Goal: Book appointment/travel/reservation

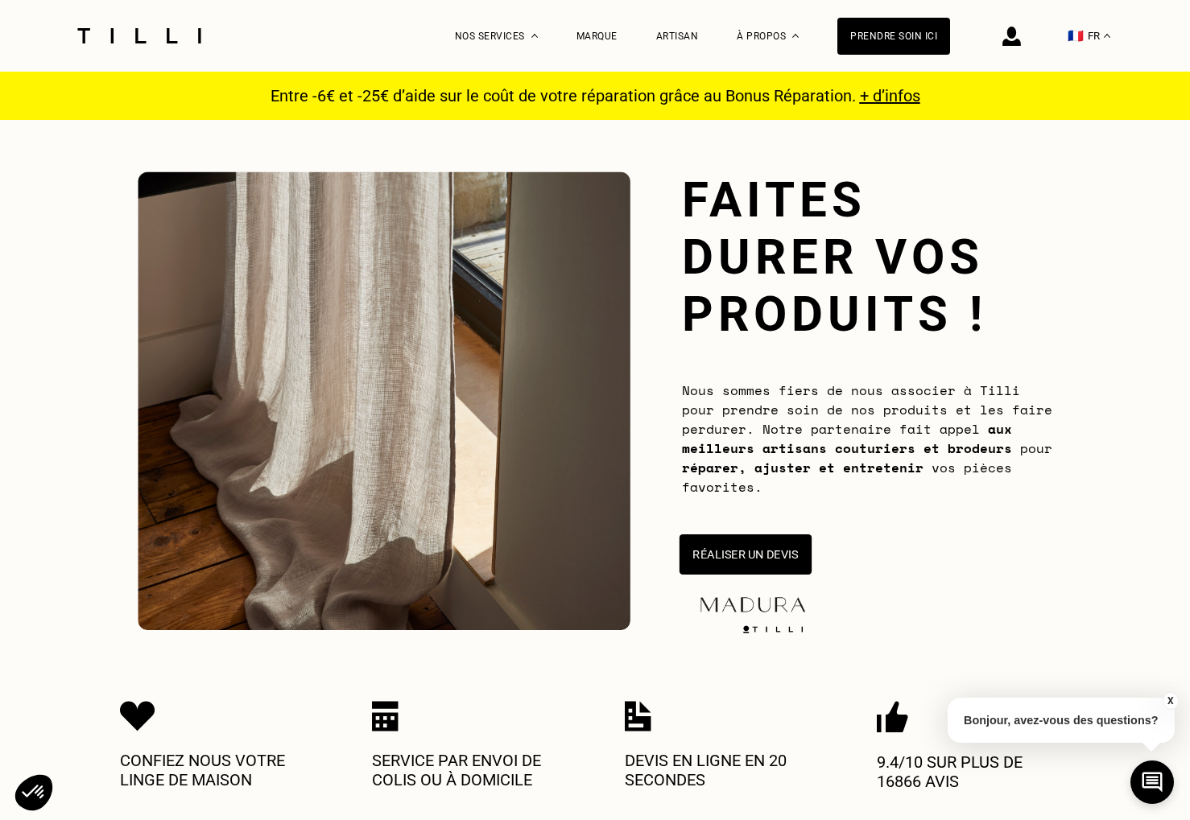
click at [736, 553] on button "Réaliser un devis" at bounding box center [745, 554] width 132 height 40
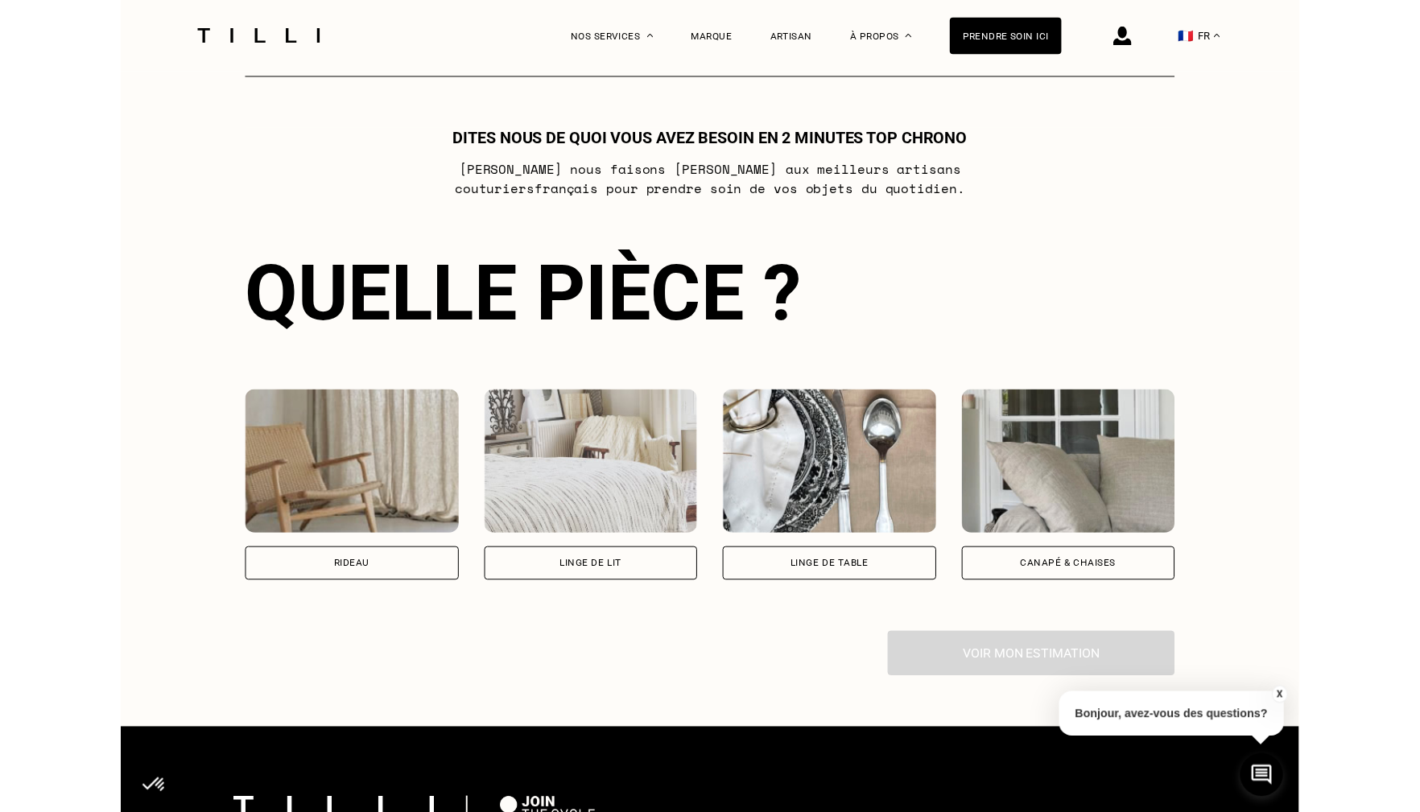
scroll to position [874, 0]
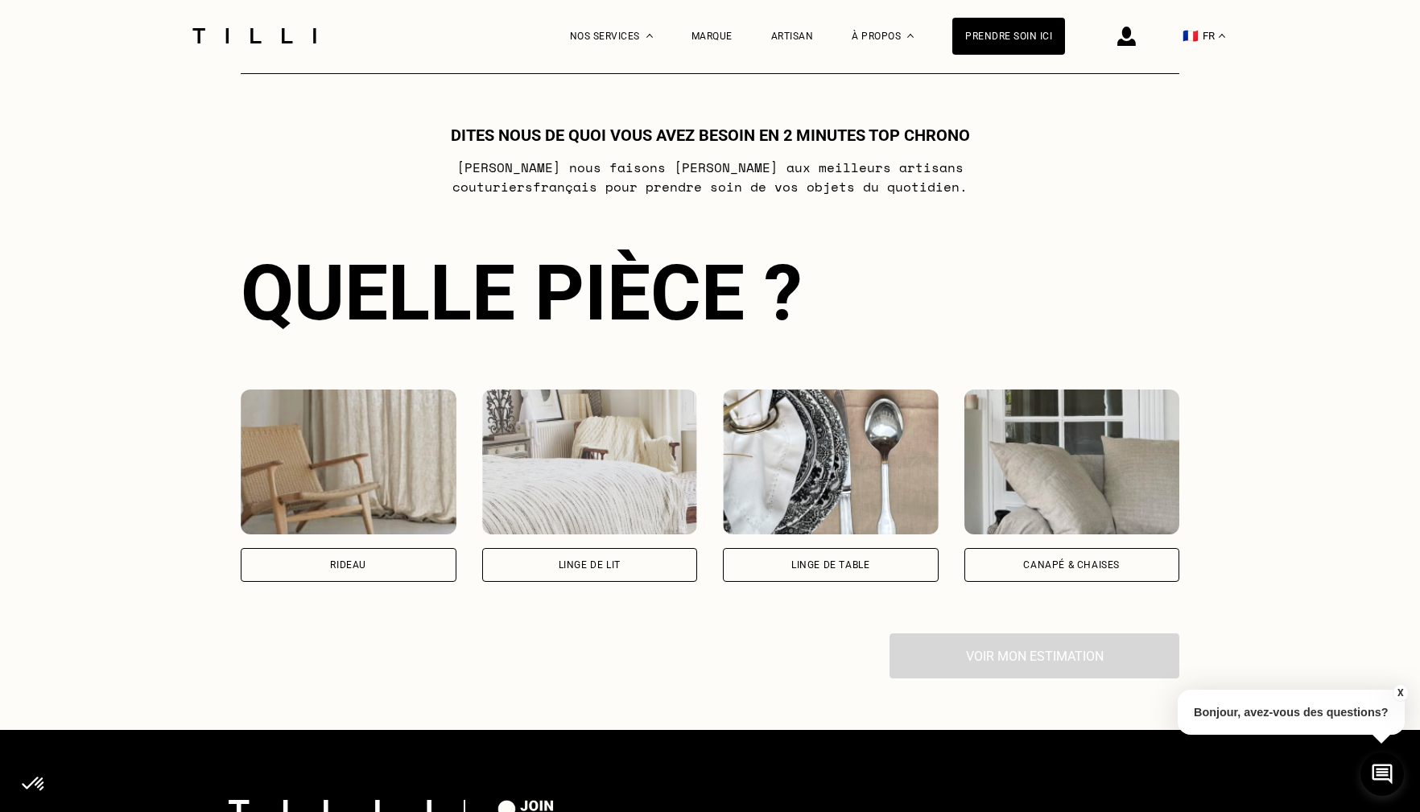
click at [333, 561] on div "Rideau" at bounding box center [348, 565] width 36 height 10
select select "FR"
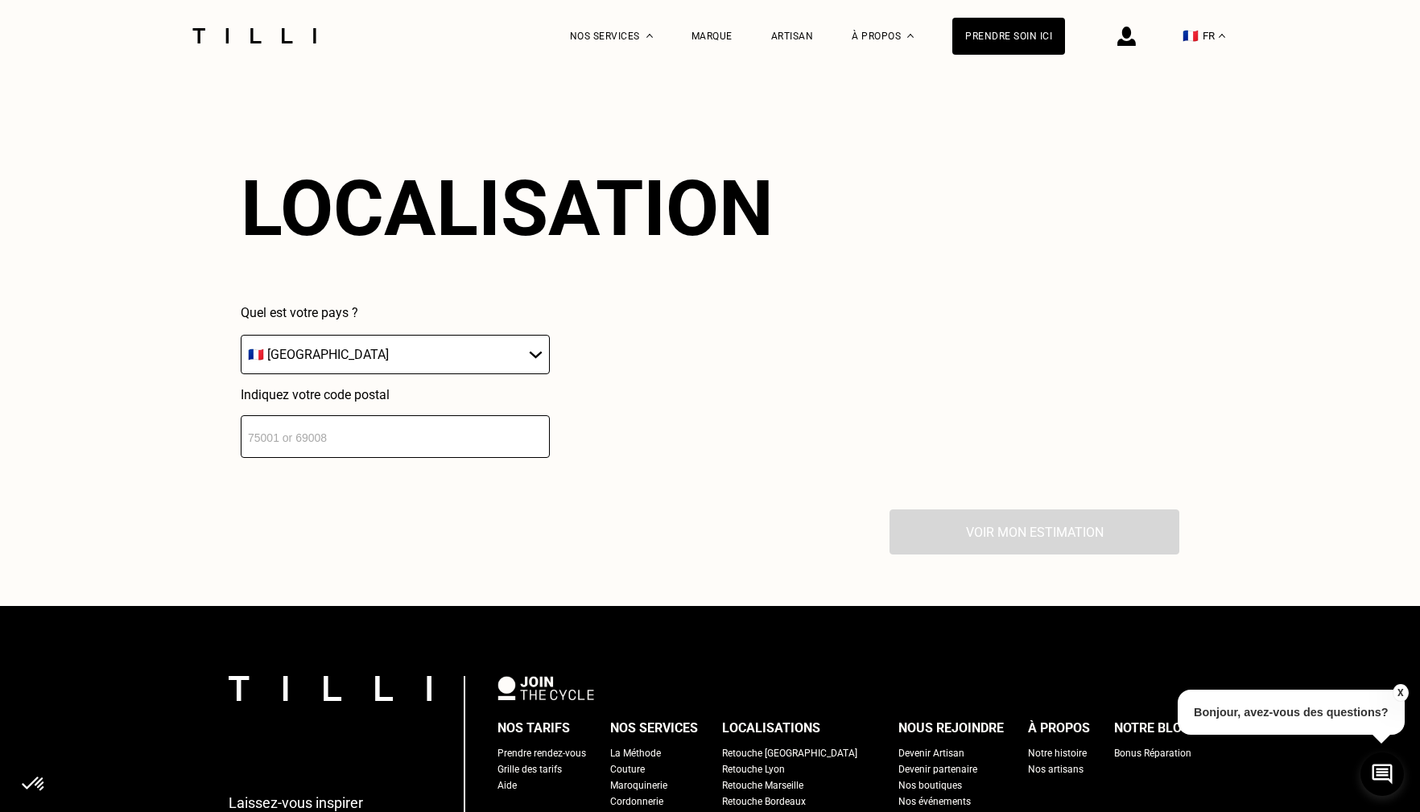
scroll to position [1407, 0]
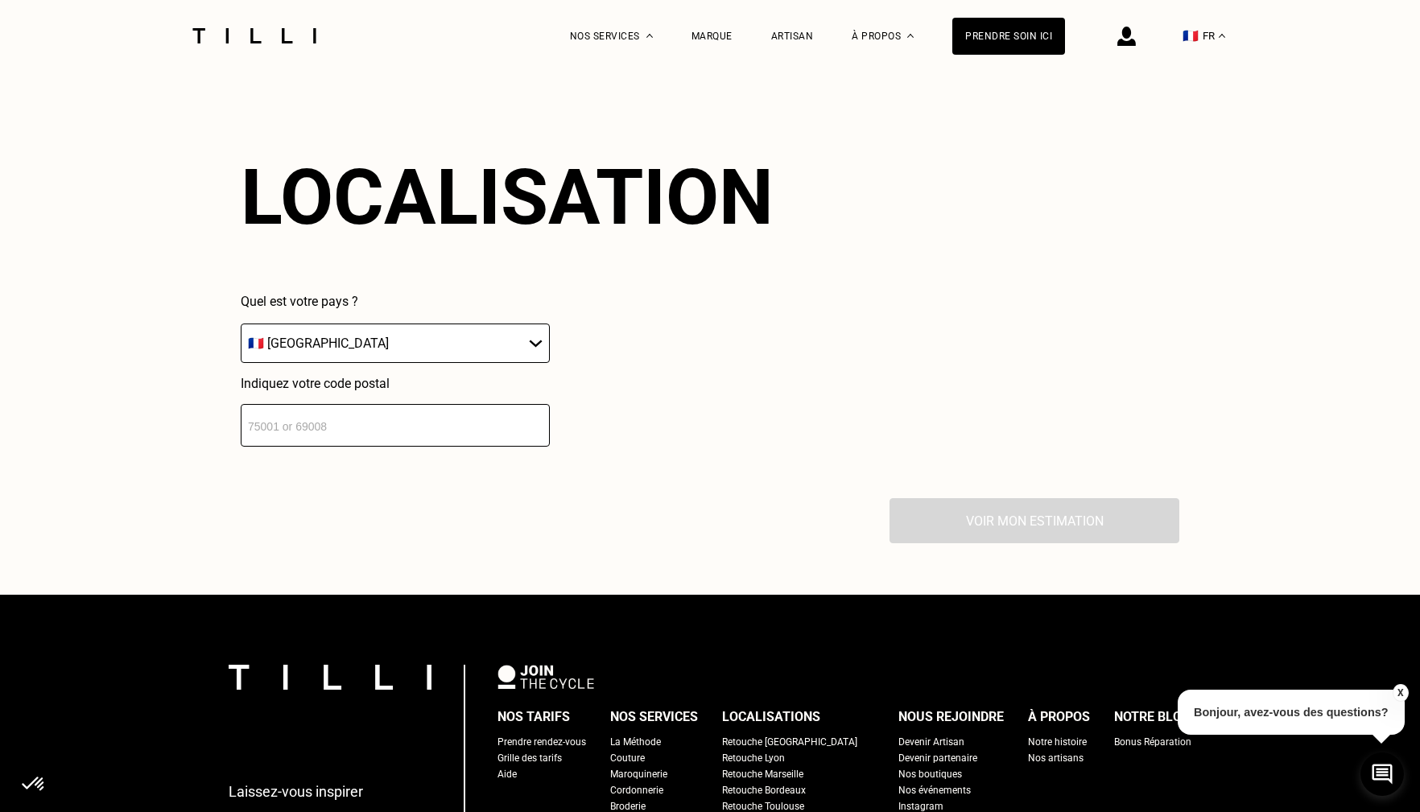
click at [377, 430] on input "number" at bounding box center [395, 425] width 309 height 43
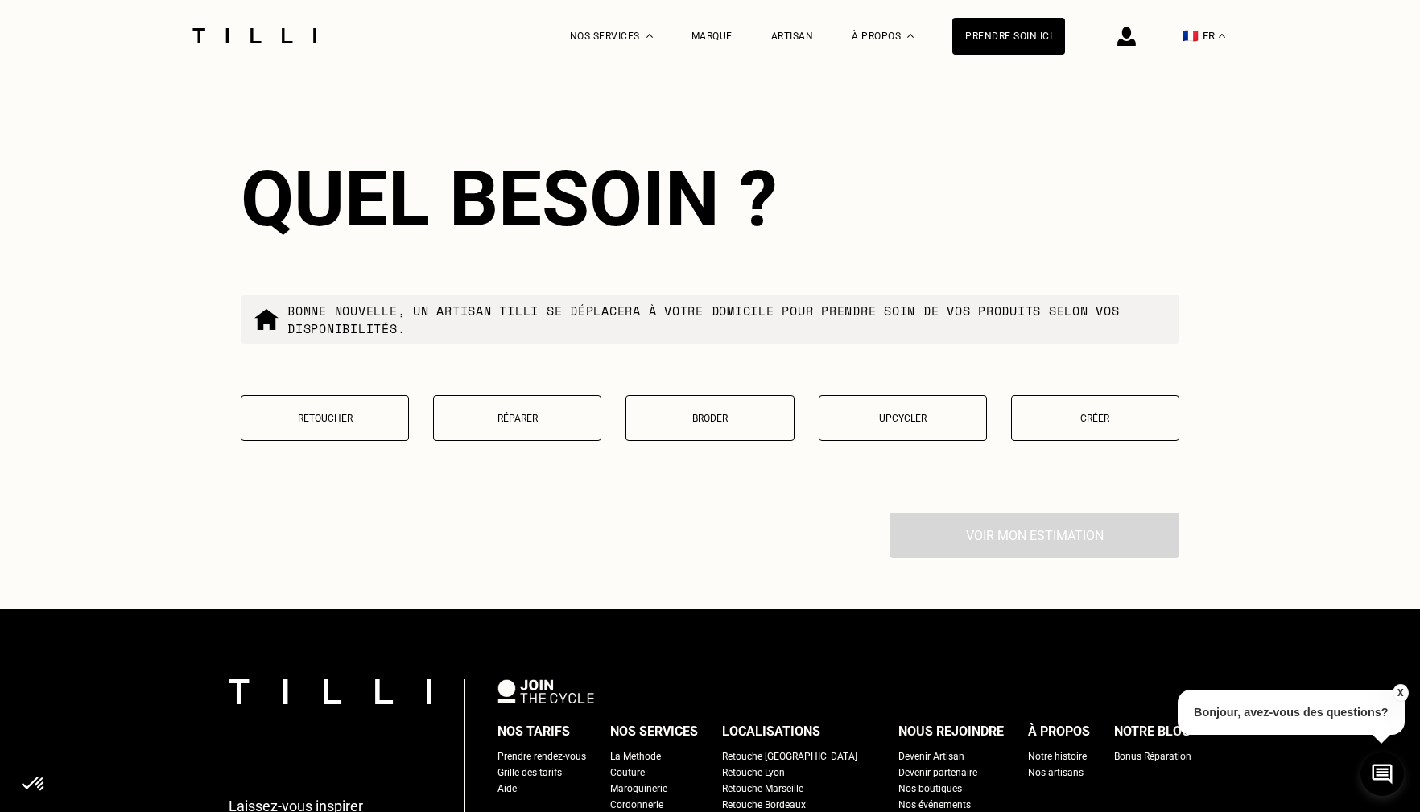
scroll to position [1804, 0]
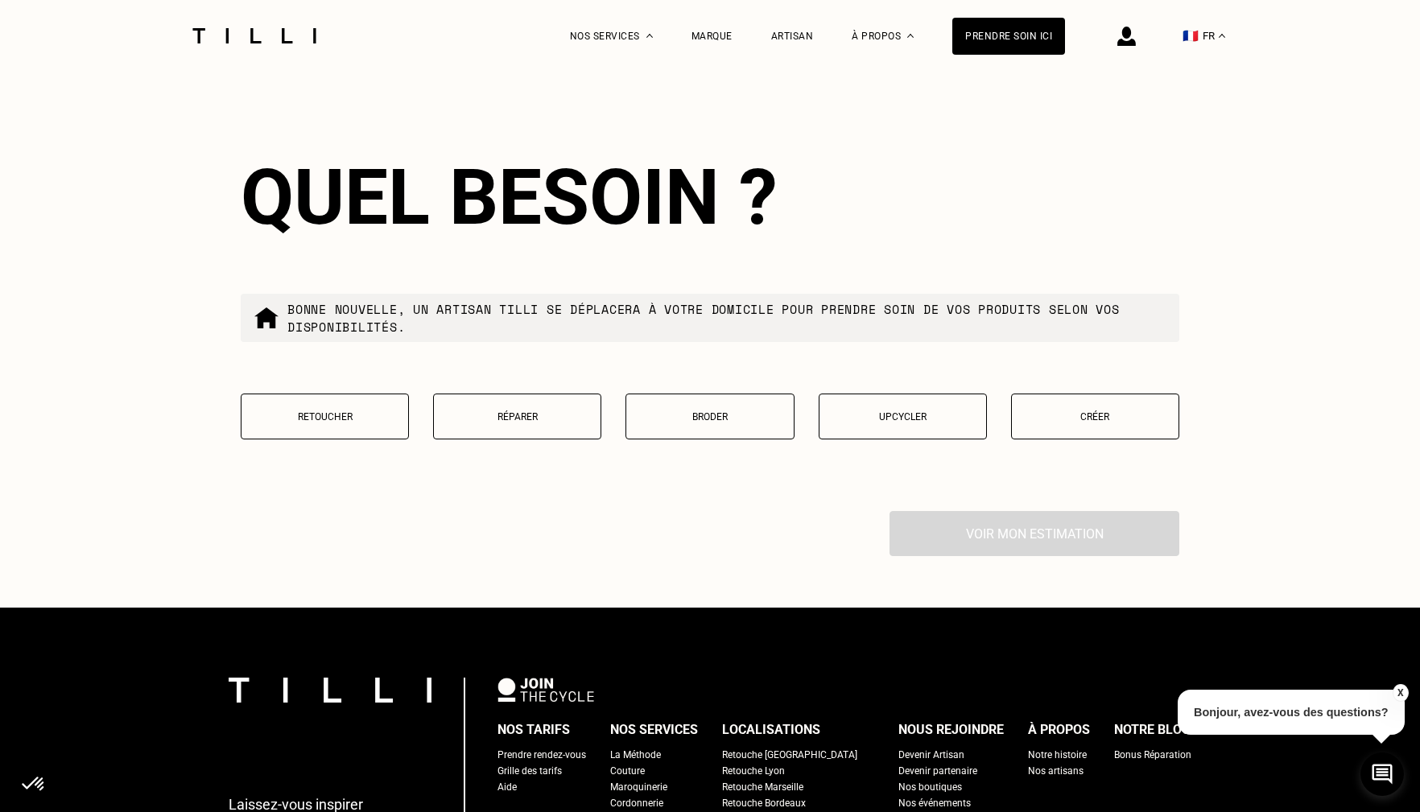
type input "92210"
click at [334, 430] on button "Retoucher" at bounding box center [325, 417] width 168 height 46
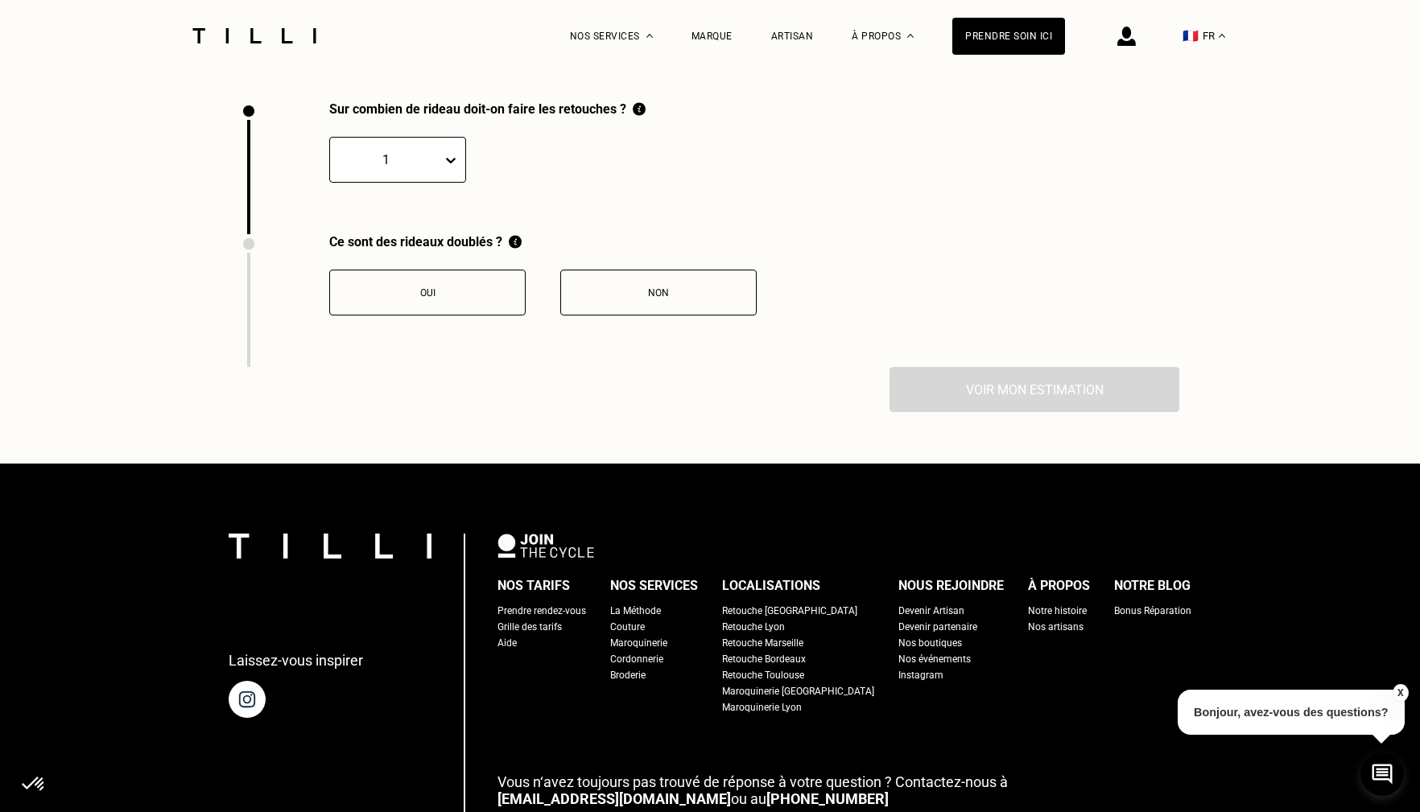
scroll to position [2217, 0]
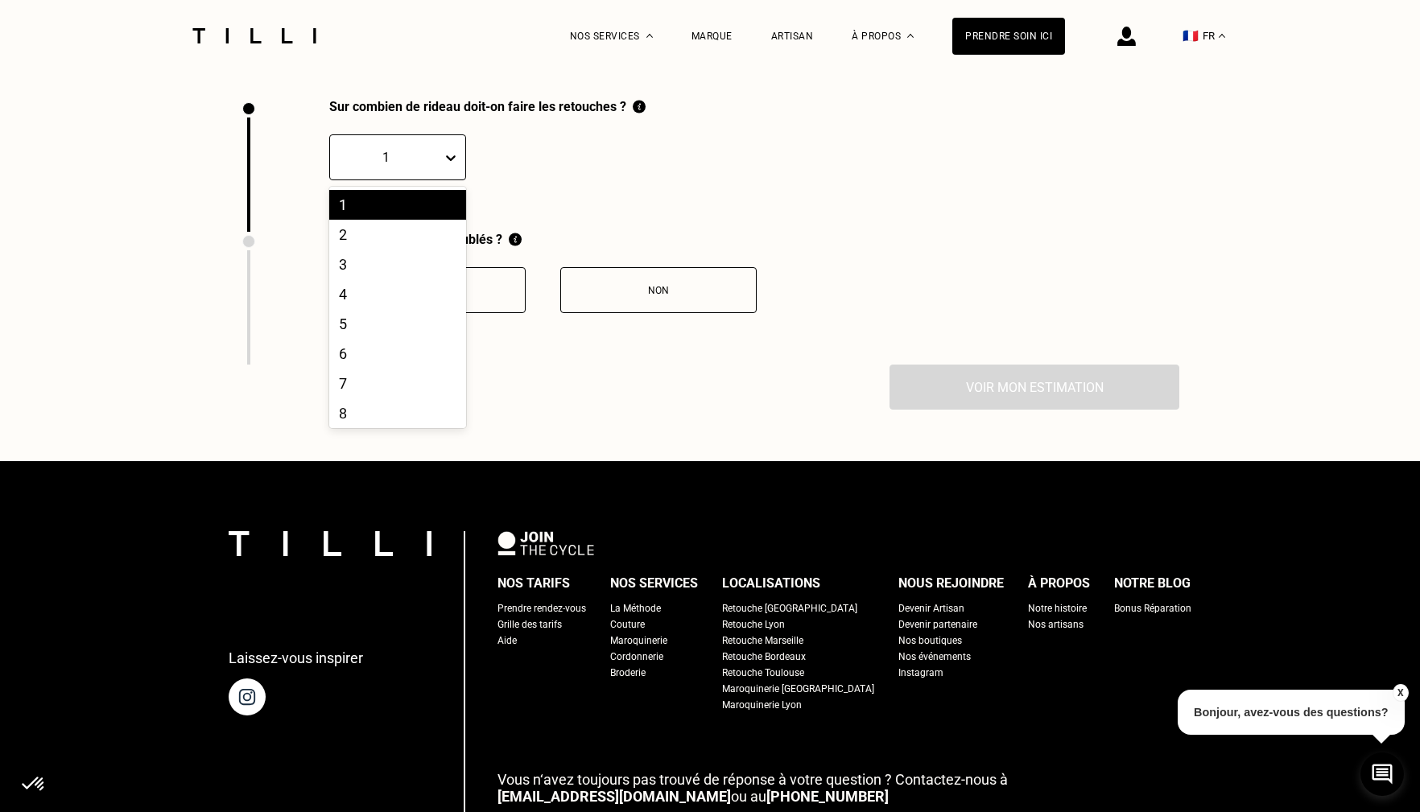
click at [454, 157] on icon at bounding box center [451, 158] width 10 height 6
click at [386, 328] on div "5" at bounding box center [397, 324] width 137 height 30
click at [657, 279] on button "Non" at bounding box center [658, 290] width 196 height 46
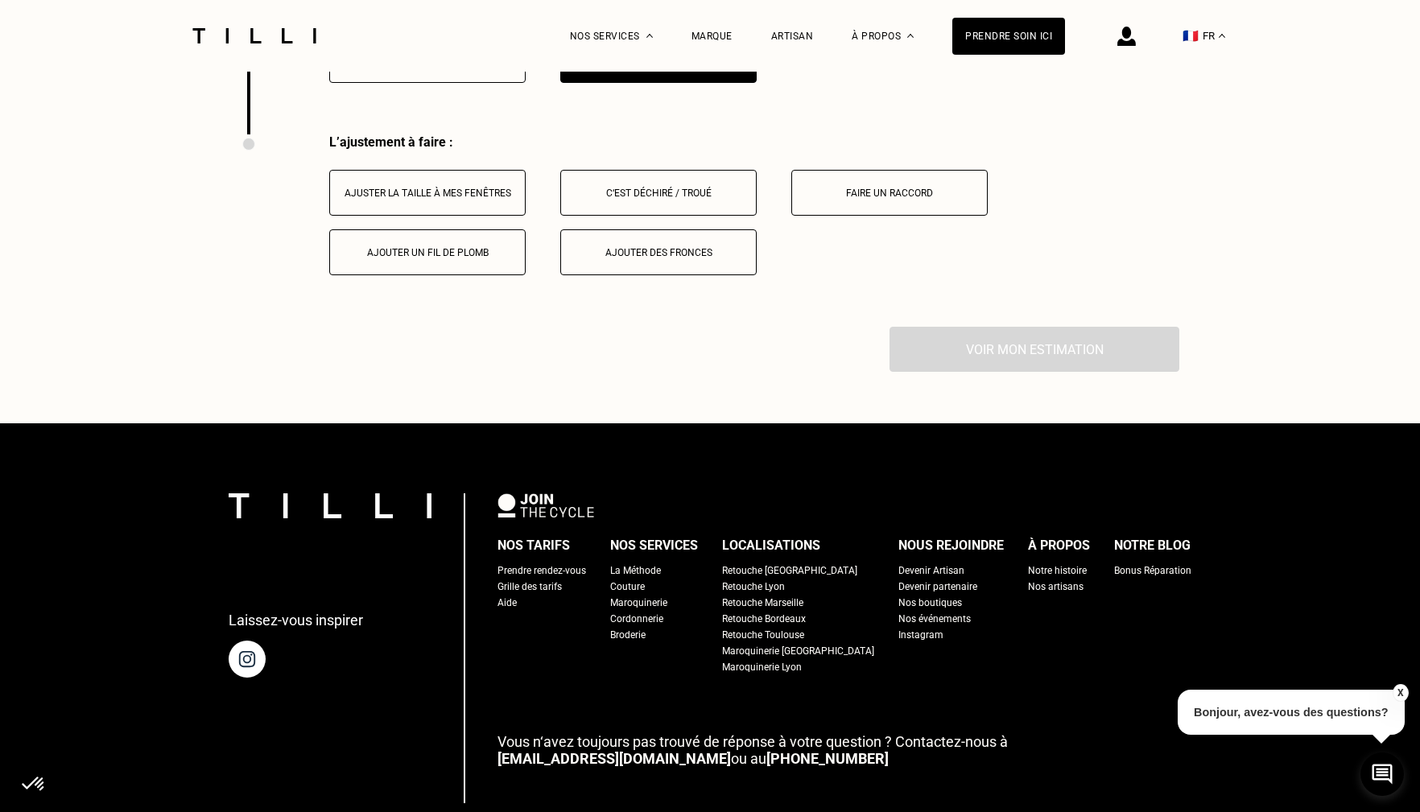
scroll to position [2482, 0]
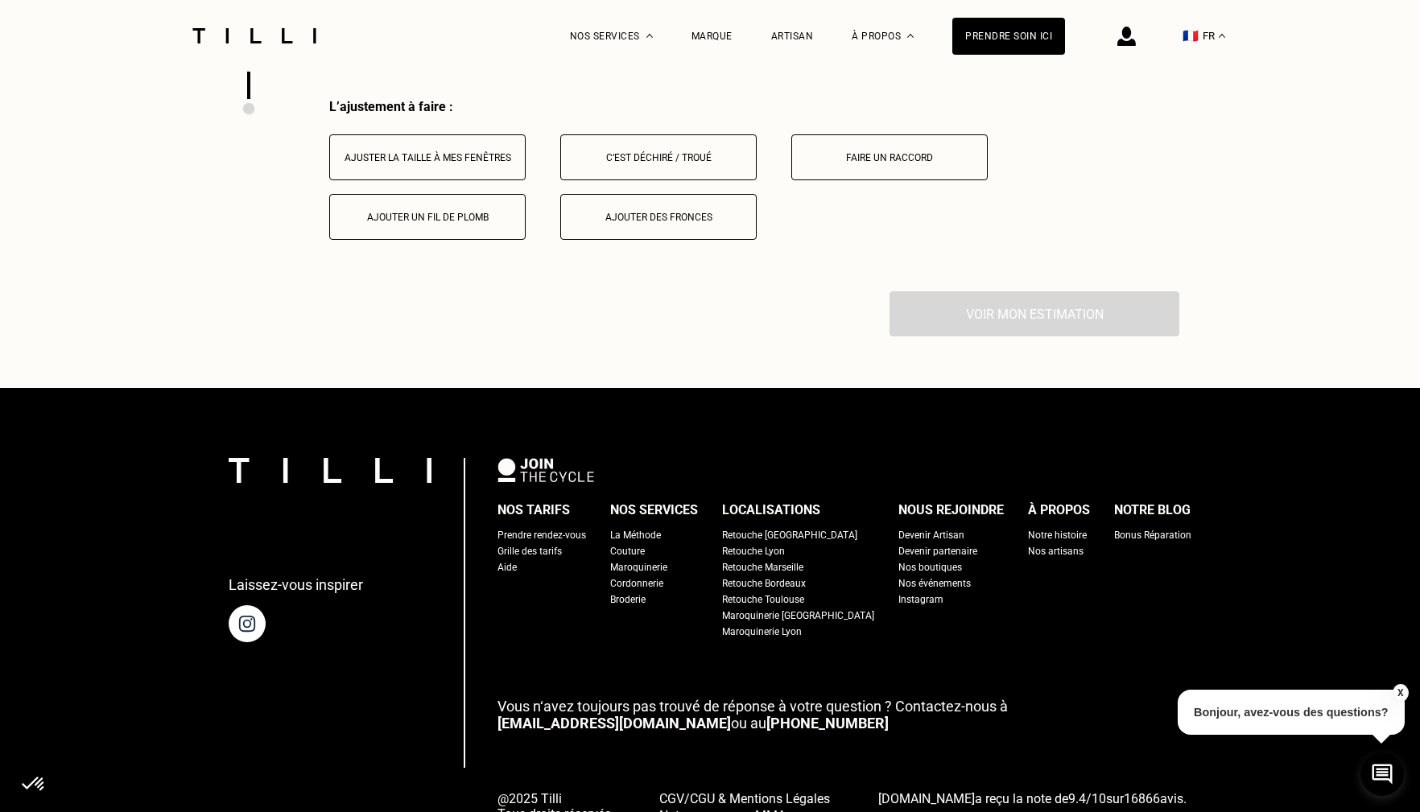
click at [512, 163] on div "Ajuster la taille à mes fenêtres" at bounding box center [427, 157] width 179 height 11
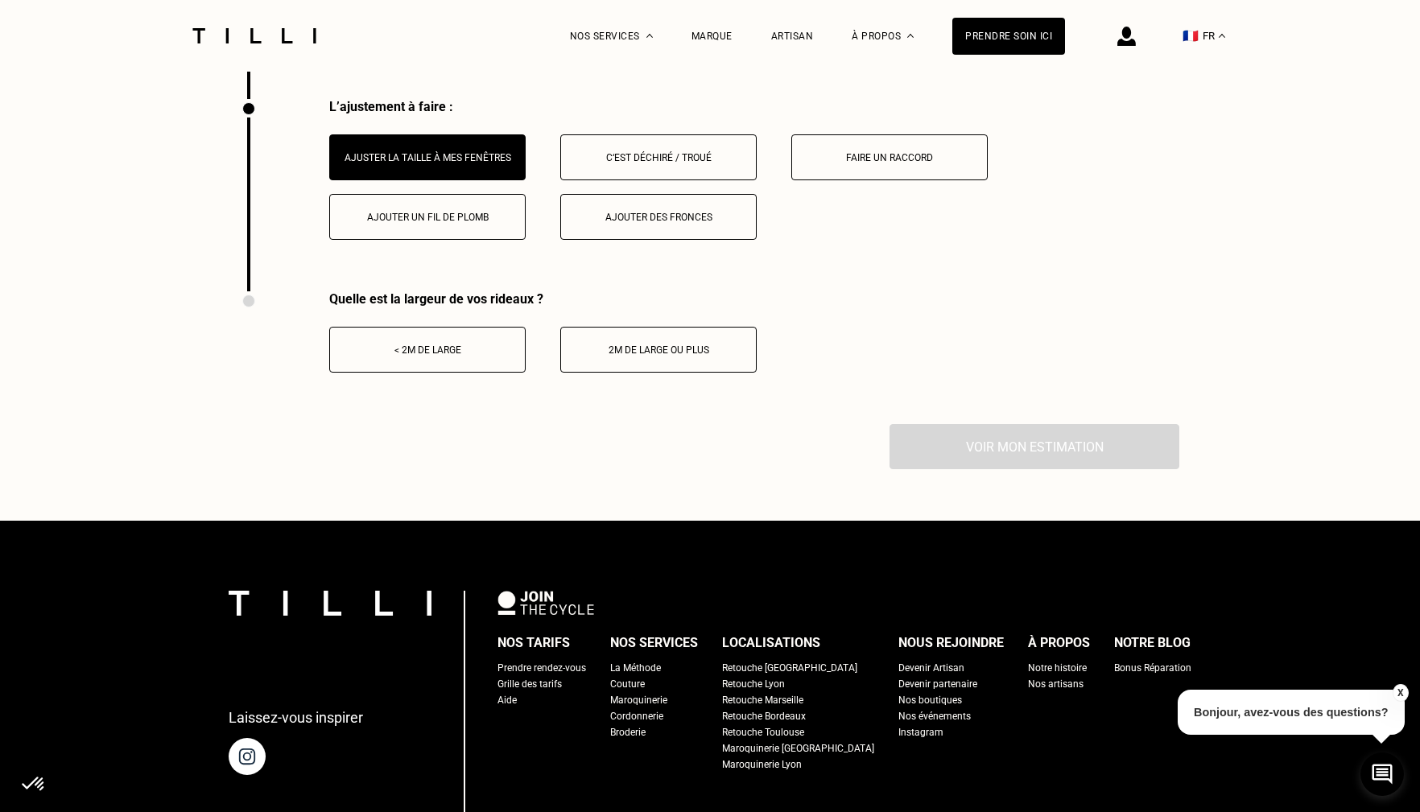
click at [608, 219] on div "Ajouter des fronces" at bounding box center [658, 217] width 179 height 11
click at [639, 351] on div "2m de large ou plus" at bounding box center [658, 349] width 179 height 11
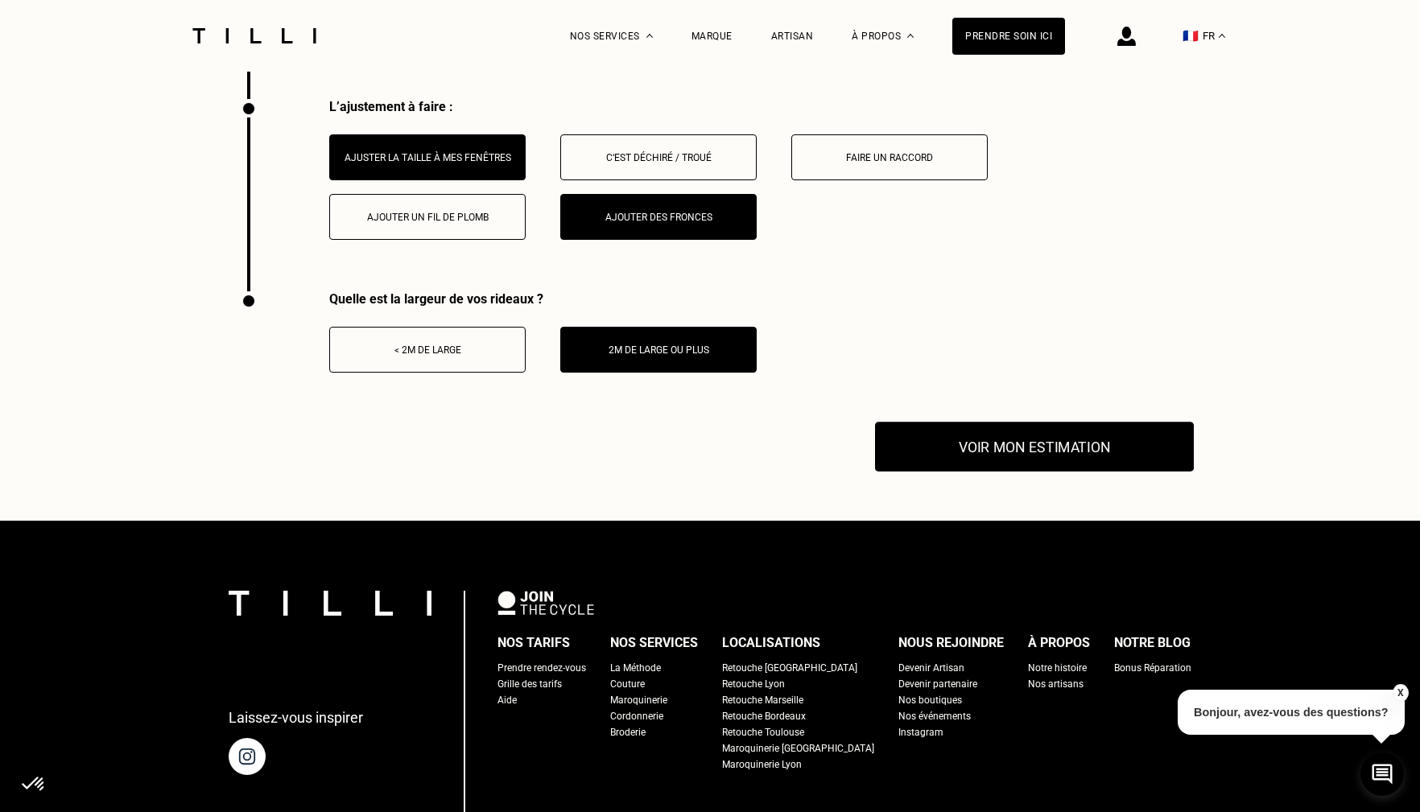
click at [1033, 452] on button "Voir mon estimation" at bounding box center [1034, 447] width 319 height 50
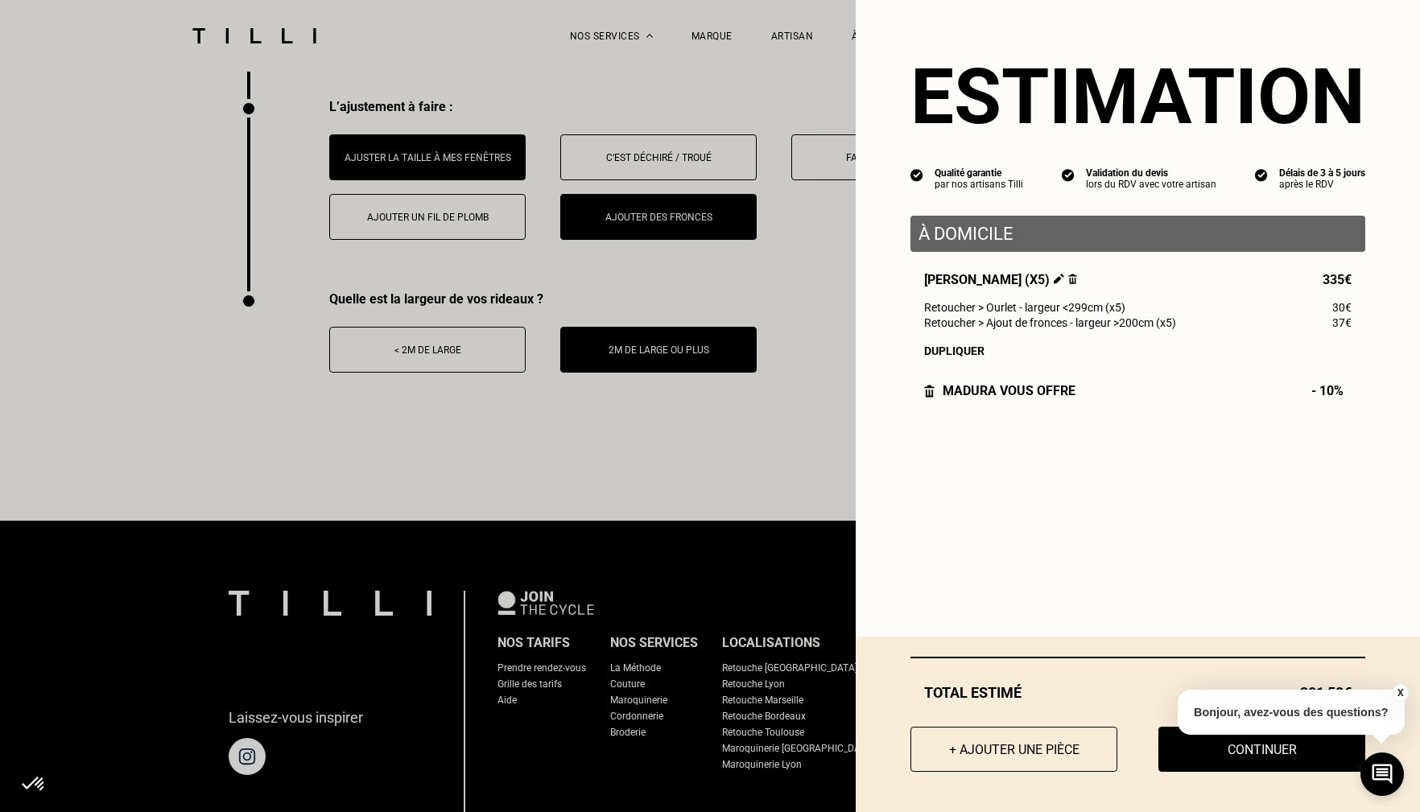
drag, startPoint x: 1400, startPoint y: 691, endPoint x: 1385, endPoint y: 575, distance: 116.8
click at [1189, 691] on button "X" at bounding box center [1400, 693] width 16 height 18
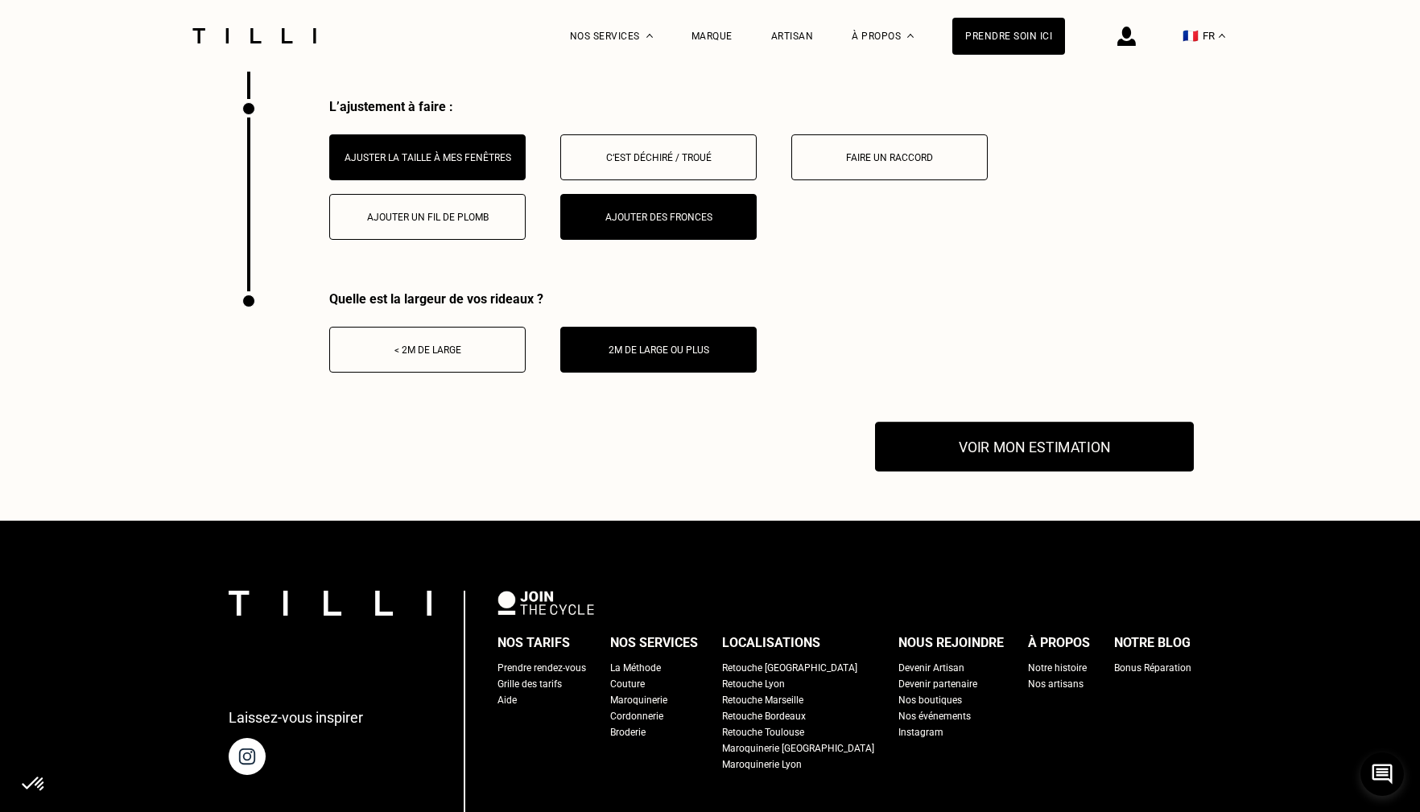
click at [1108, 448] on button "Voir mon estimation" at bounding box center [1034, 447] width 319 height 50
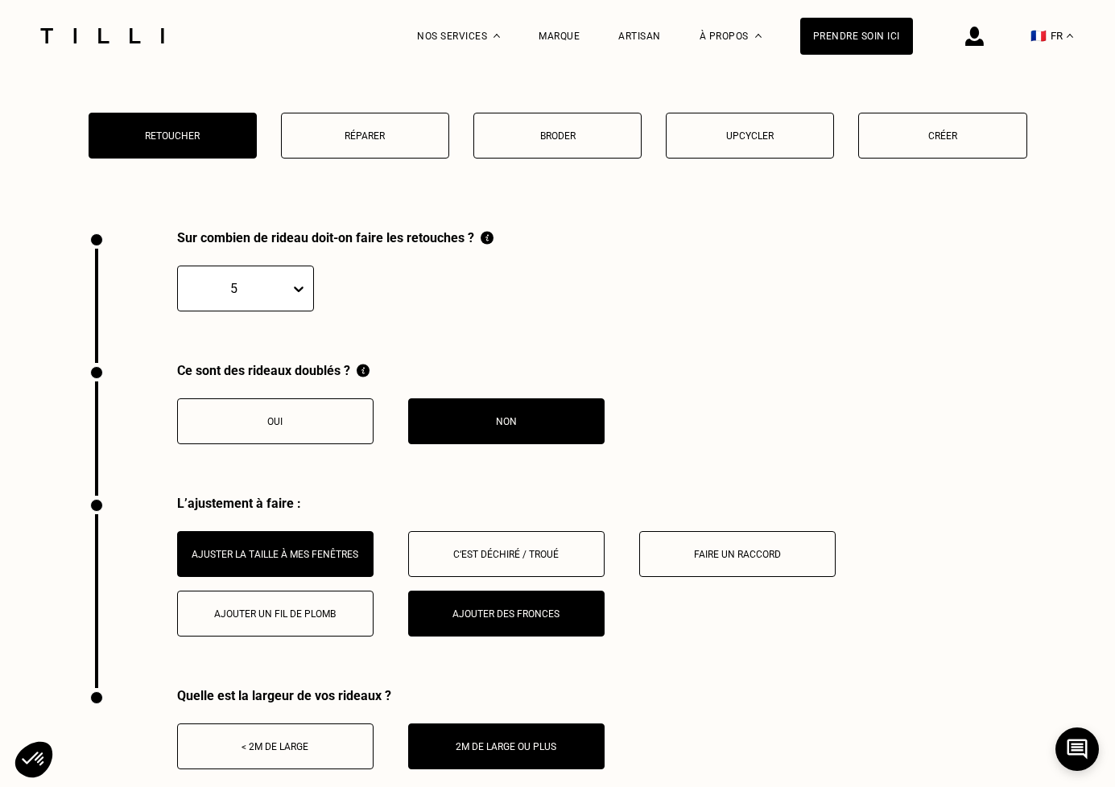
scroll to position [2097, 0]
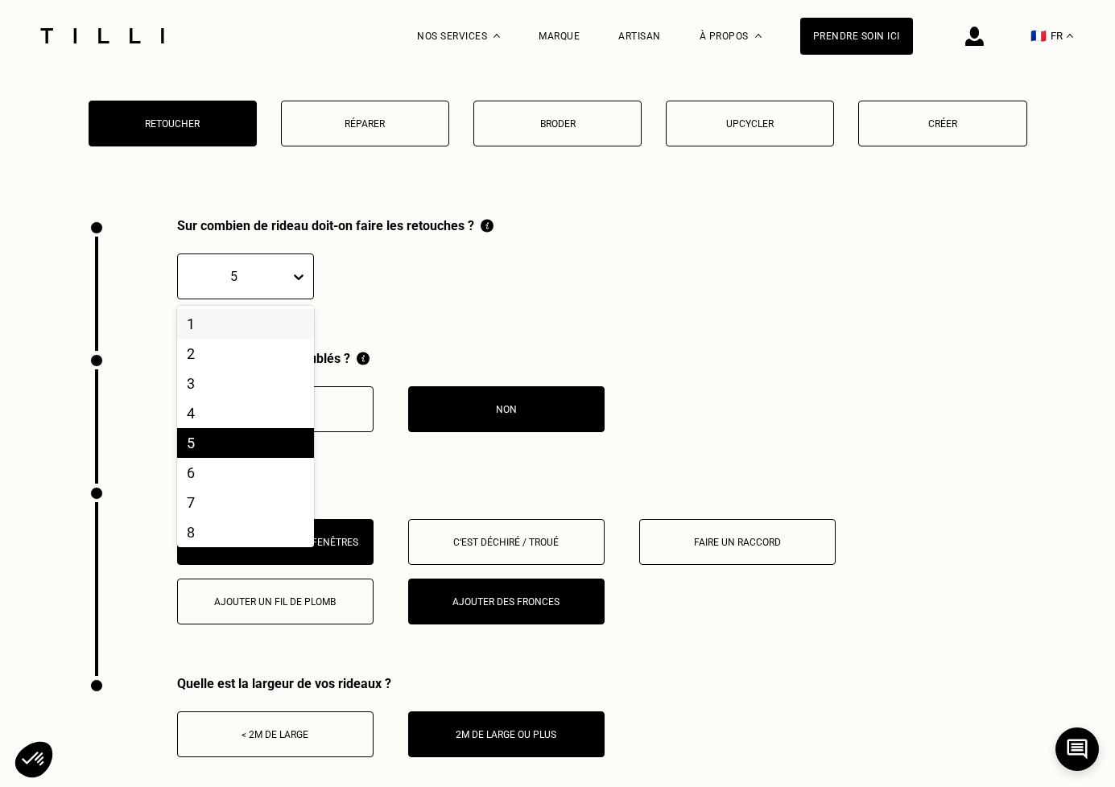
click at [303, 272] on icon at bounding box center [299, 277] width 16 height 16
click at [241, 365] on div "2" at bounding box center [245, 354] width 137 height 30
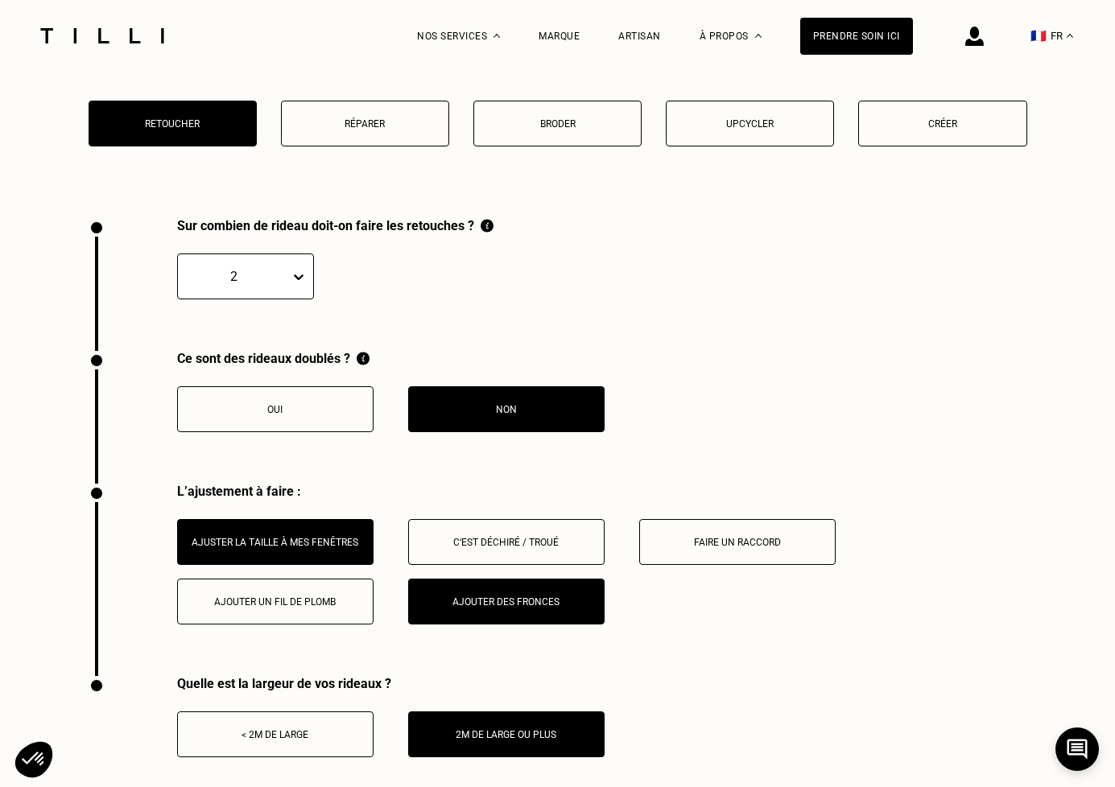
click at [299, 409] on div "Oui" at bounding box center [275, 409] width 179 height 11
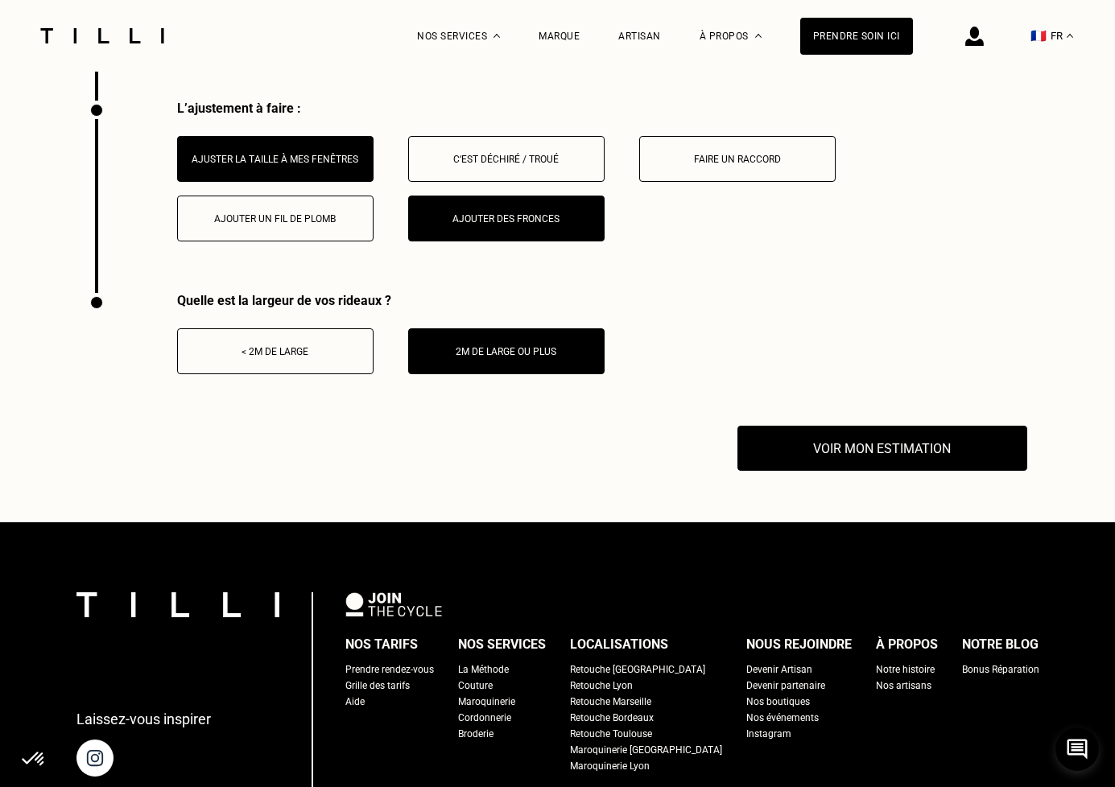
scroll to position [2482, 0]
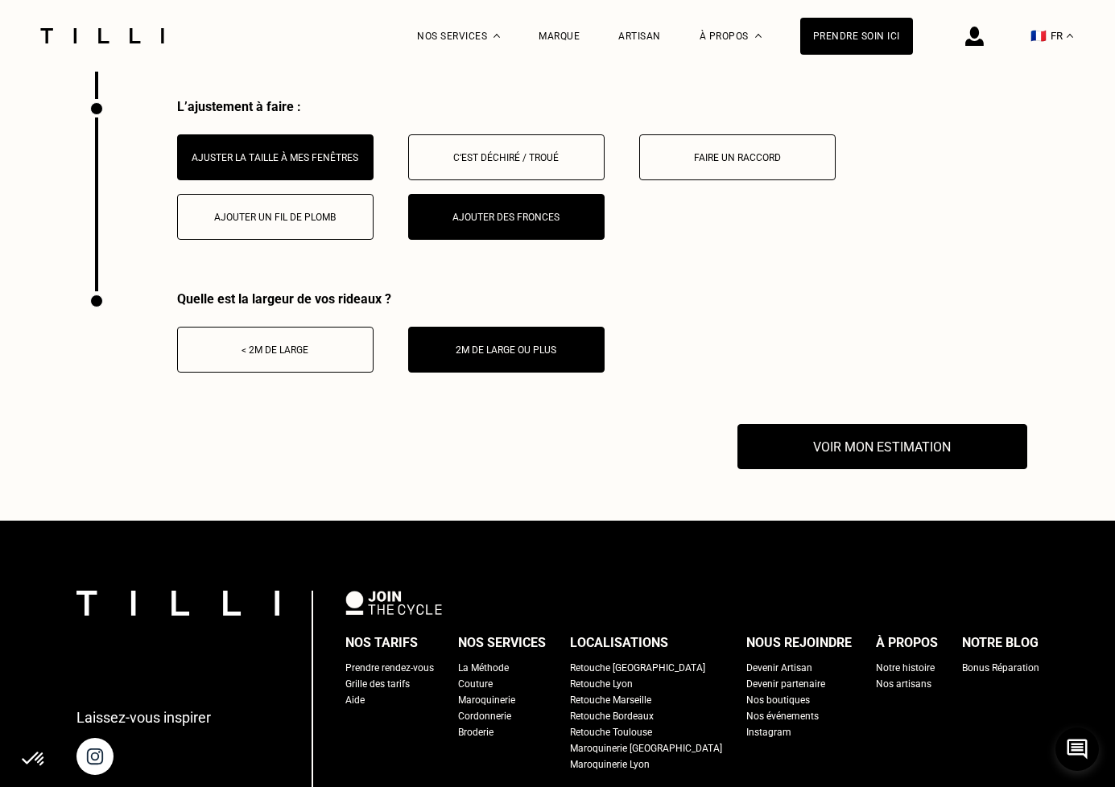
click at [446, 208] on button "Ajouter des fronces" at bounding box center [506, 217] width 196 height 46
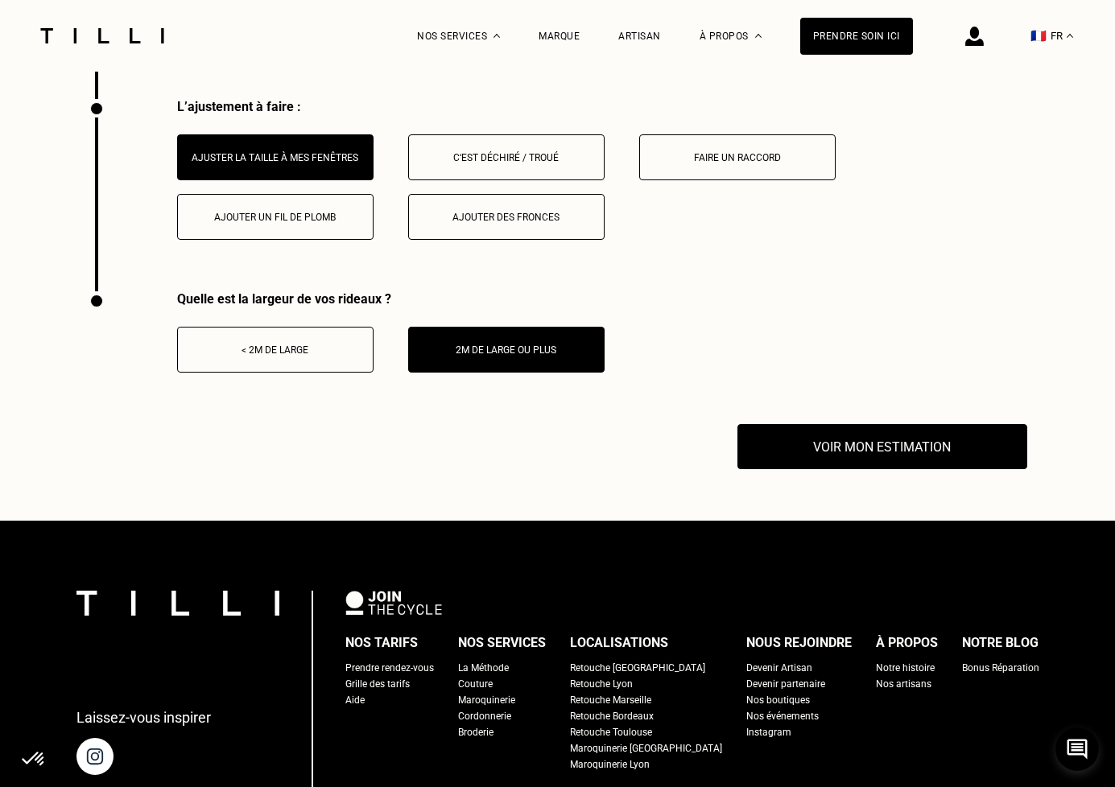
click at [309, 344] on button "< 2m de large" at bounding box center [275, 350] width 196 height 46
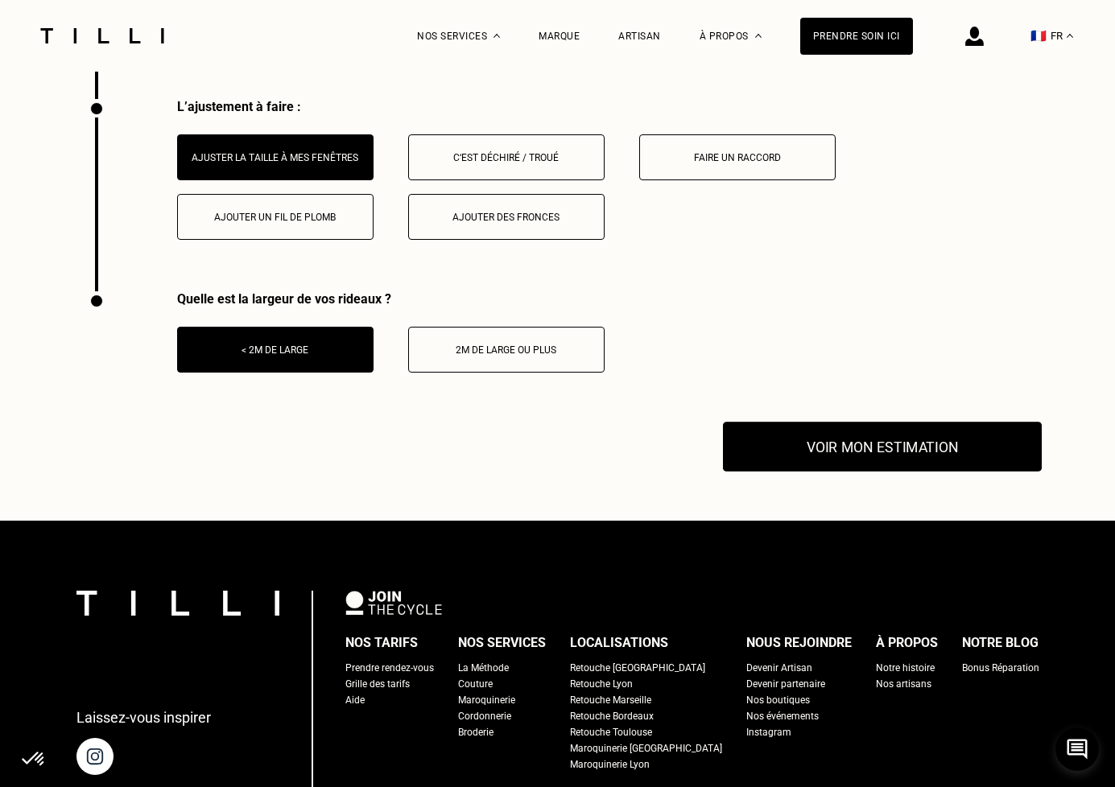
click at [916, 445] on button "Voir mon estimation" at bounding box center [882, 447] width 319 height 50
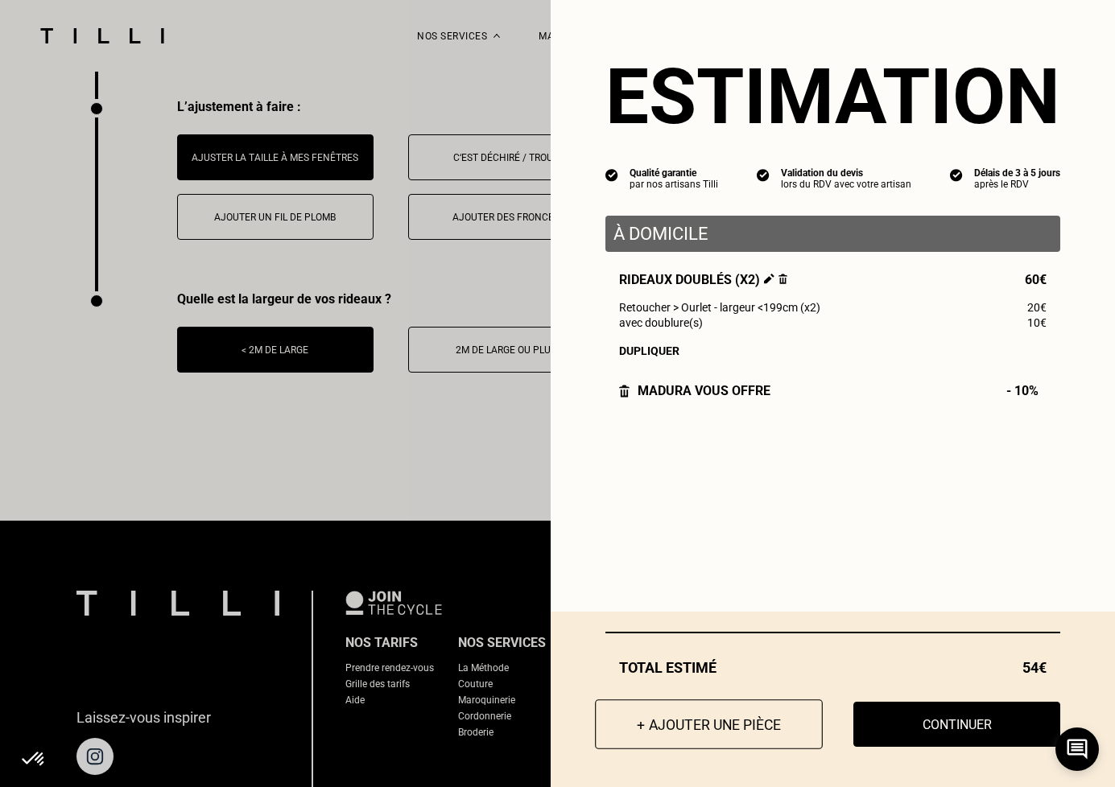
click at [740, 714] on button "+ Ajouter une pièce" at bounding box center [709, 724] width 228 height 50
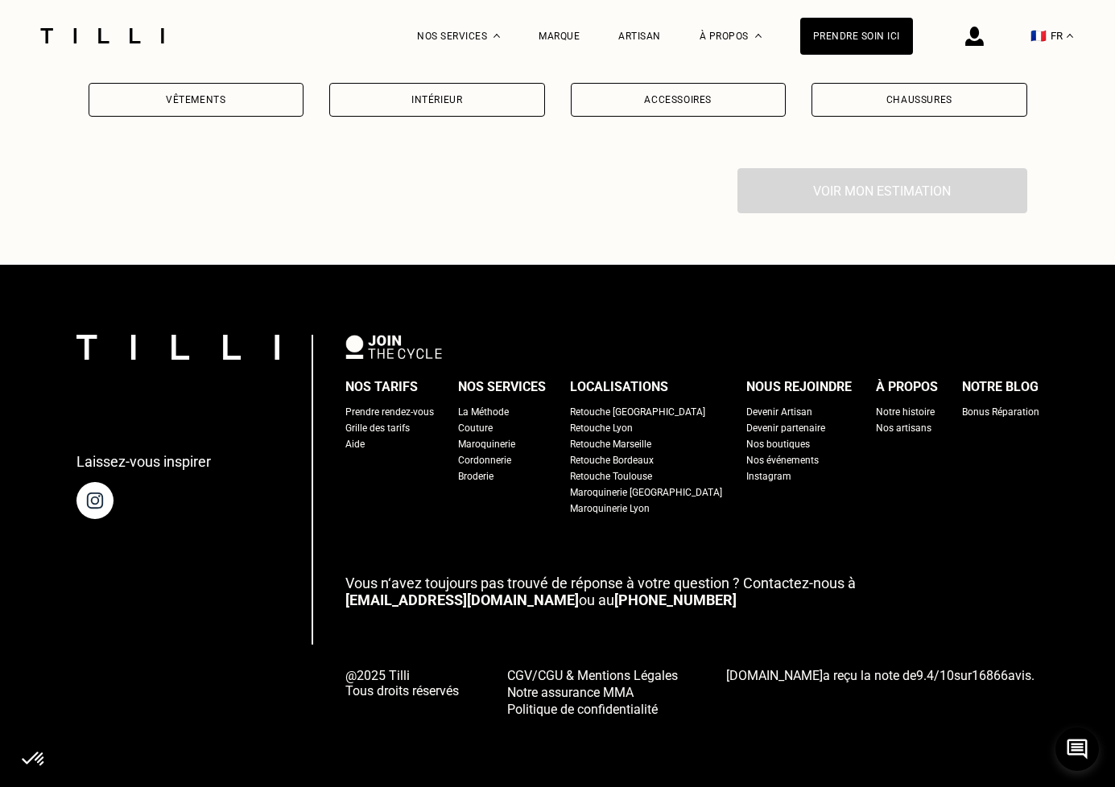
scroll to position [0, 0]
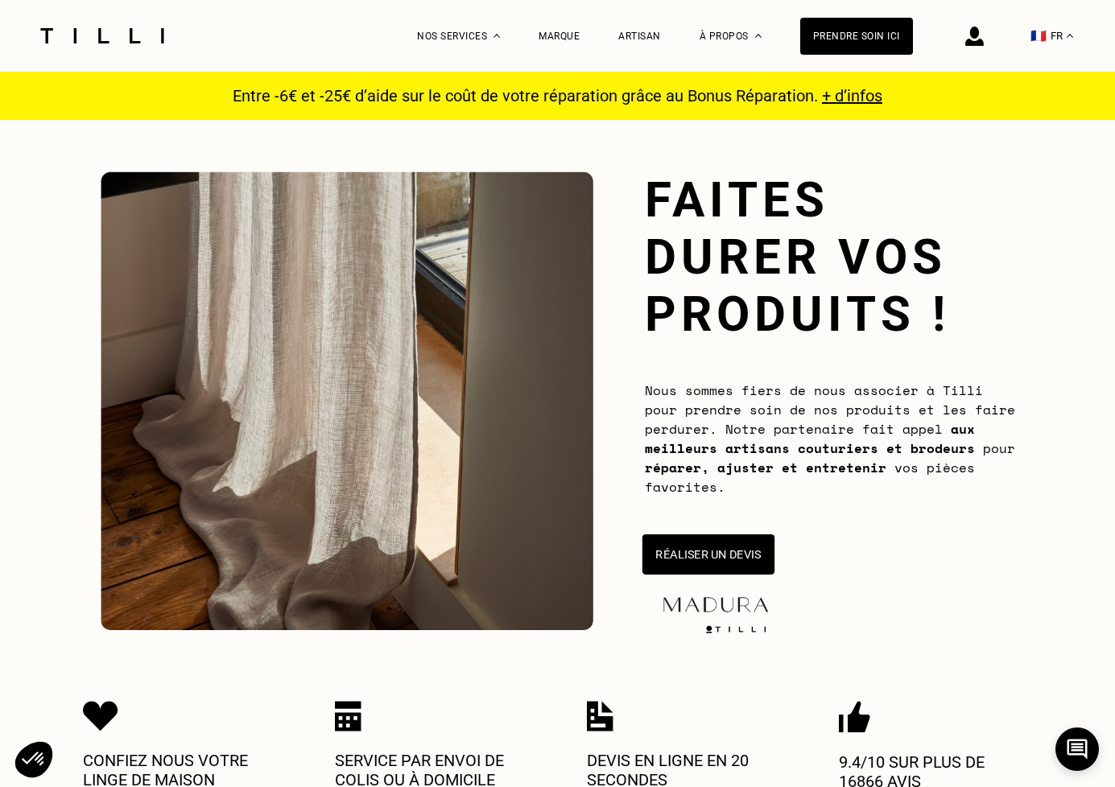
click at [727, 554] on button "Réaliser un devis" at bounding box center [707, 554] width 132 height 40
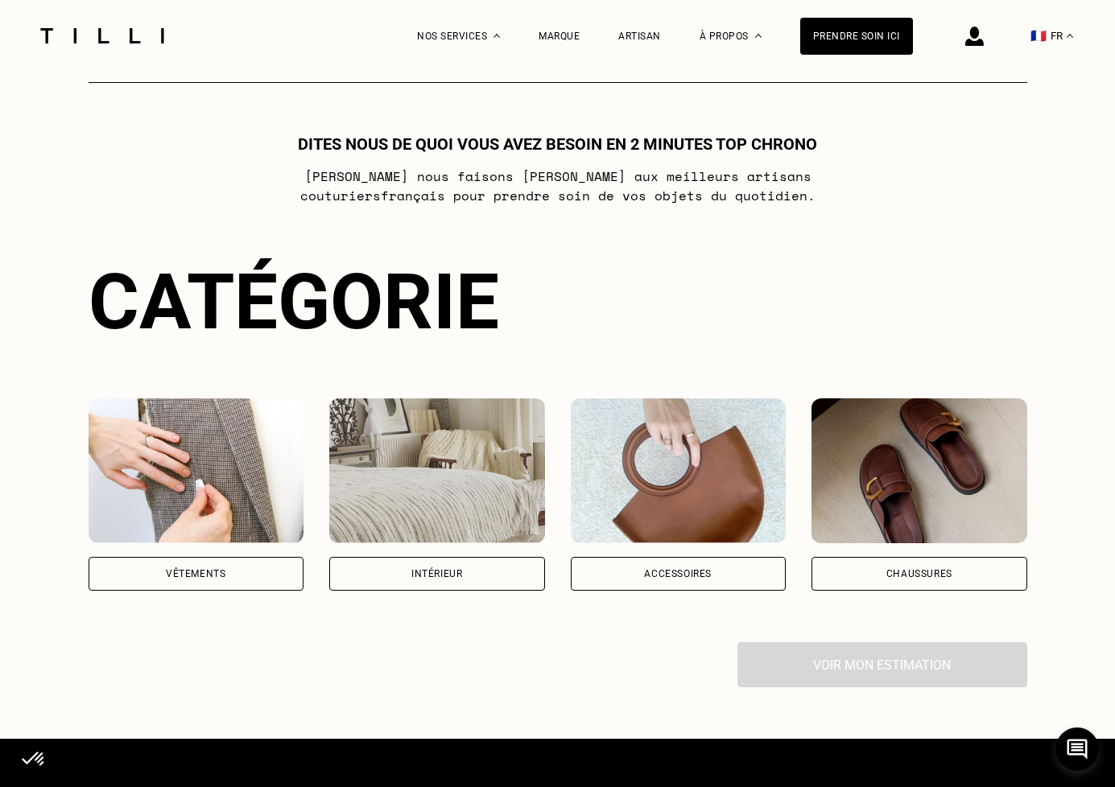
scroll to position [874, 0]
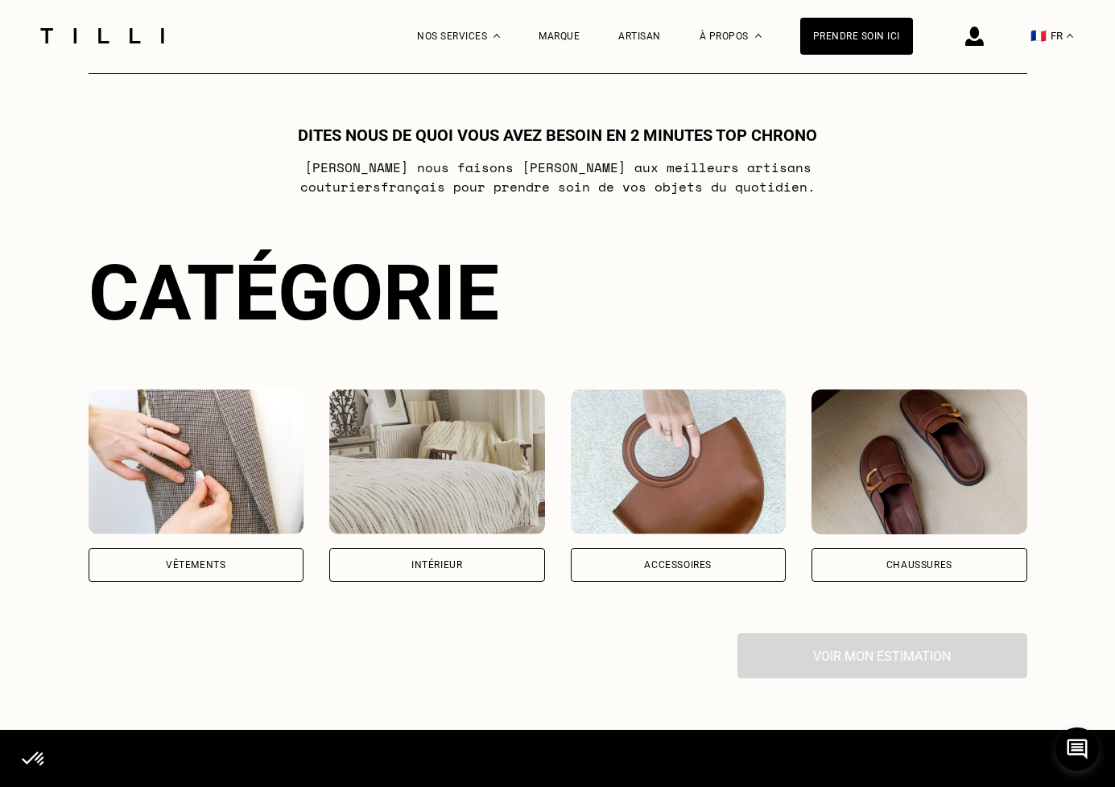
click at [485, 563] on div "Intérieur" at bounding box center [437, 565] width 216 height 34
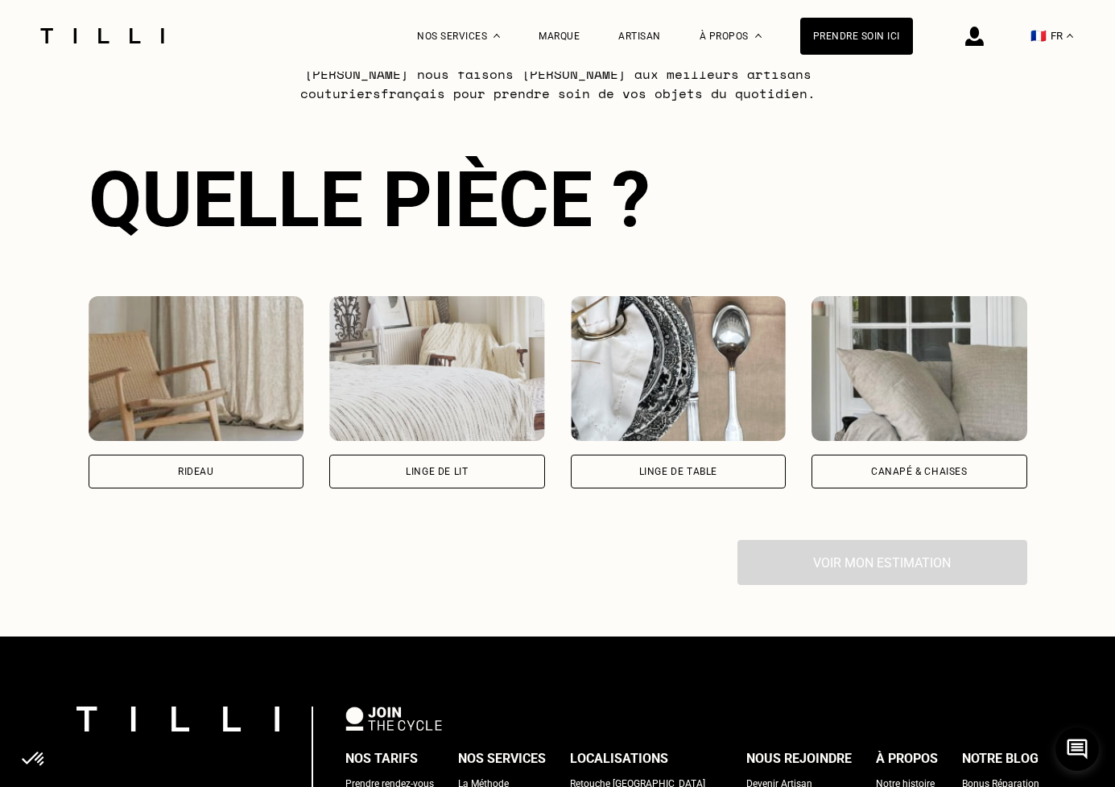
scroll to position [970, 0]
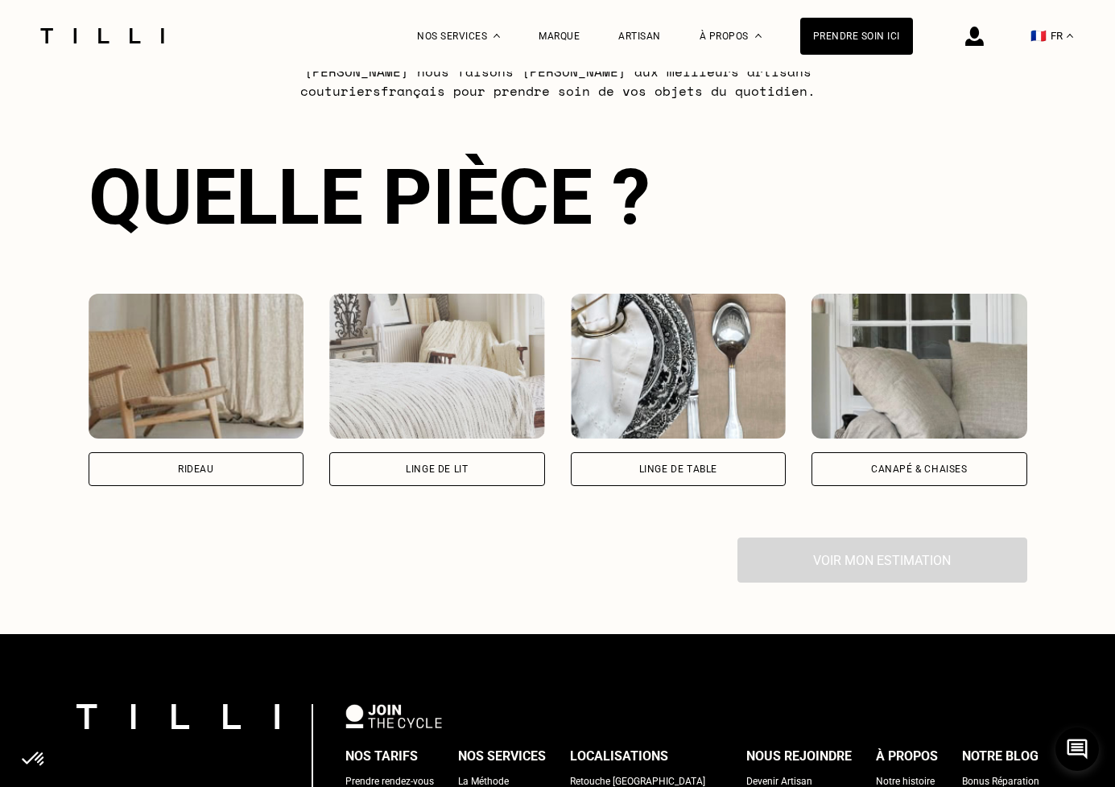
click at [267, 472] on div "Rideau" at bounding box center [197, 469] width 216 height 34
select select "FR"
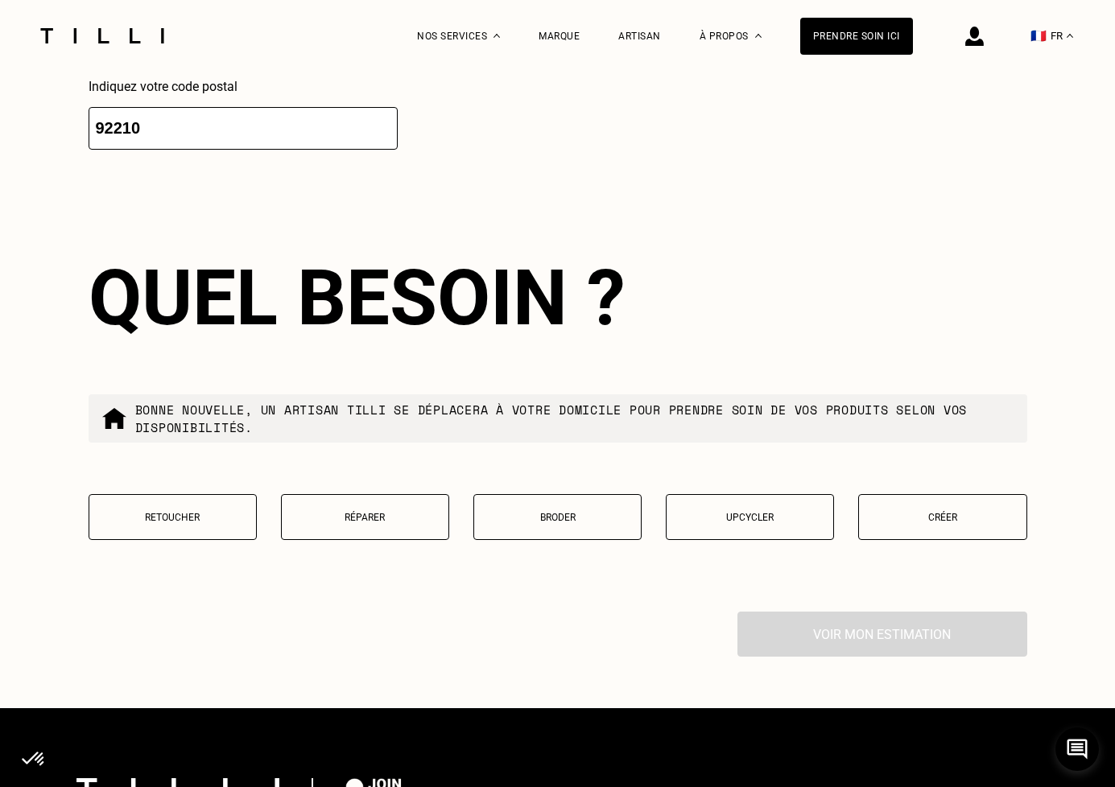
scroll to position [1706, 0]
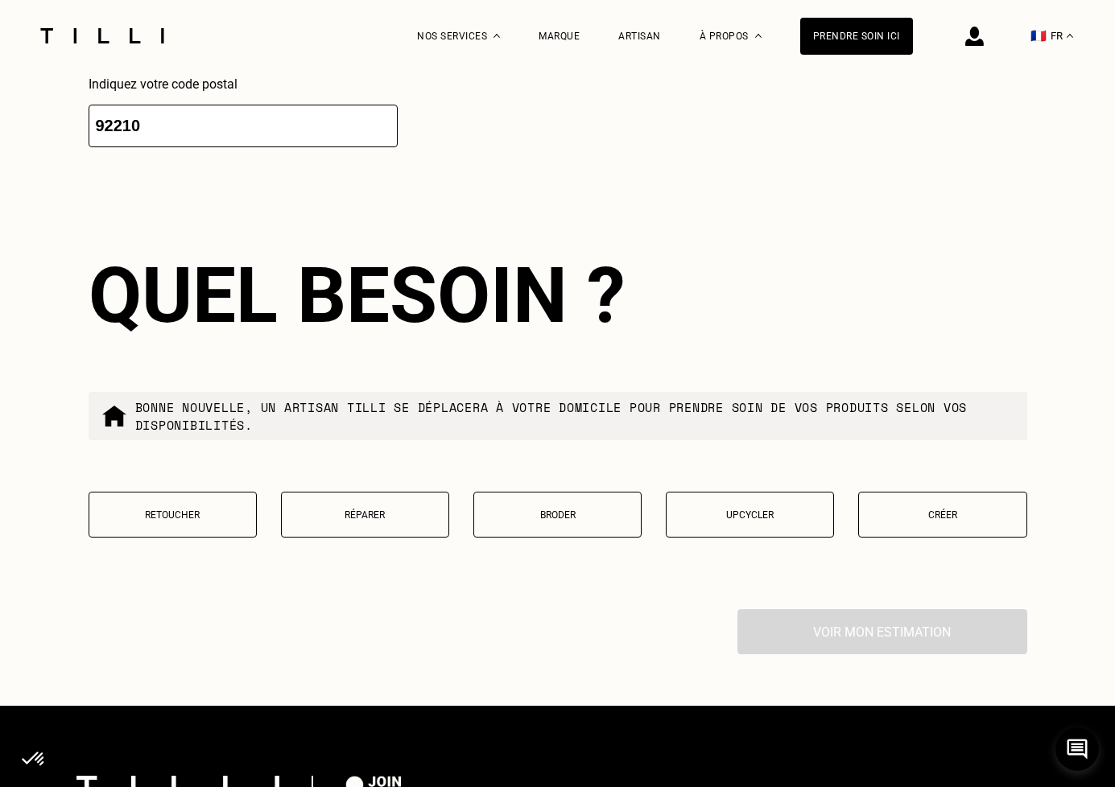
click at [209, 518] on p "Retoucher" at bounding box center [172, 514] width 151 height 11
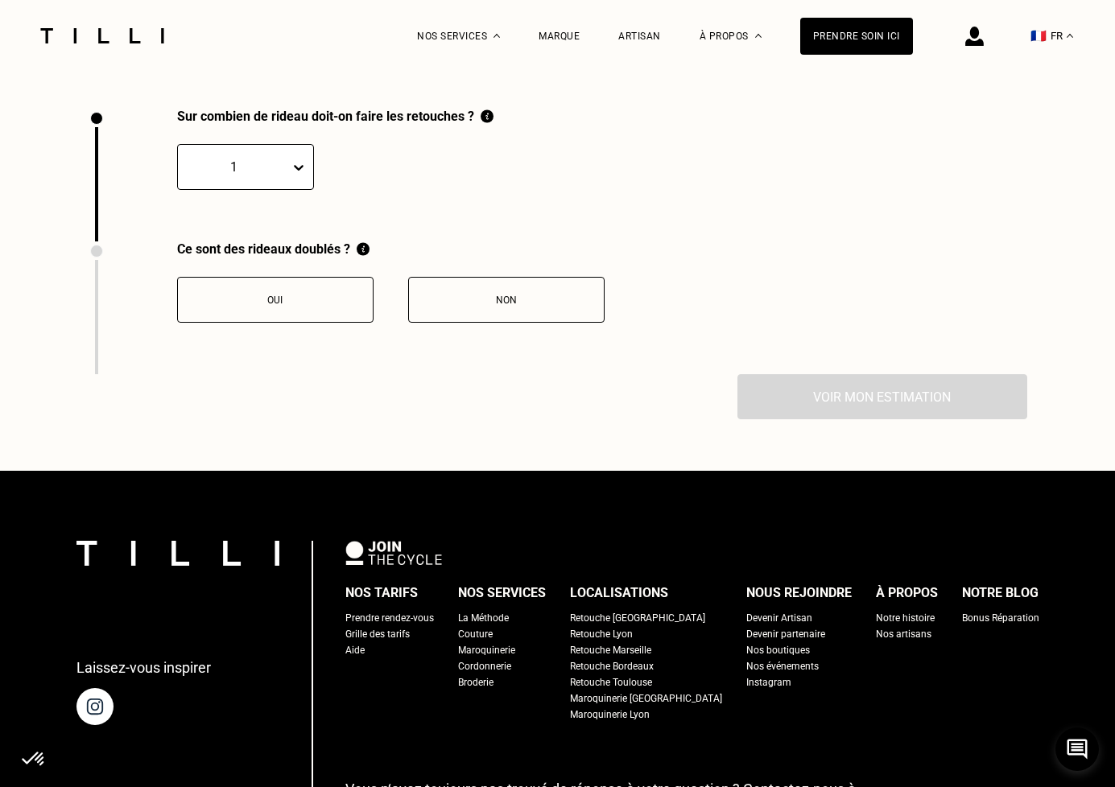
scroll to position [2217, 0]
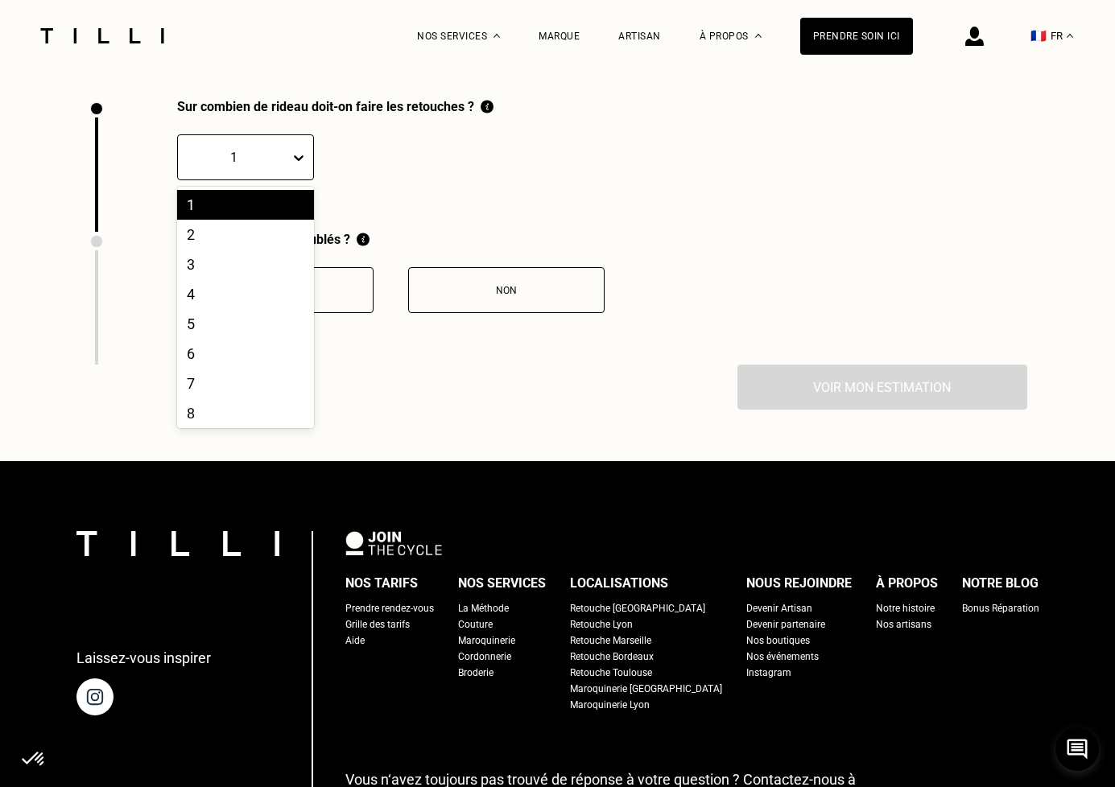
click at [305, 159] on icon at bounding box center [299, 158] width 16 height 16
click at [254, 255] on div "3" at bounding box center [245, 264] width 137 height 30
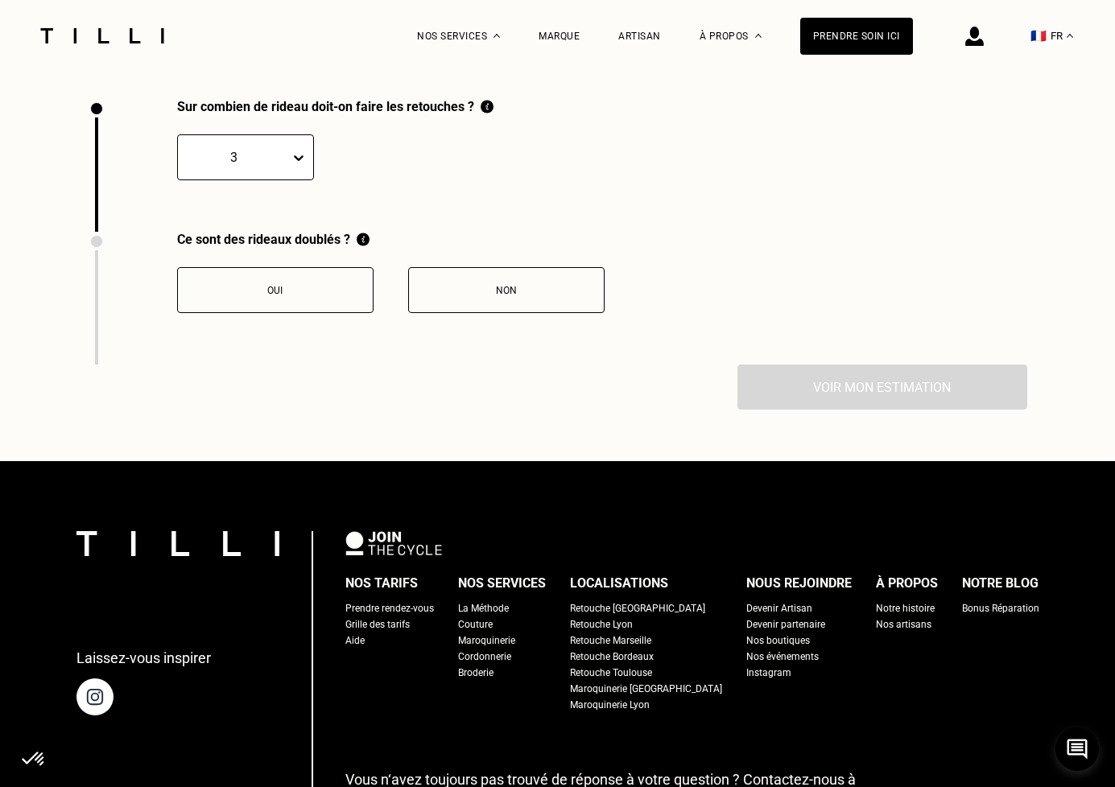
click at [455, 280] on button "Non" at bounding box center [506, 290] width 196 height 46
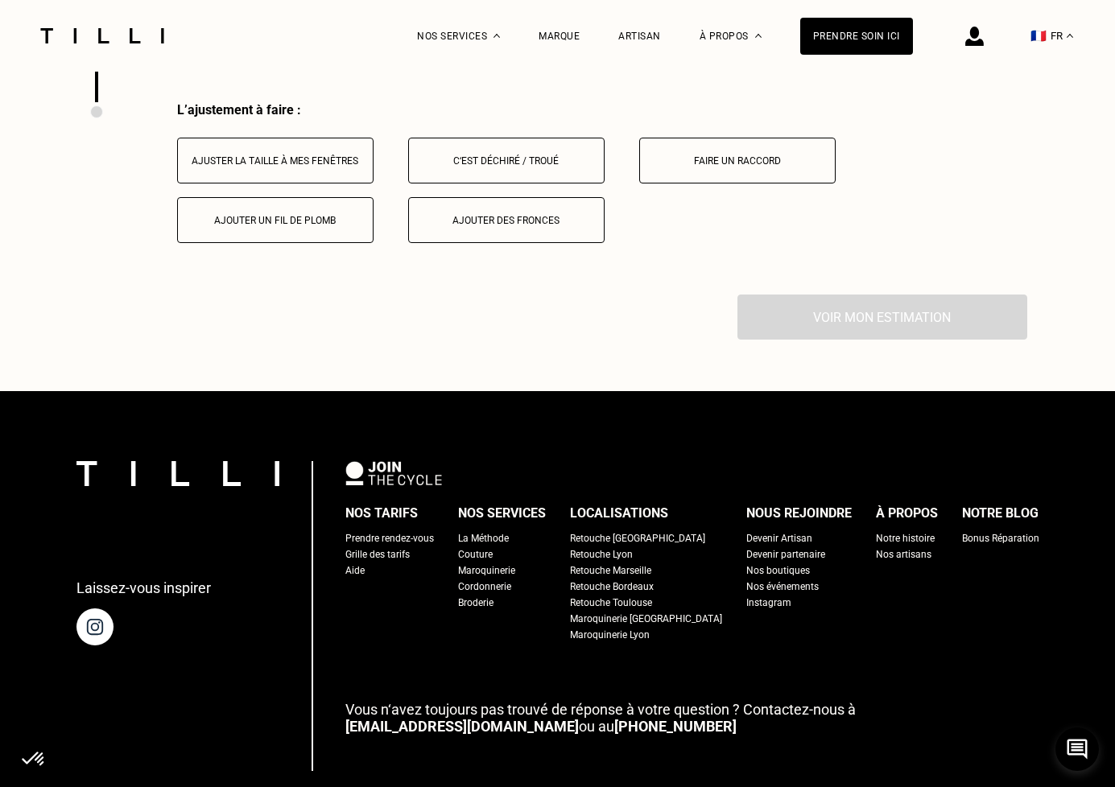
scroll to position [2482, 0]
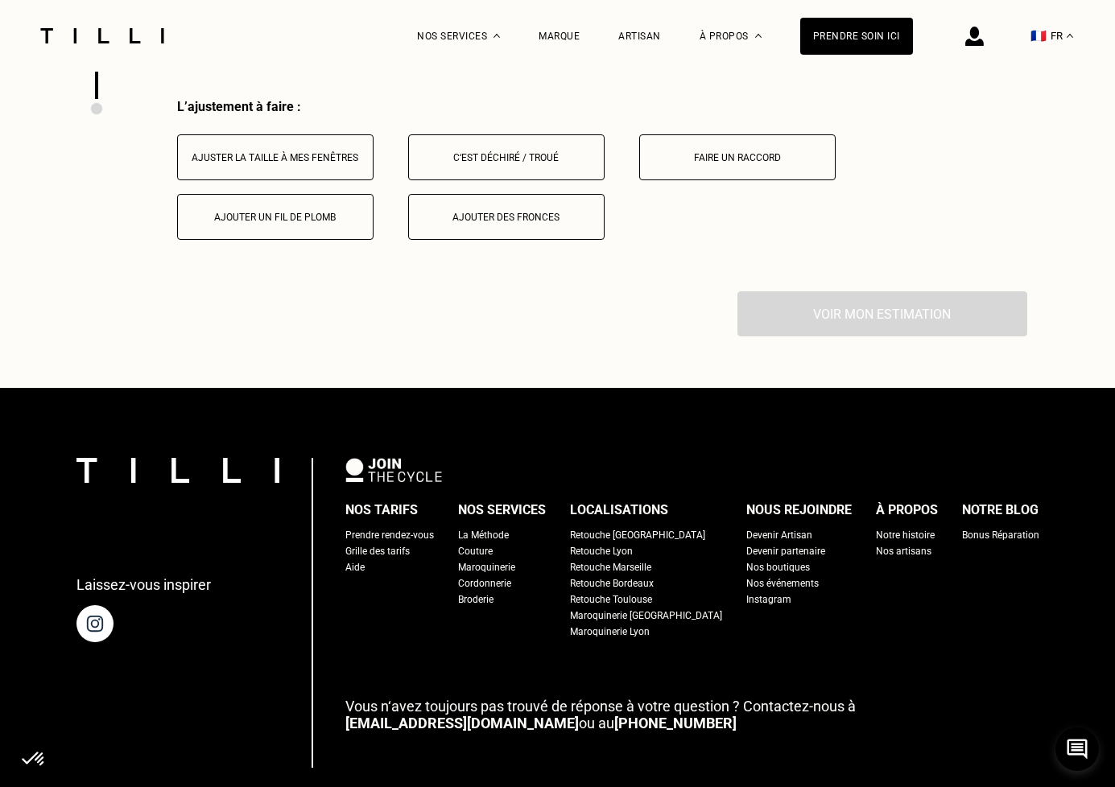
click at [332, 125] on div "Ajuster la taille à mes fenêtres C‘est déchiré / troué Faire un raccord Ajouter…" at bounding box center [602, 177] width 850 height 126
drag, startPoint x: 337, startPoint y: 138, endPoint x: 396, endPoint y: 191, distance: 79.2
click at [338, 138] on button "Ajuster la taille à mes fenêtres" at bounding box center [275, 157] width 196 height 46
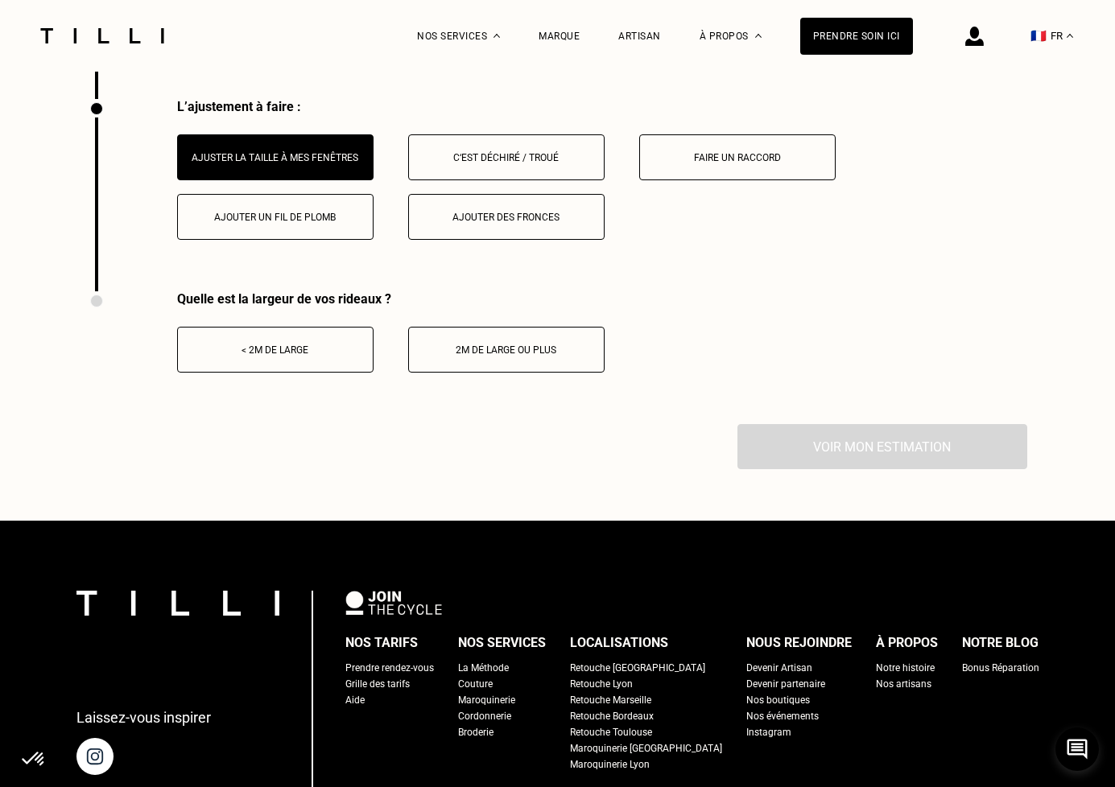
click at [492, 214] on div "Ajouter des fronces" at bounding box center [506, 217] width 179 height 11
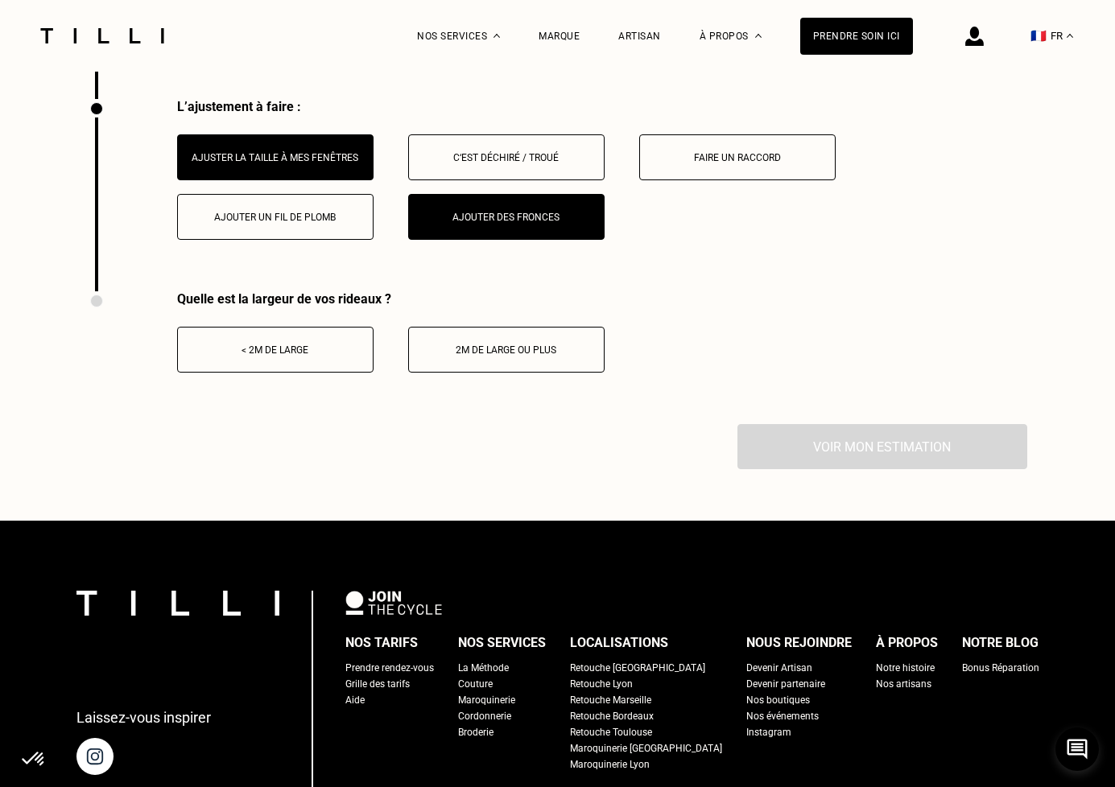
click at [467, 338] on button "2m de large ou plus" at bounding box center [506, 350] width 196 height 46
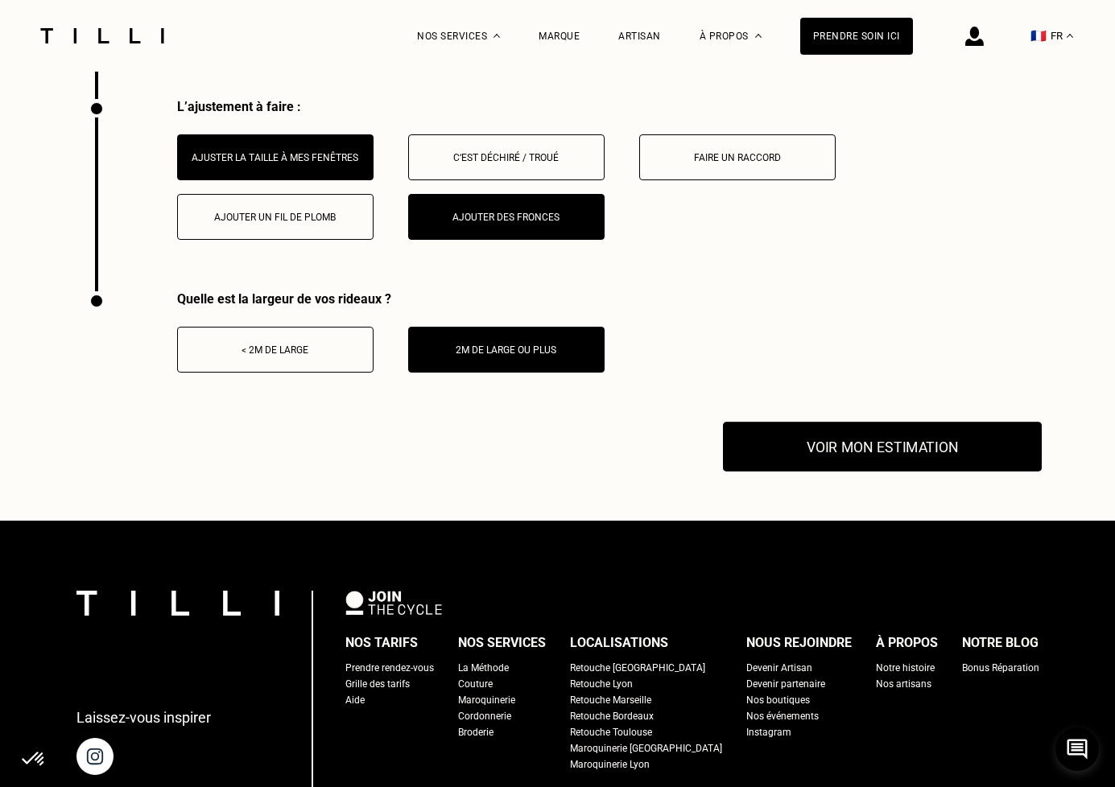
click at [895, 441] on button "Voir mon estimation" at bounding box center [882, 447] width 319 height 50
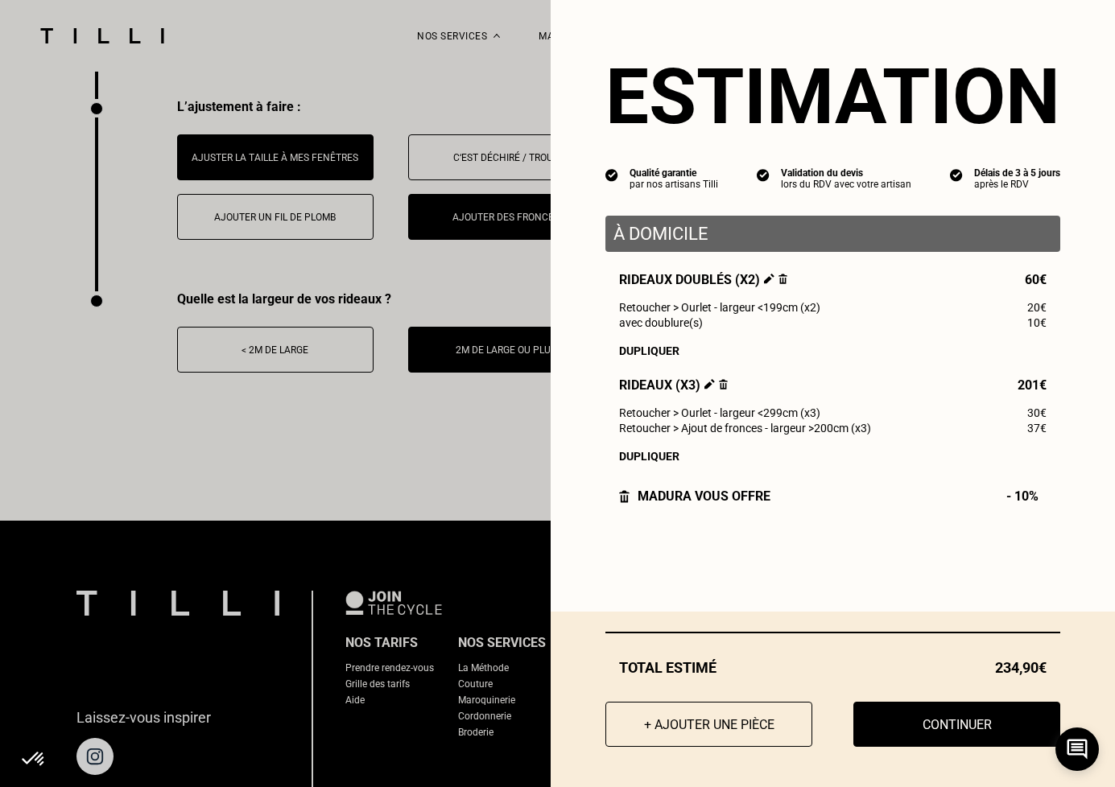
drag, startPoint x: 959, startPoint y: 724, endPoint x: 1078, endPoint y: 526, distance: 231.1
click at [959, 724] on button "Continuer" at bounding box center [956, 724] width 207 height 45
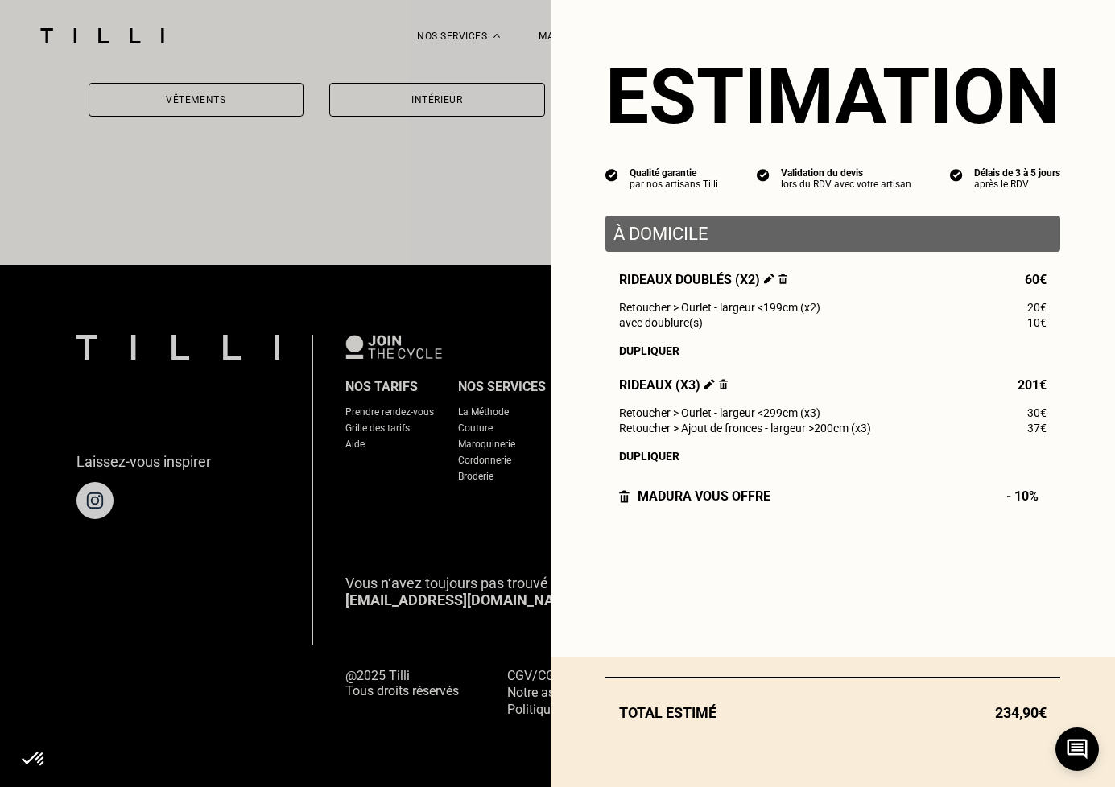
scroll to position [1338, 0]
select select "FR"
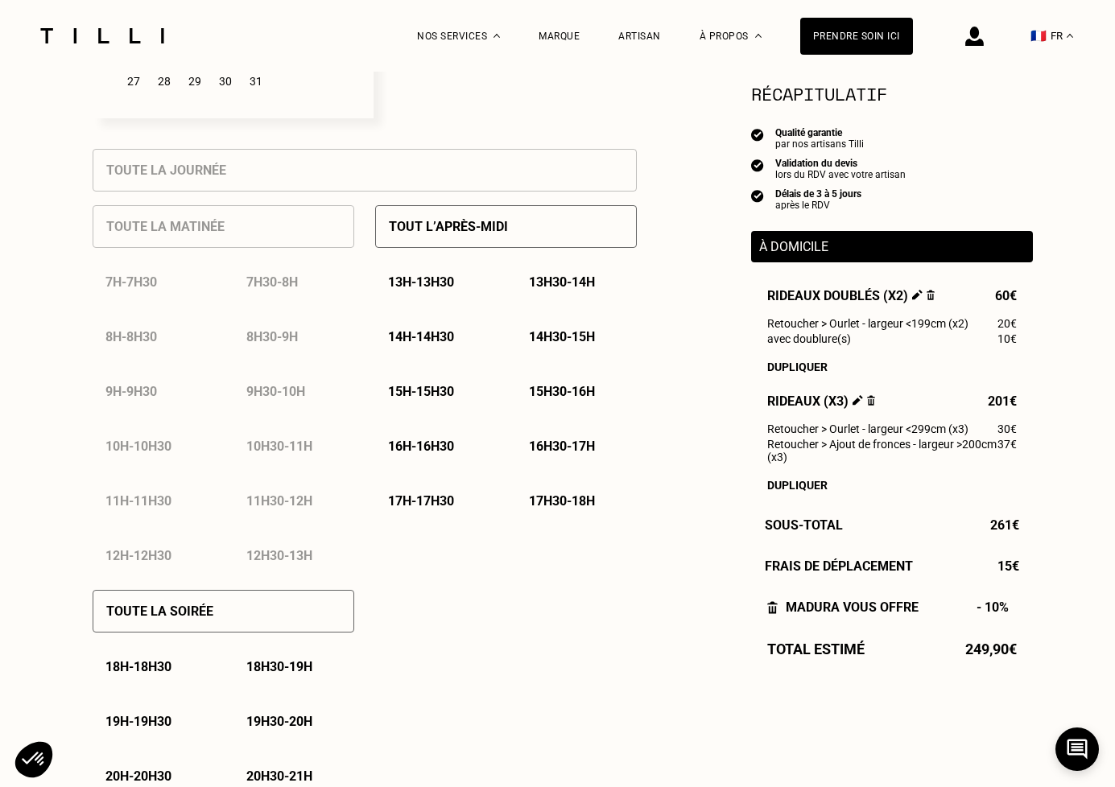
scroll to position [669, 0]
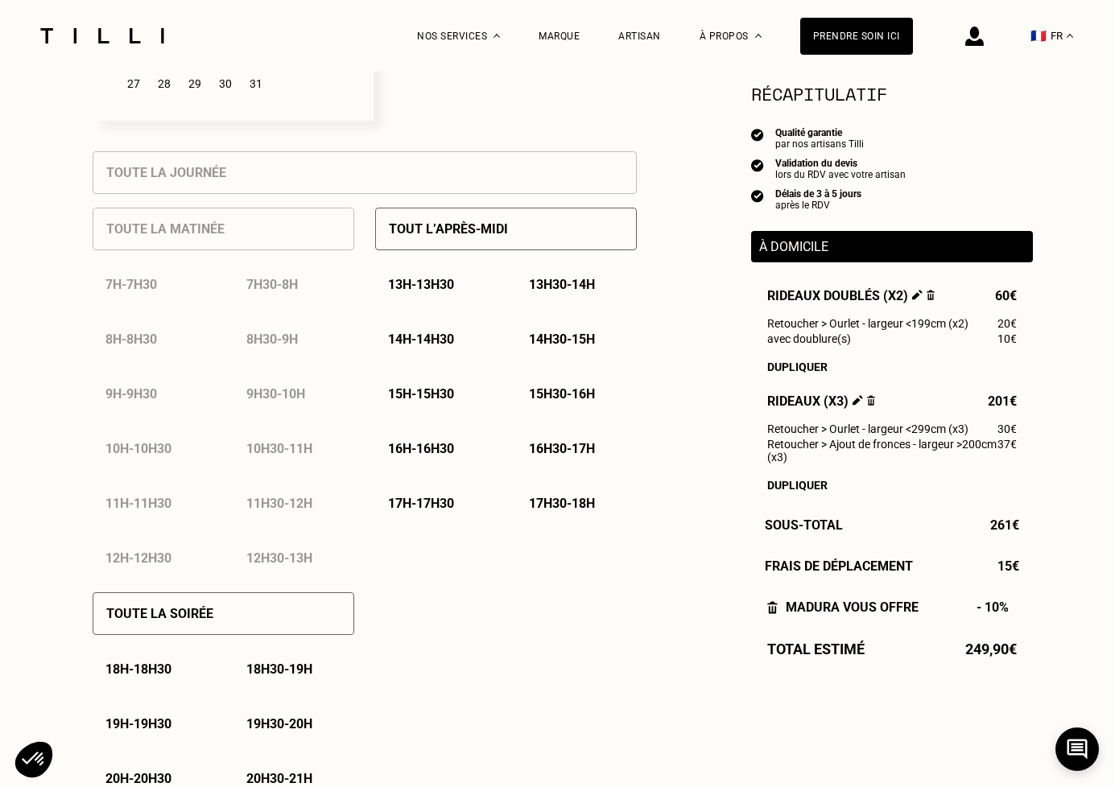
click at [454, 394] on p "15h - 15h30" at bounding box center [421, 393] width 66 height 15
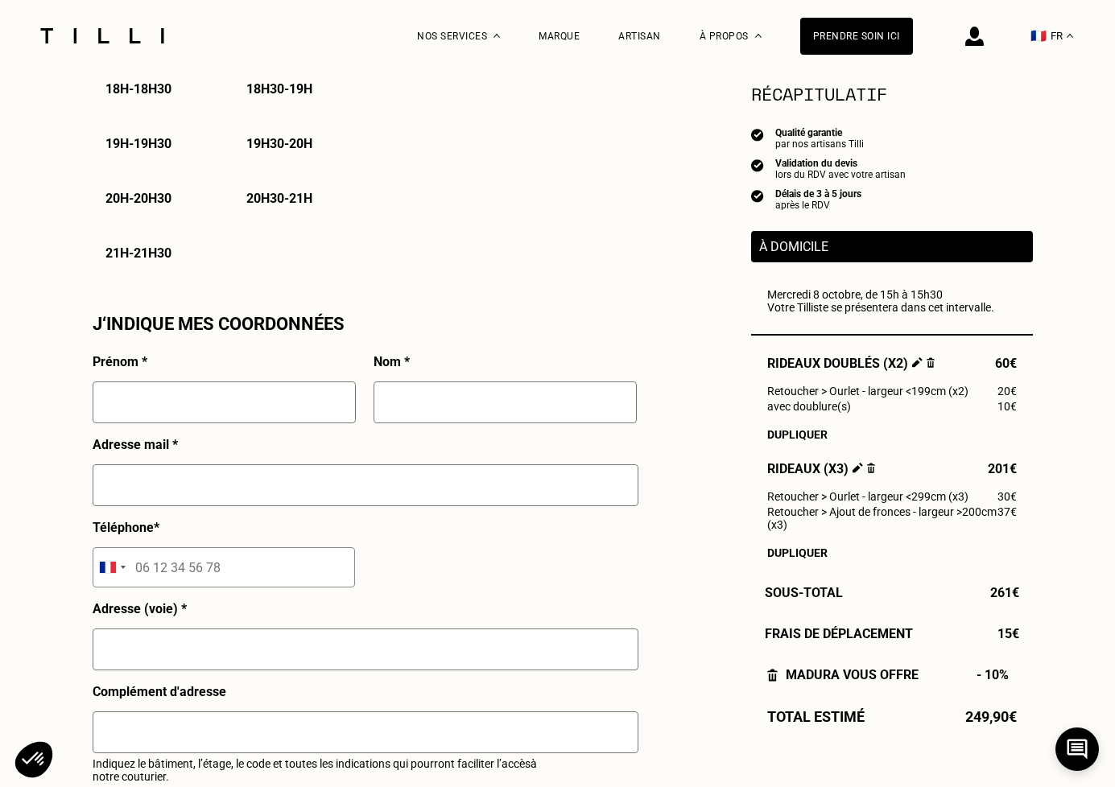
scroll to position [1259, 0]
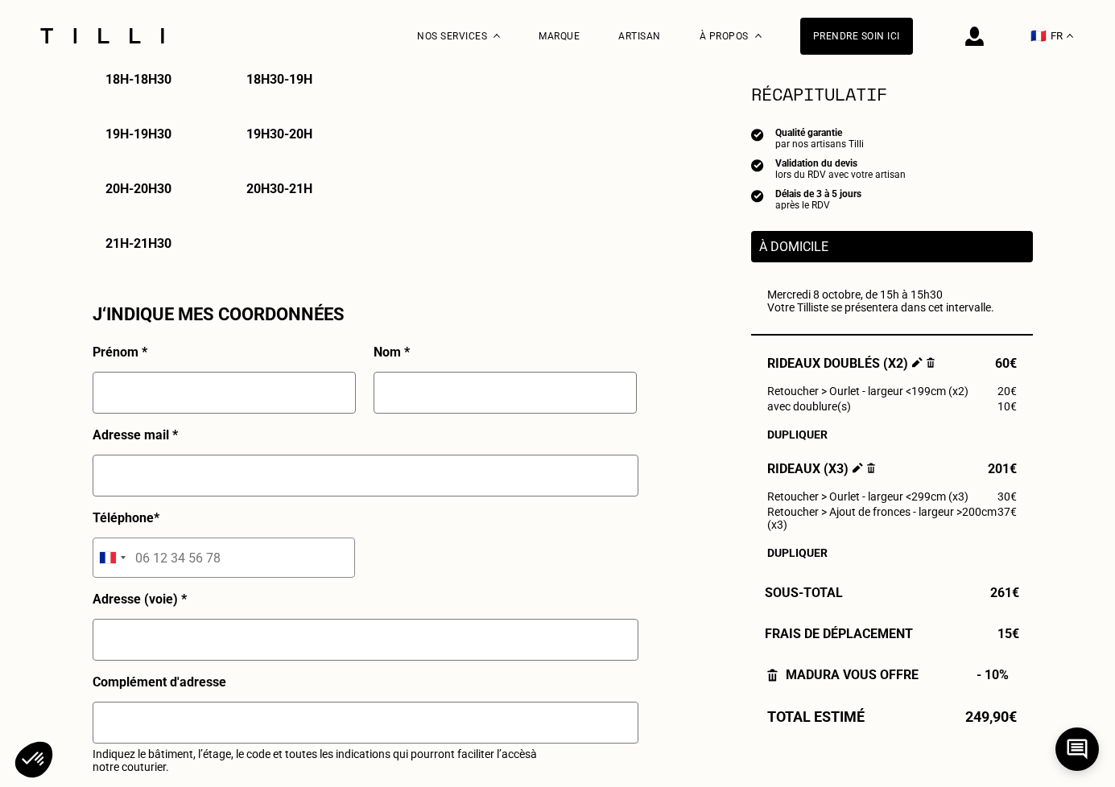
click at [204, 394] on input "text" at bounding box center [224, 393] width 263 height 42
type input "[PERSON_NAME]"
click at [187, 477] on input "text" at bounding box center [366, 476] width 546 height 42
type input "[EMAIL_ADDRESS][PERSON_NAME][DOMAIN_NAME]"
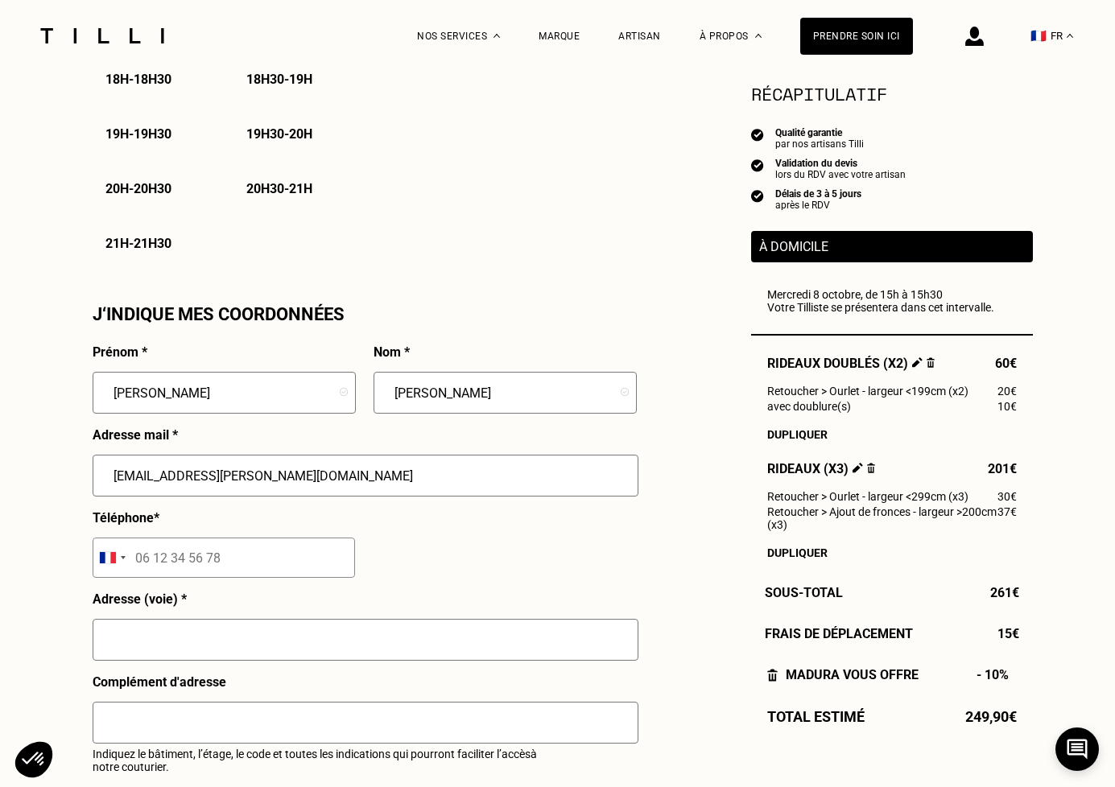
click at [211, 555] on input "tel" at bounding box center [224, 558] width 262 height 40
type input "06 22 14 08 51"
click at [194, 633] on input "text" at bounding box center [366, 640] width 546 height 42
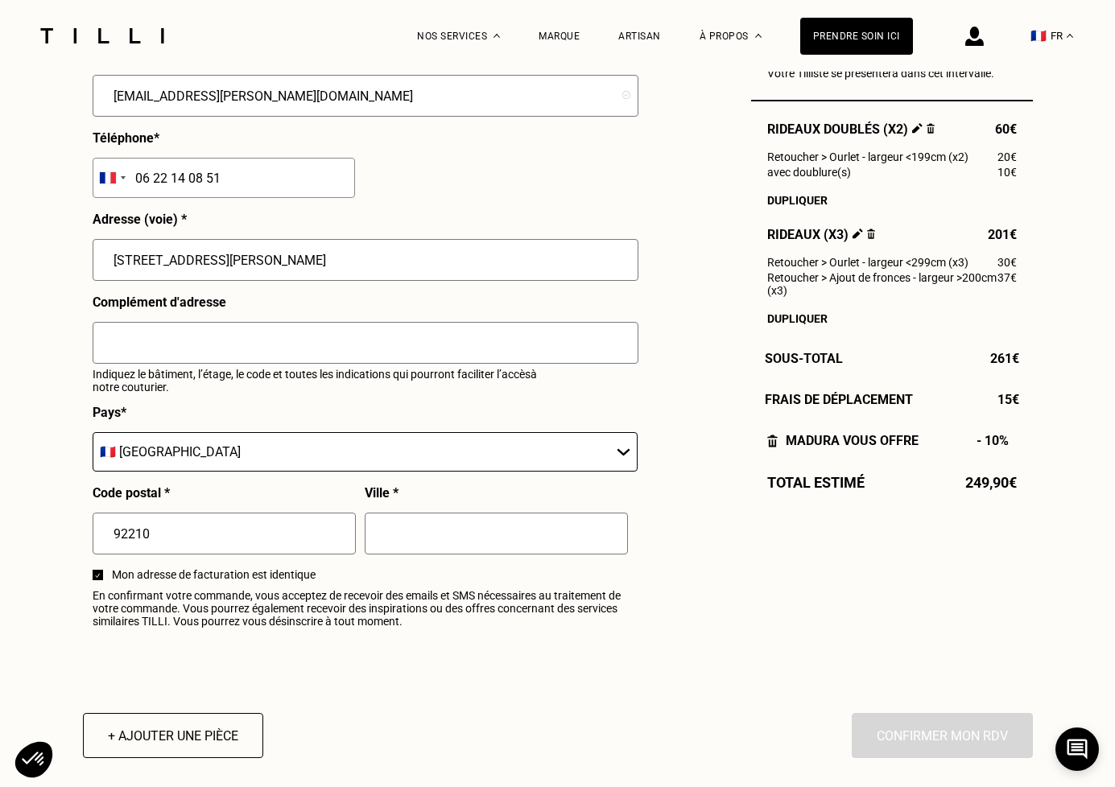
scroll to position [1647, 0]
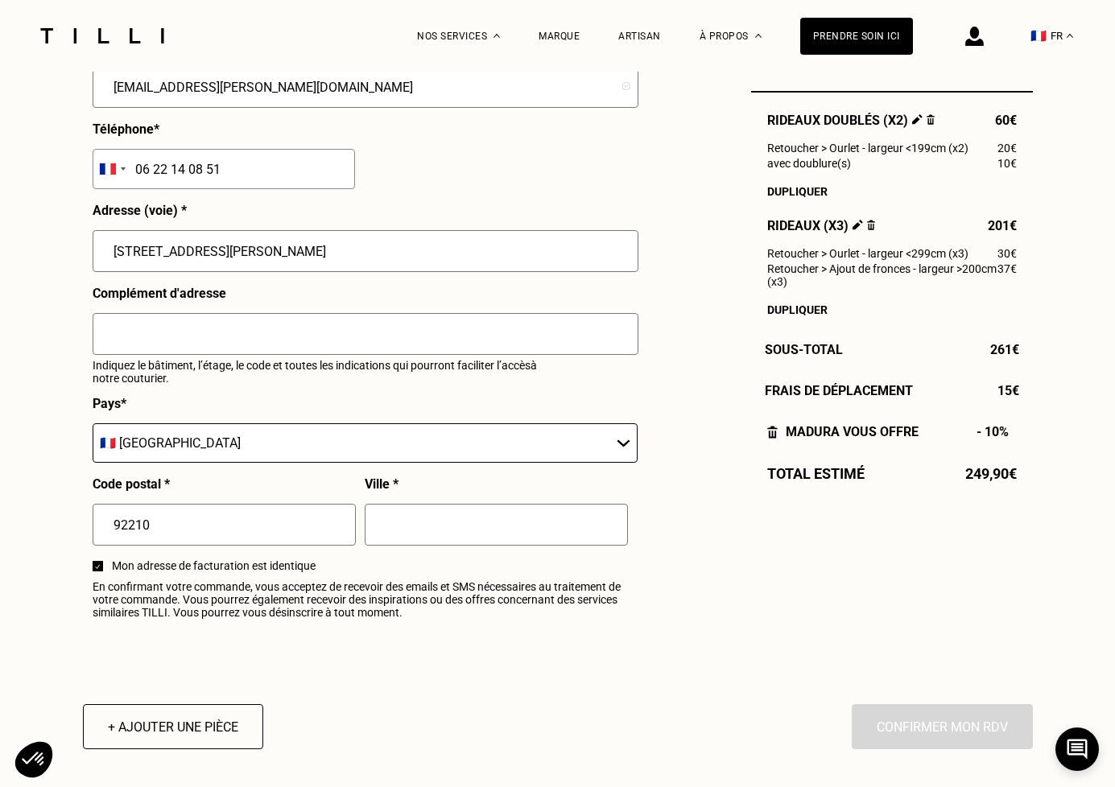
type input "[STREET_ADDRESS][PERSON_NAME]"
click at [422, 537] on input "text" at bounding box center [496, 525] width 263 height 42
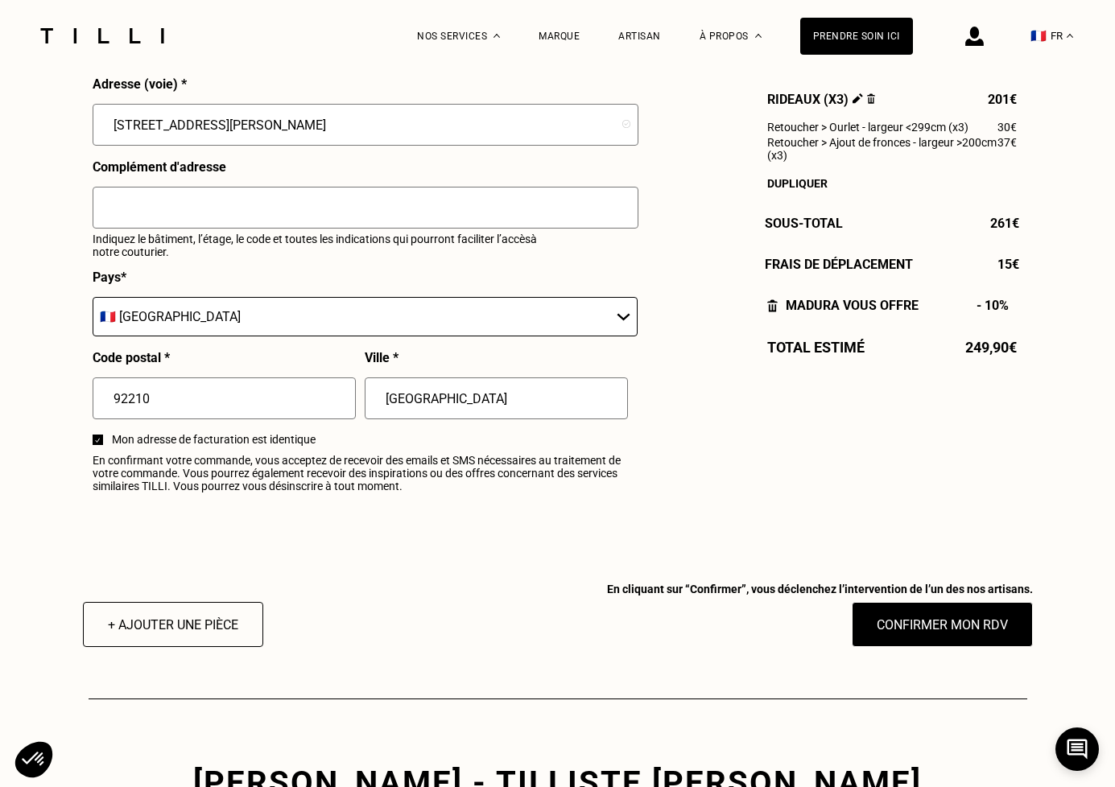
scroll to position [1777, 0]
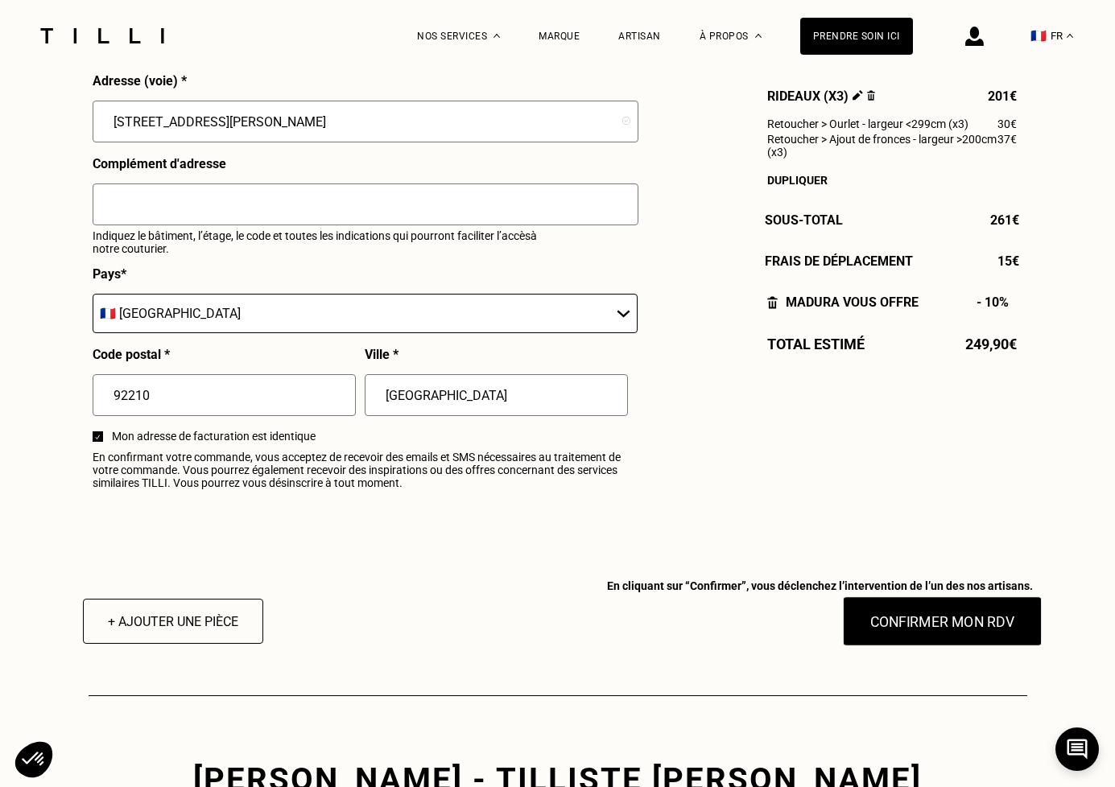
type input "[GEOGRAPHIC_DATA]"
click at [904, 625] on button "Confirmer mon RDV" at bounding box center [942, 621] width 200 height 50
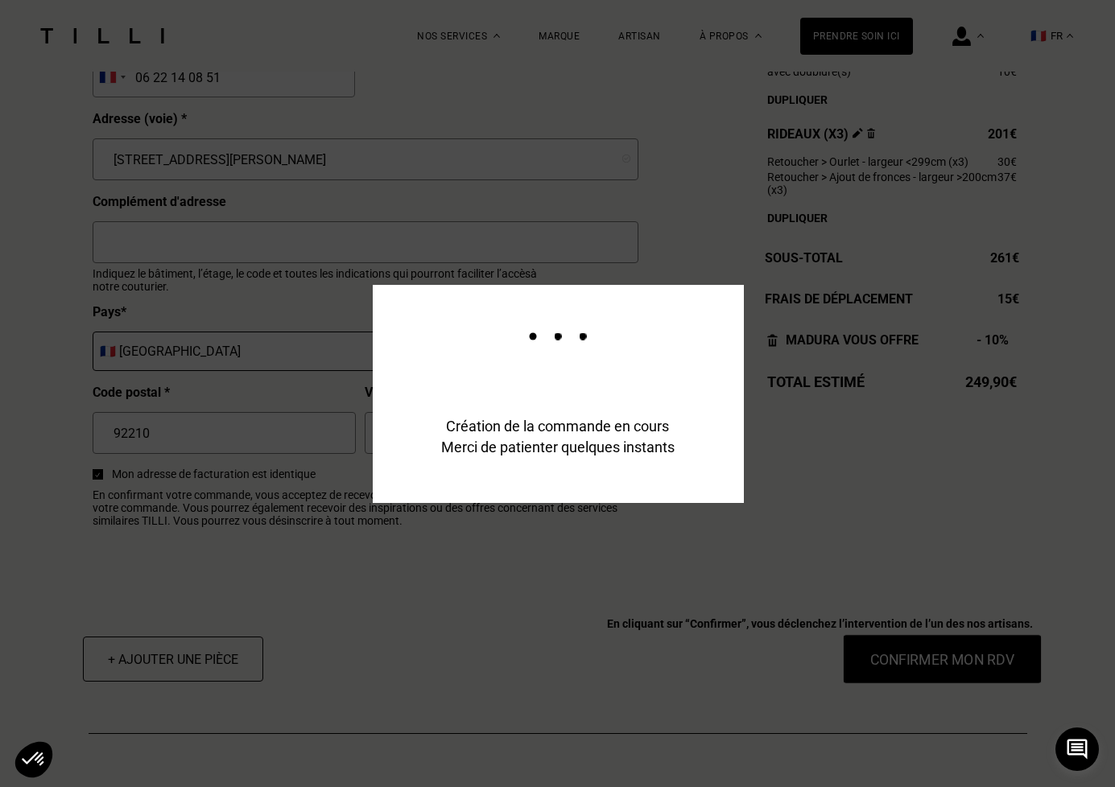
scroll to position [1816, 0]
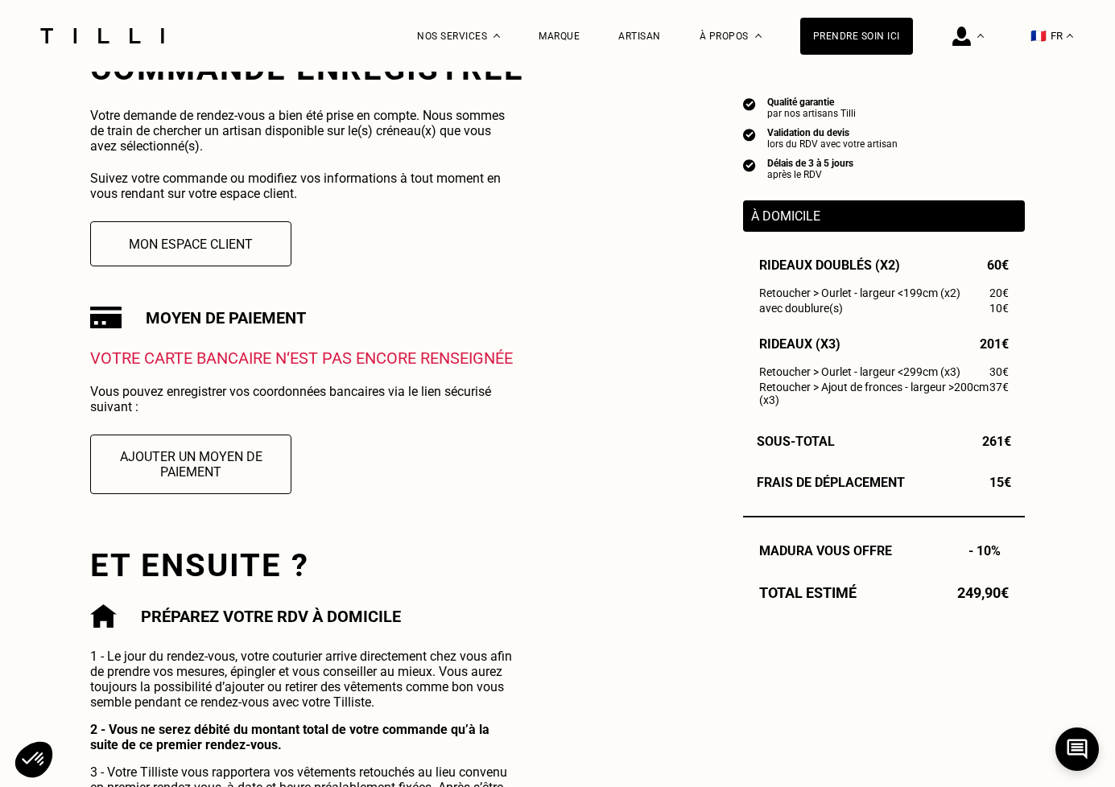
scroll to position [339, 0]
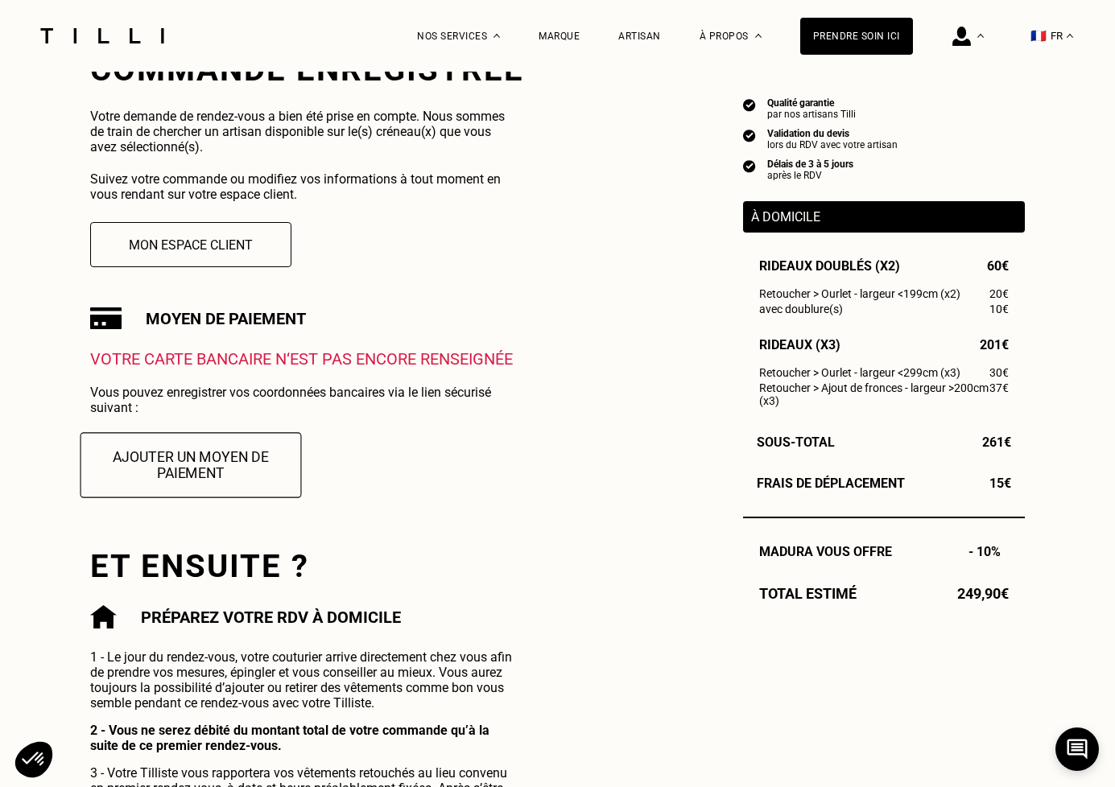
click at [254, 455] on button "Ajouter un moyen de paiement" at bounding box center [190, 464] width 221 height 65
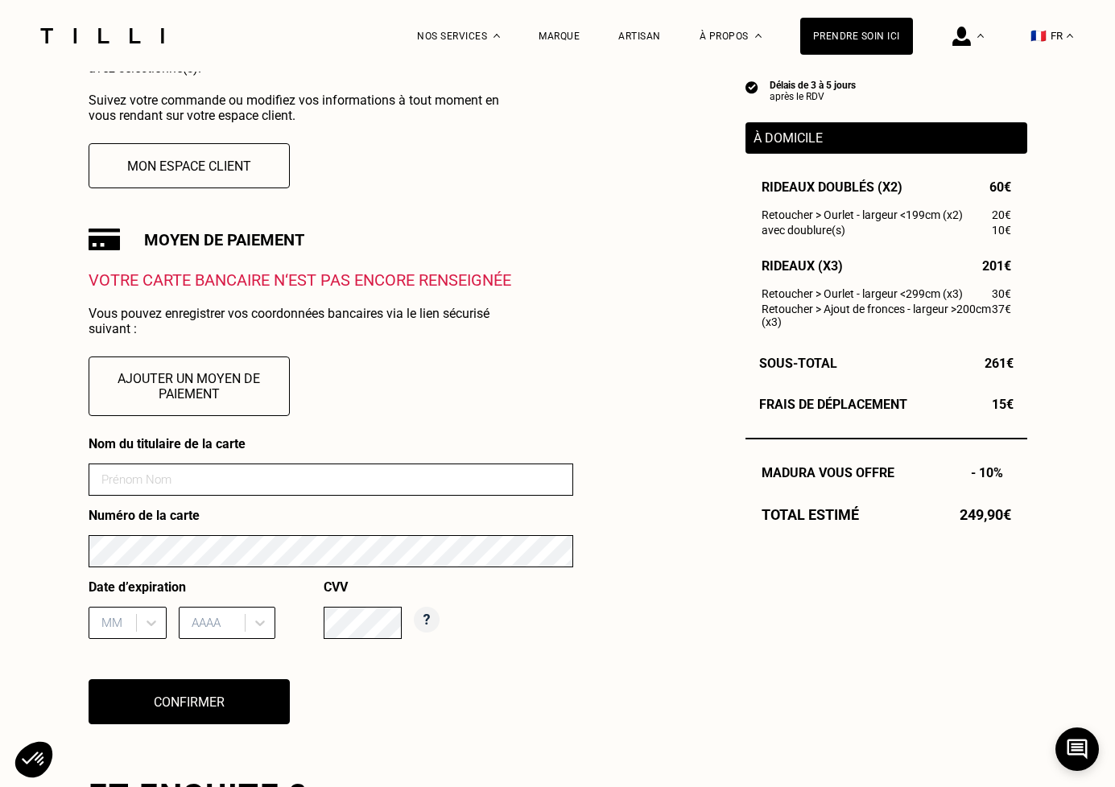
scroll to position [430, 0]
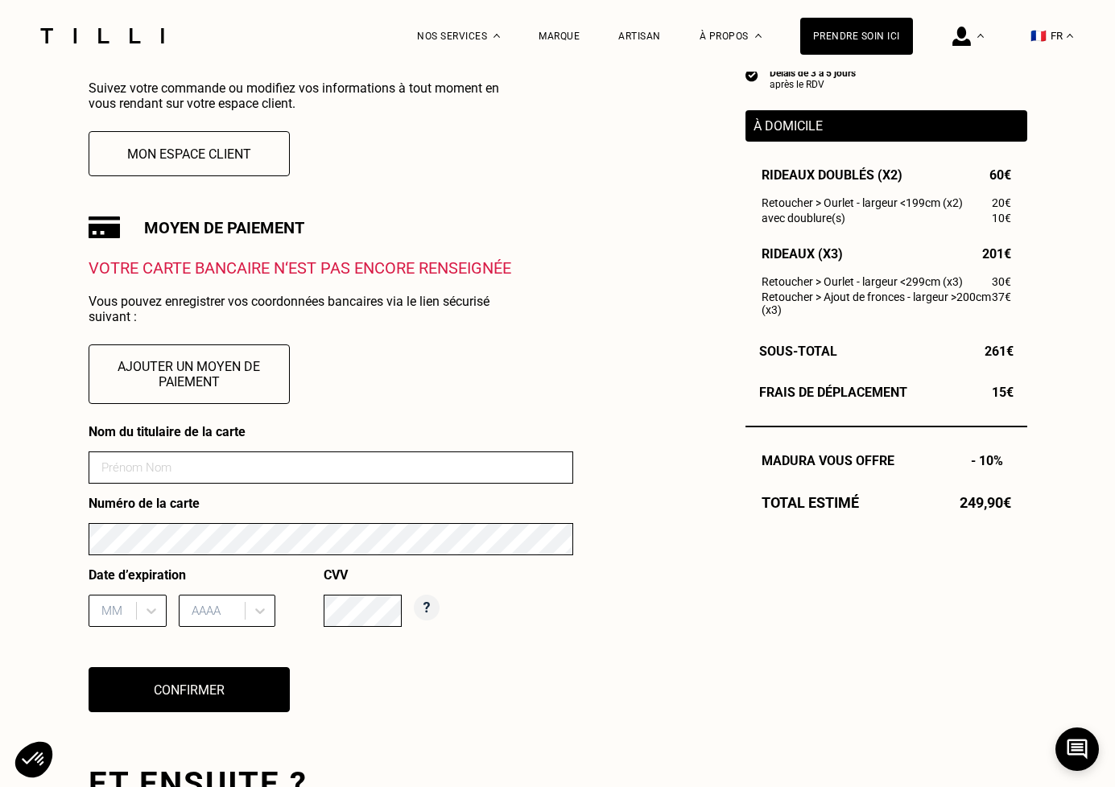
click at [331, 465] on input at bounding box center [331, 468] width 485 height 32
type input "[PERSON_NAME]"
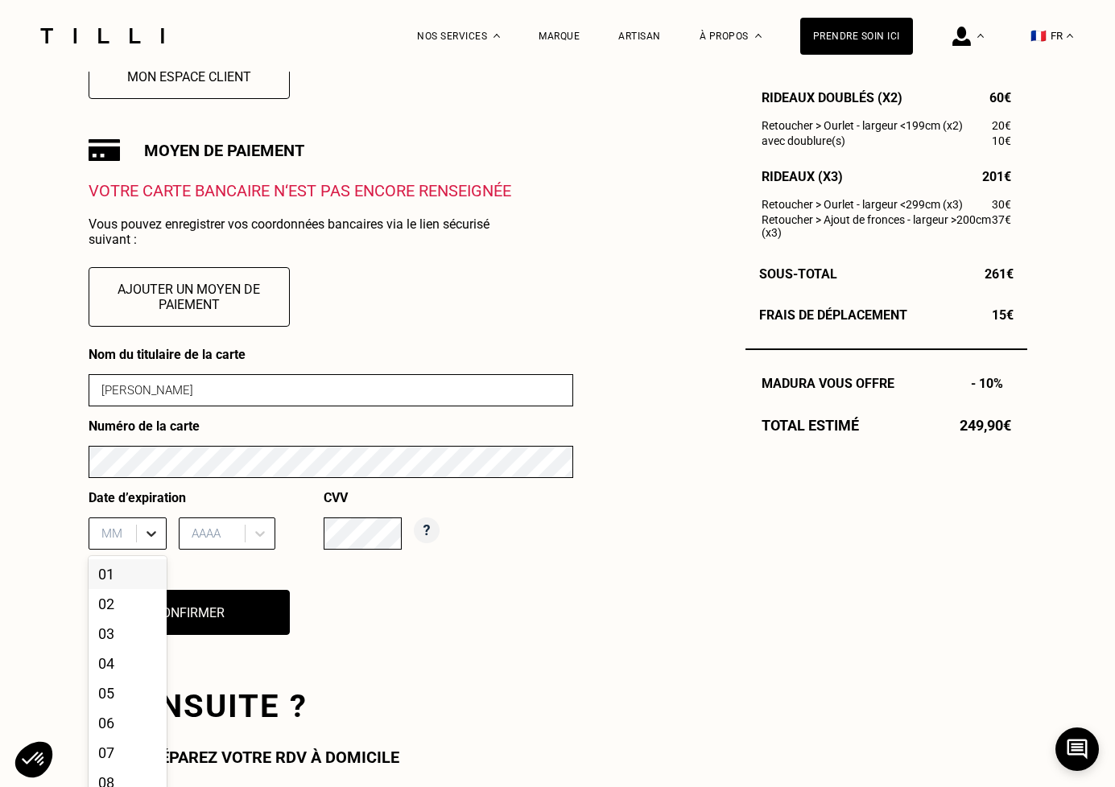
click at [151, 550] on div "01, 1 of 12. 12 results available. Use Up and Down to choose options, press Ent…" at bounding box center [128, 534] width 78 height 32
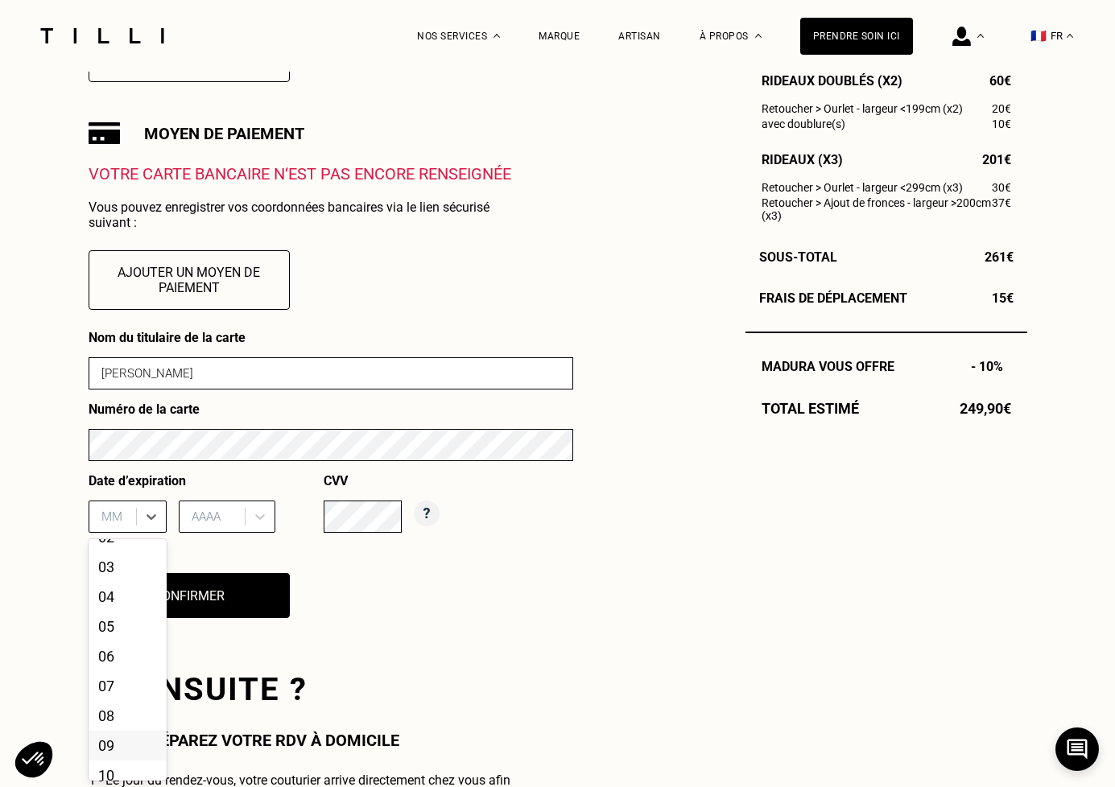
scroll to position [52, 0]
click at [120, 741] on div "09" at bounding box center [128, 743] width 78 height 30
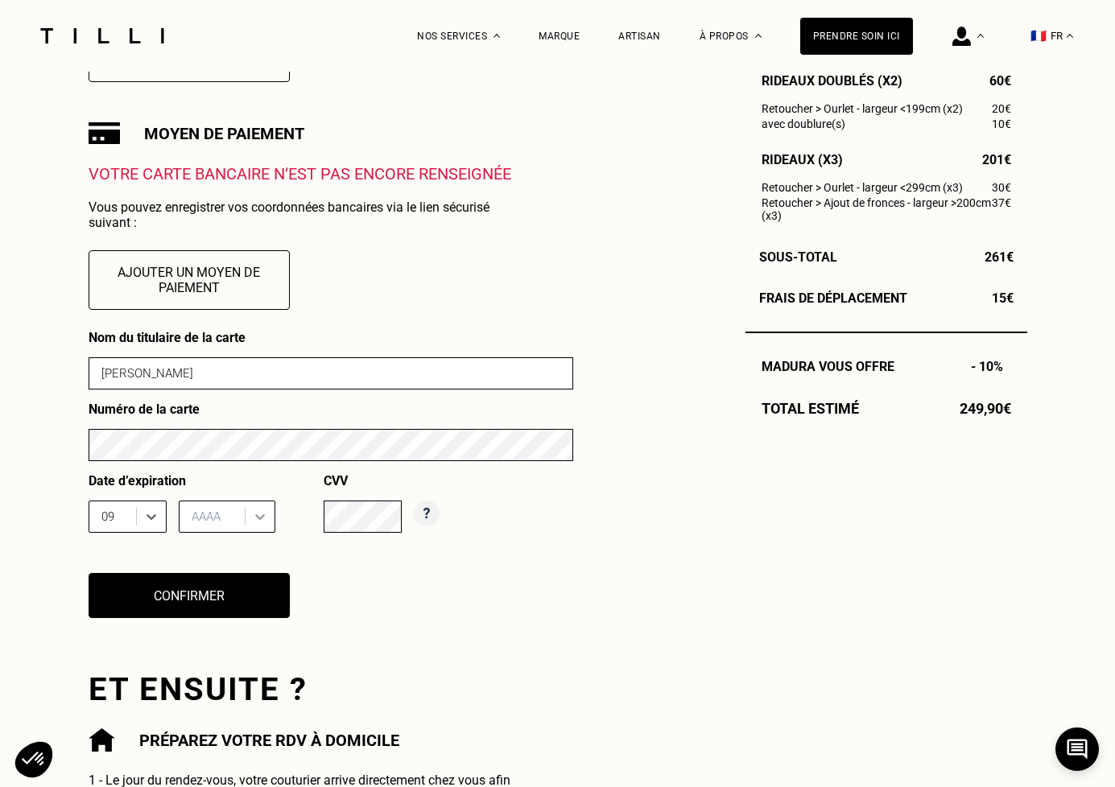
click at [258, 515] on icon at bounding box center [260, 517] width 16 height 16
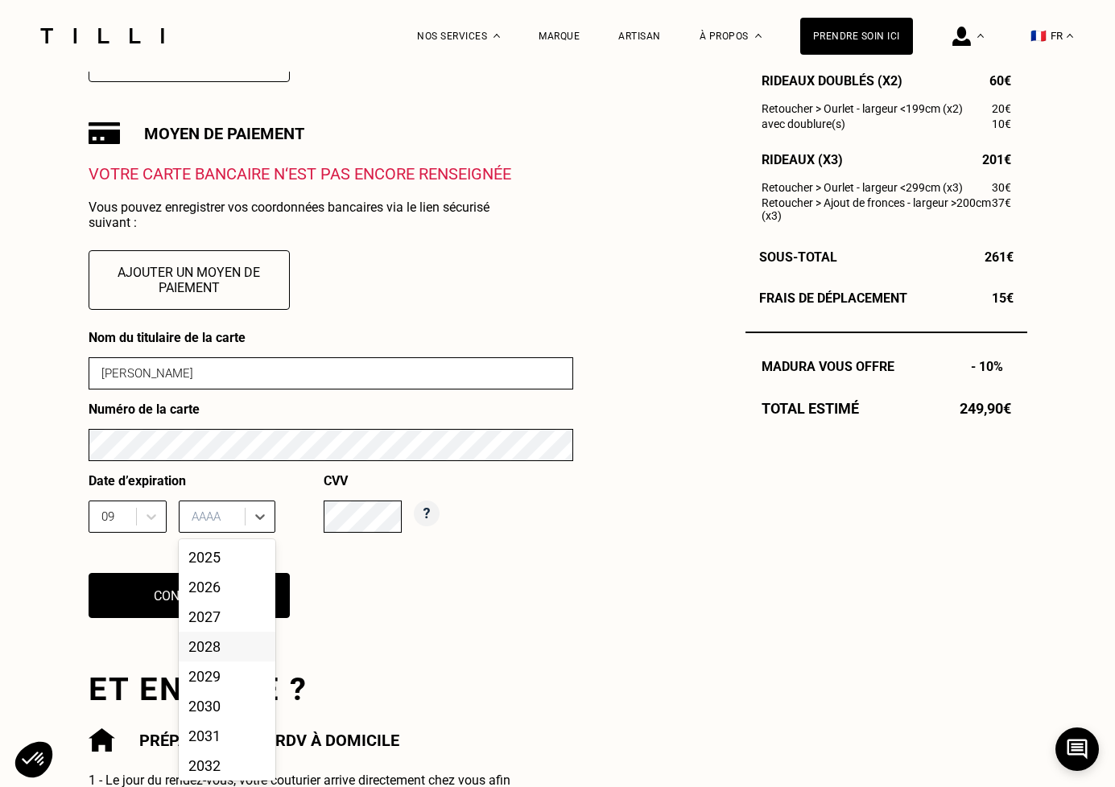
click at [225, 647] on div "2028" at bounding box center [227, 647] width 97 height 30
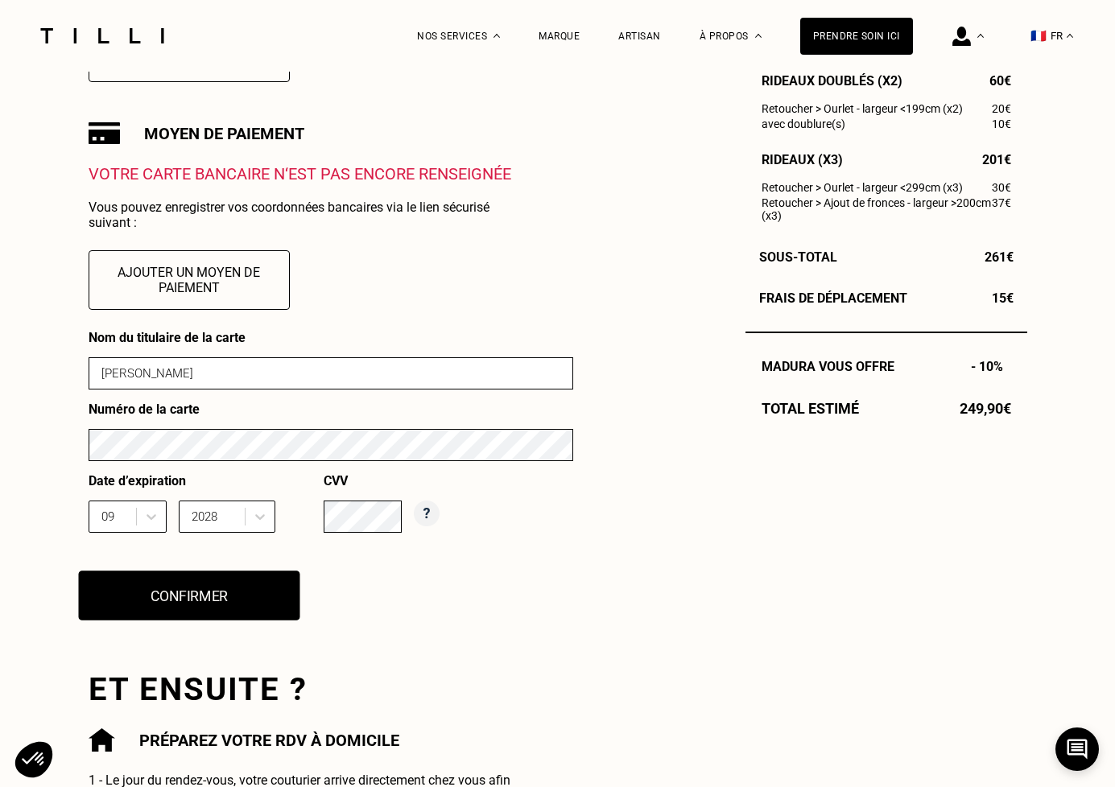
click at [274, 589] on button "Confirmer" at bounding box center [188, 596] width 221 height 50
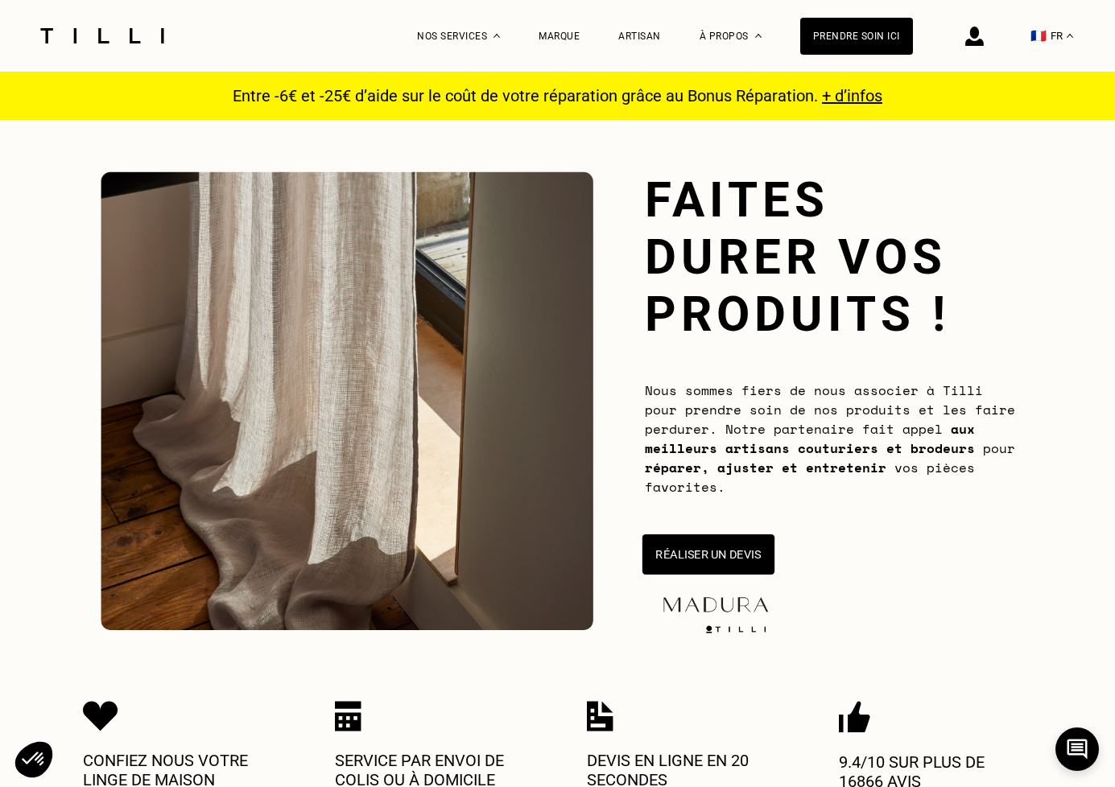
click at [682, 537] on button "Réaliser un devis" at bounding box center [707, 554] width 132 height 40
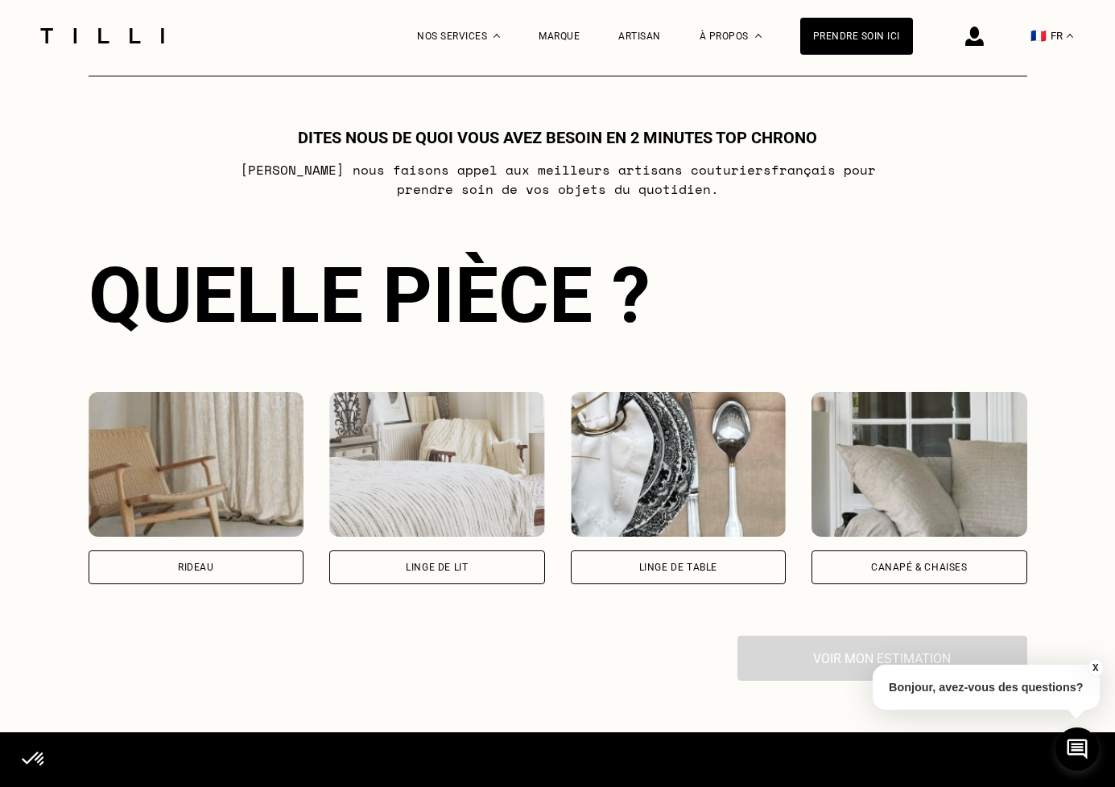
scroll to position [874, 0]
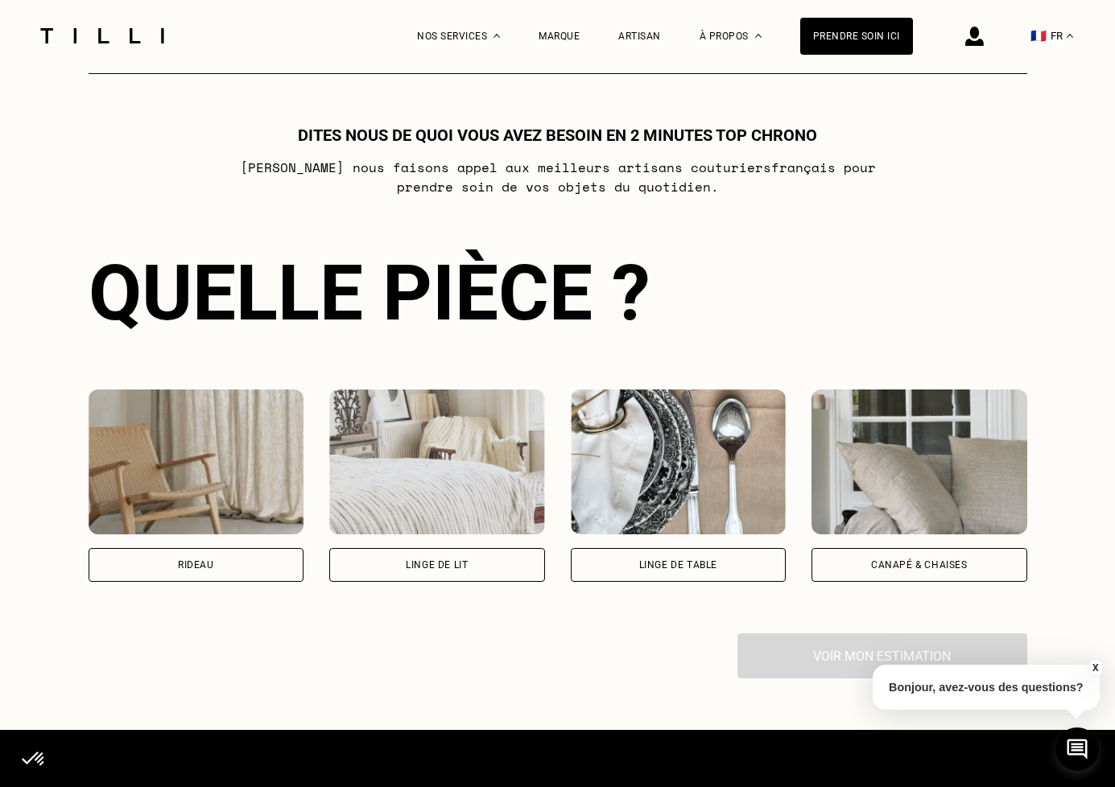
click at [264, 564] on div "Rideau" at bounding box center [197, 565] width 216 height 34
select select "FR"
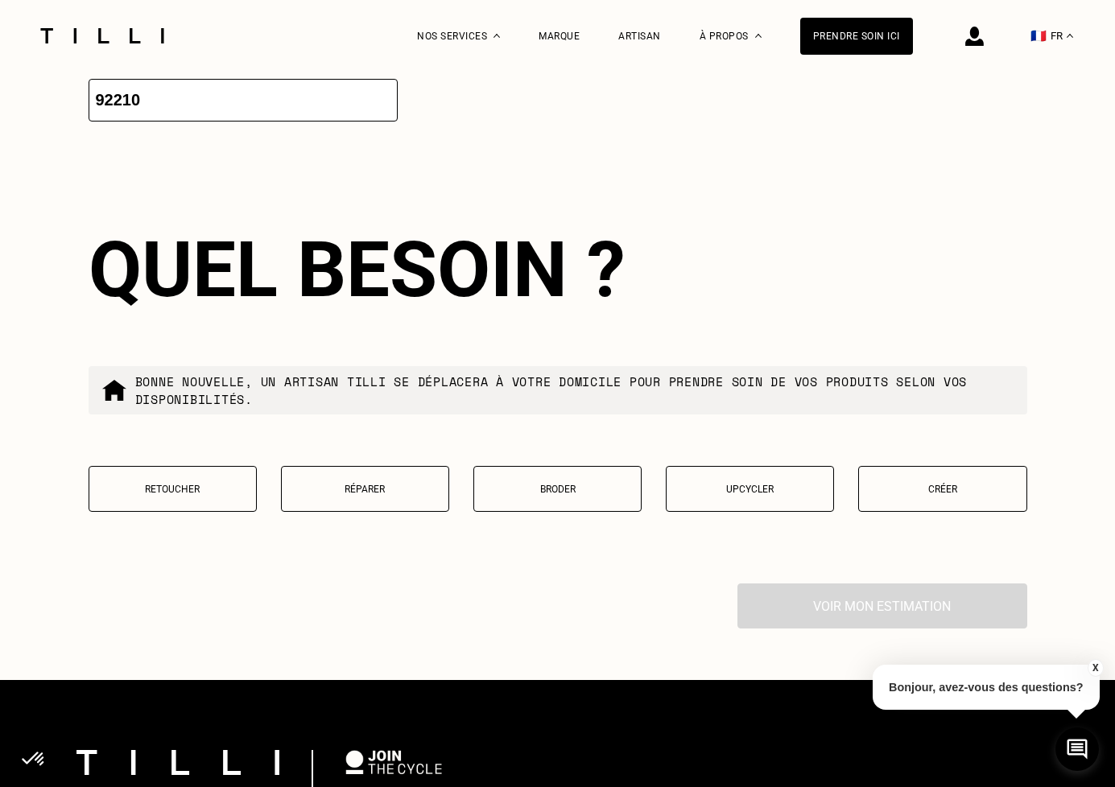
scroll to position [1749, 0]
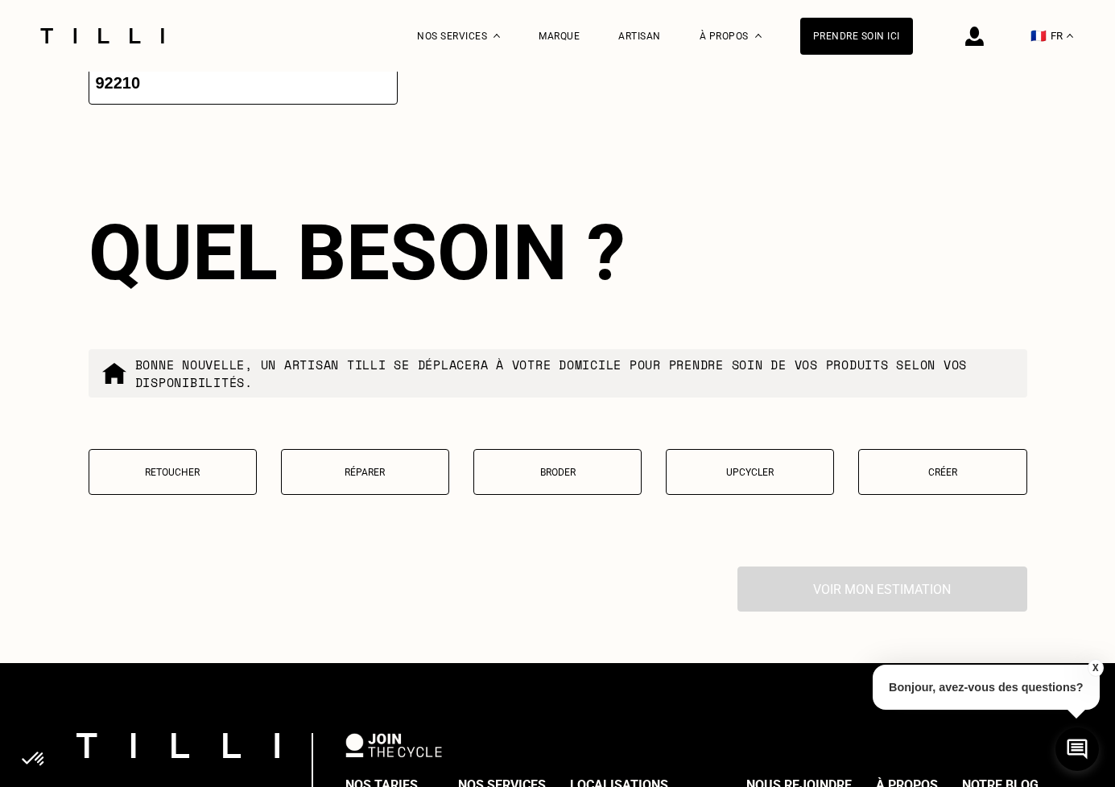
click at [221, 463] on button "Retoucher" at bounding box center [173, 472] width 168 height 46
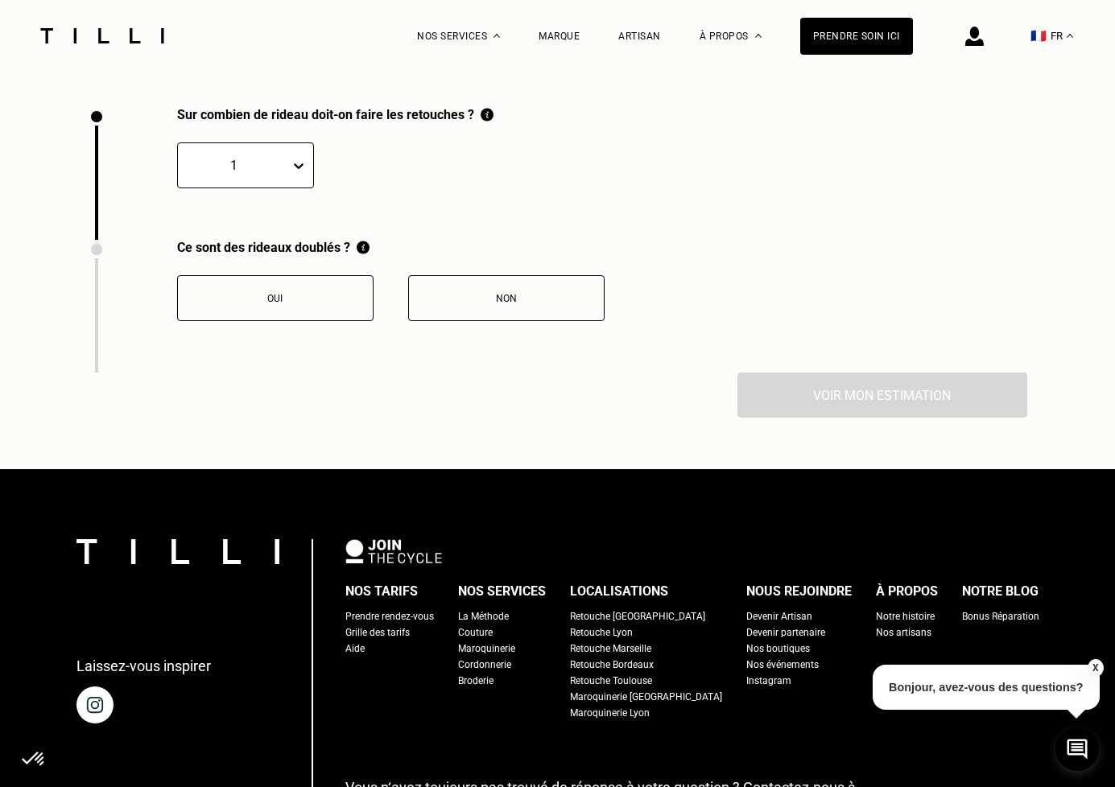
scroll to position [2217, 0]
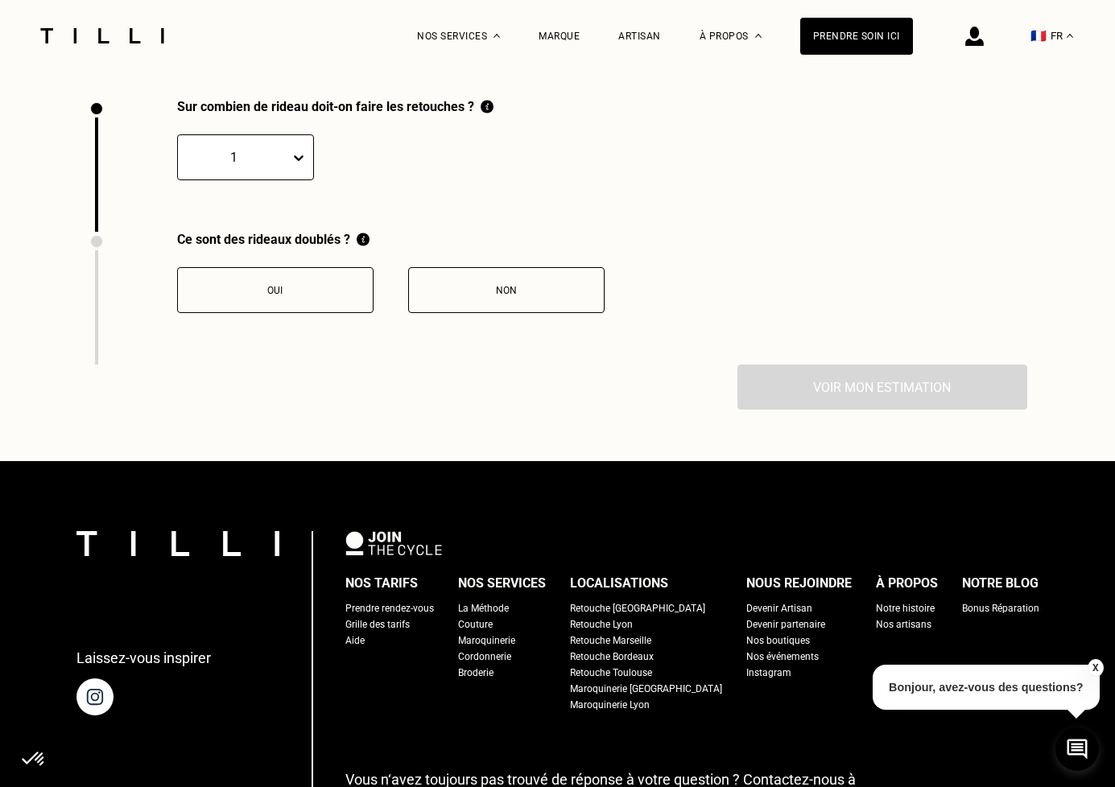
click at [295, 150] on icon at bounding box center [299, 158] width 16 height 16
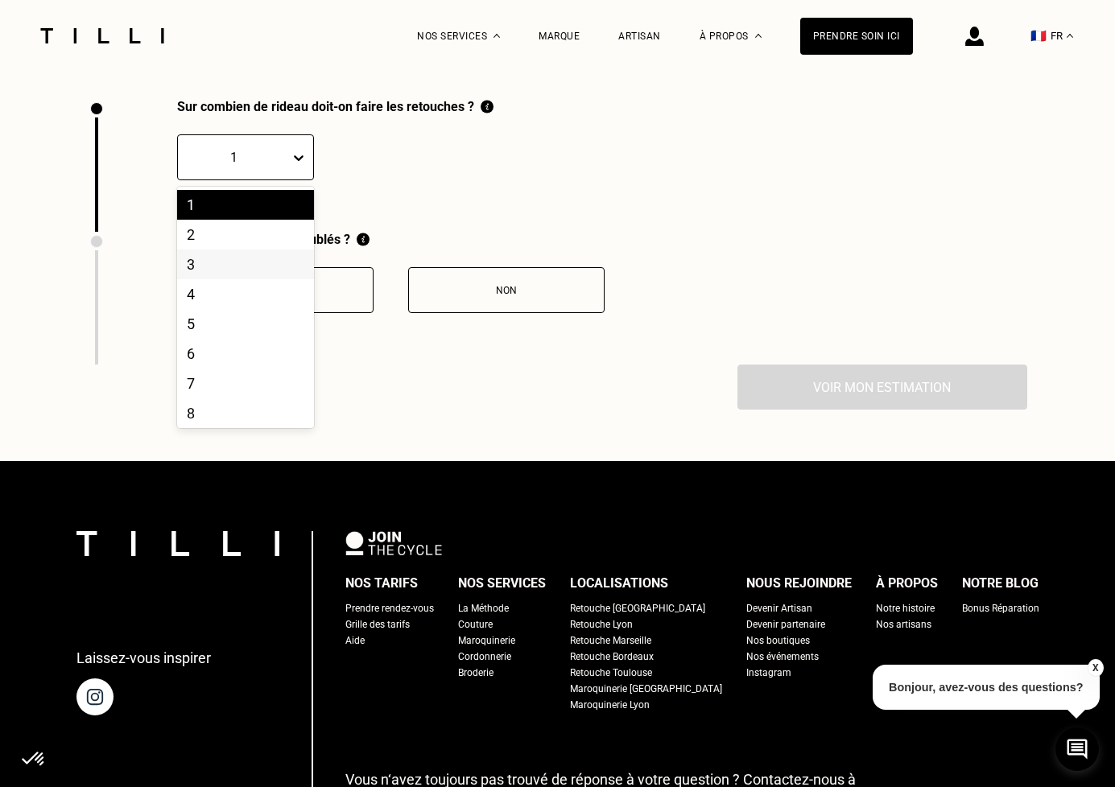
click at [258, 278] on div "3" at bounding box center [245, 264] width 137 height 30
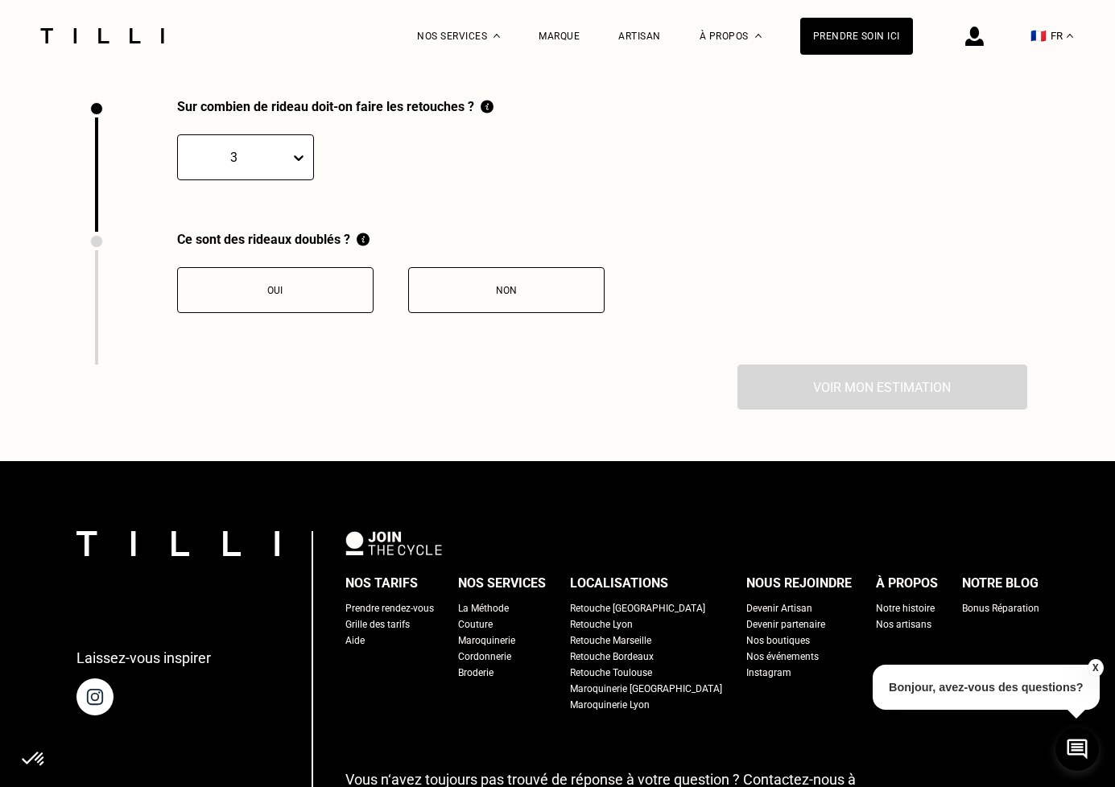
click at [536, 299] on button "Non" at bounding box center [506, 290] width 196 height 46
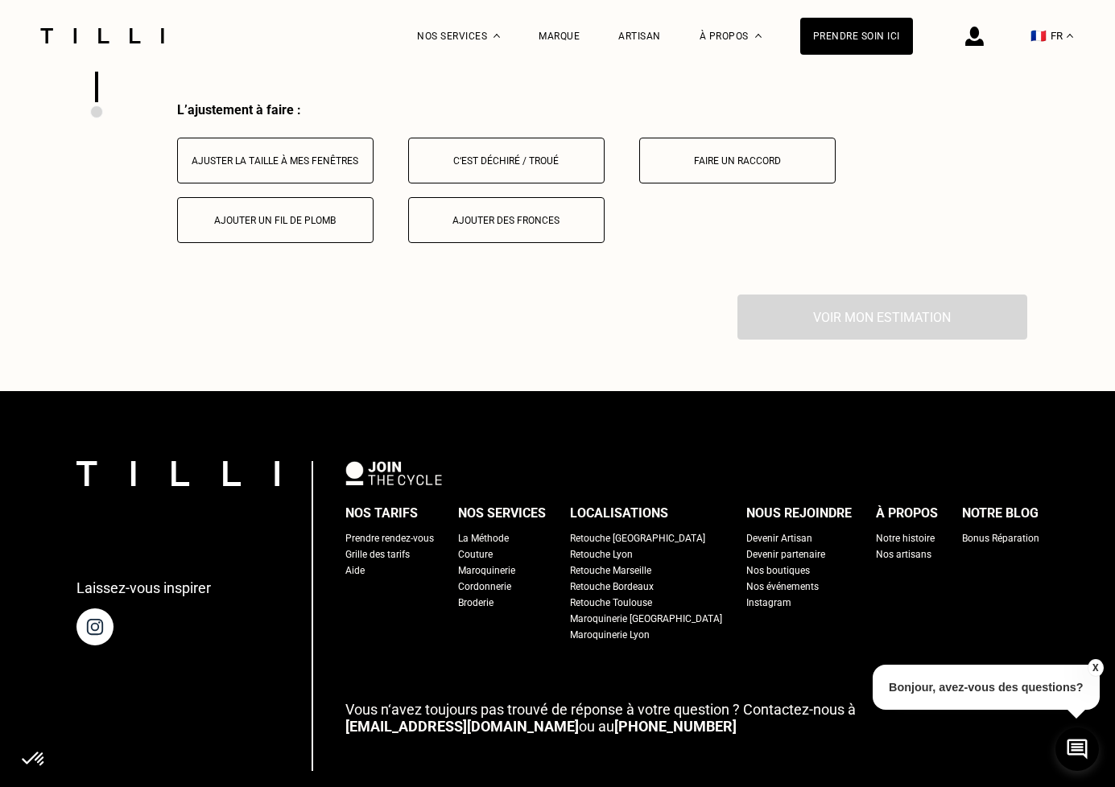
scroll to position [2482, 0]
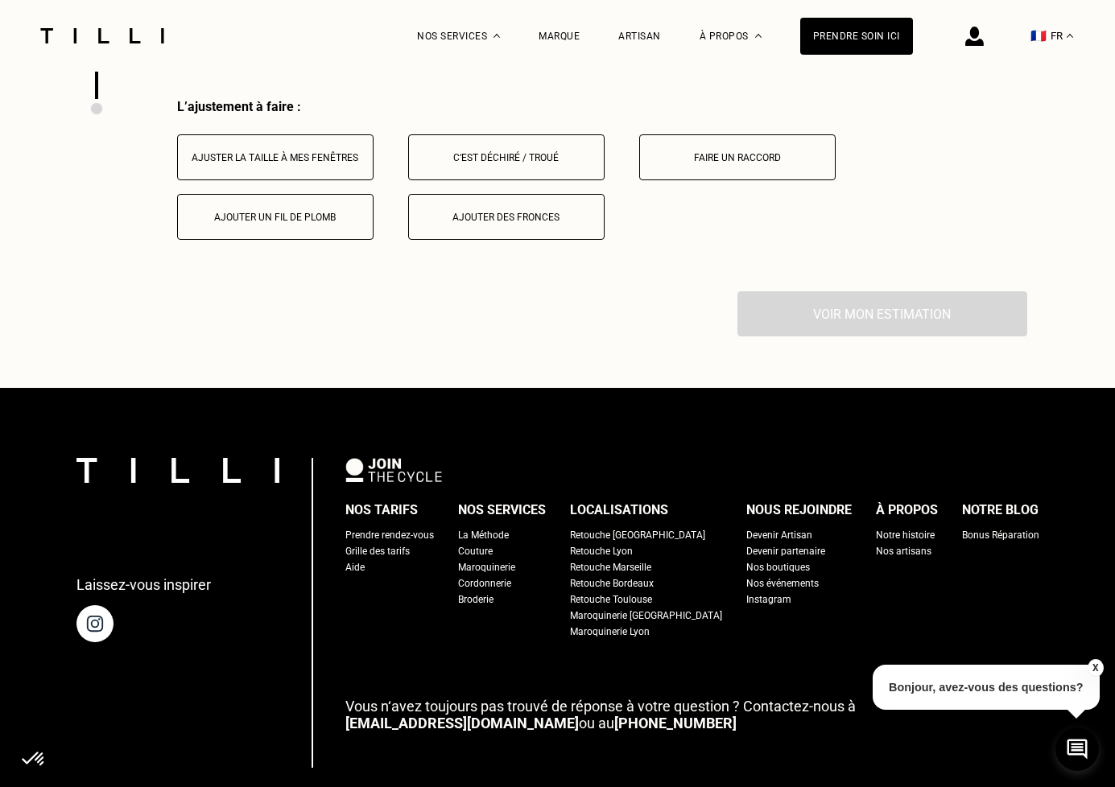
click at [344, 166] on button "Ajuster la taille à mes fenêtres" at bounding box center [275, 157] width 196 height 46
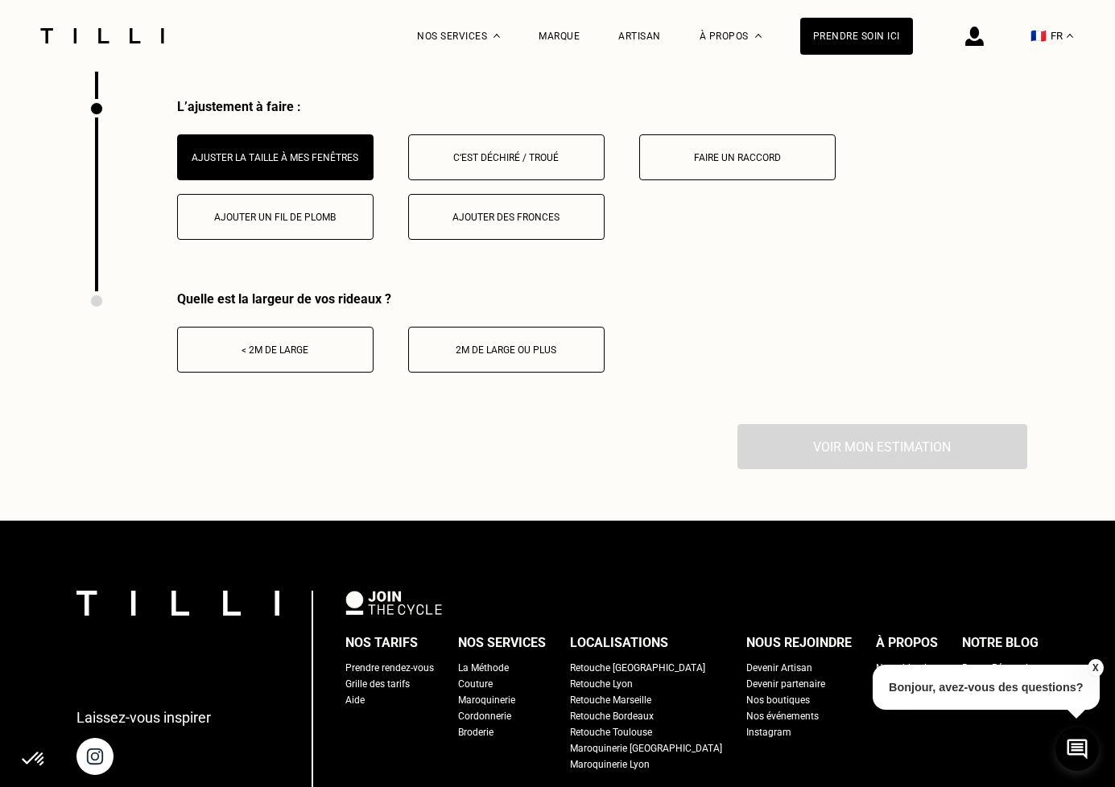
click at [477, 206] on button "Ajouter des fronces" at bounding box center [506, 217] width 196 height 46
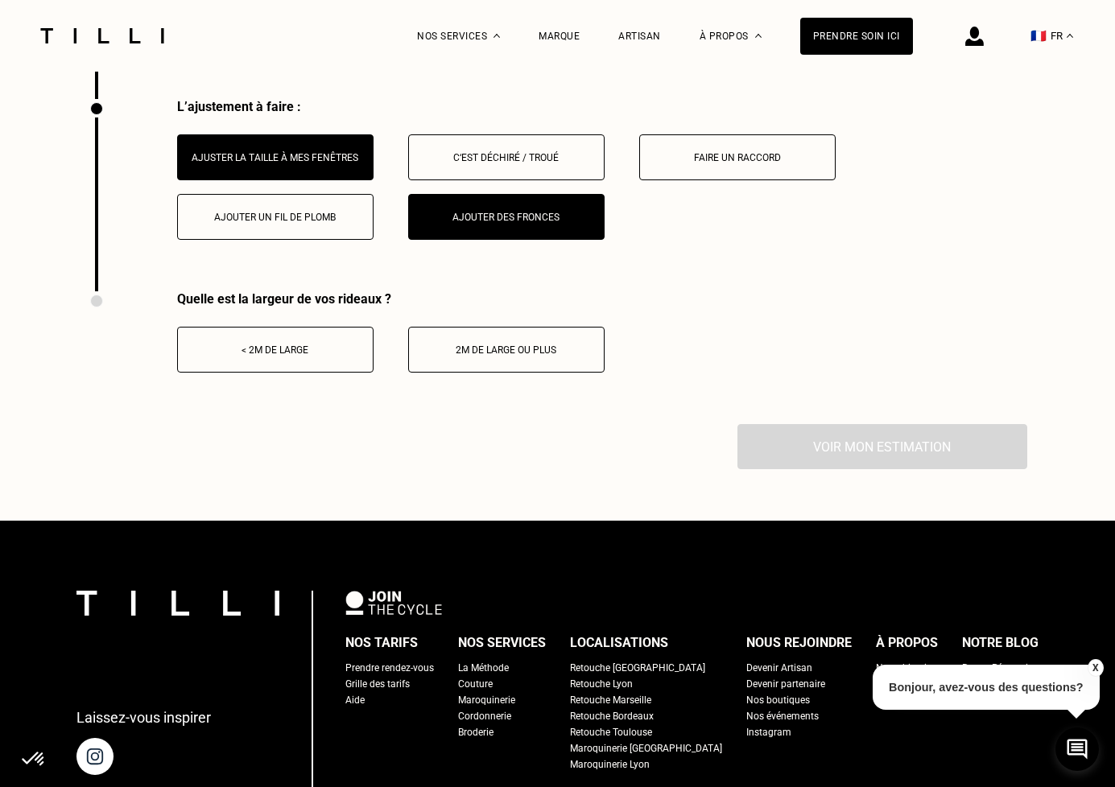
click at [502, 333] on button "2m de large ou plus" at bounding box center [506, 350] width 196 height 46
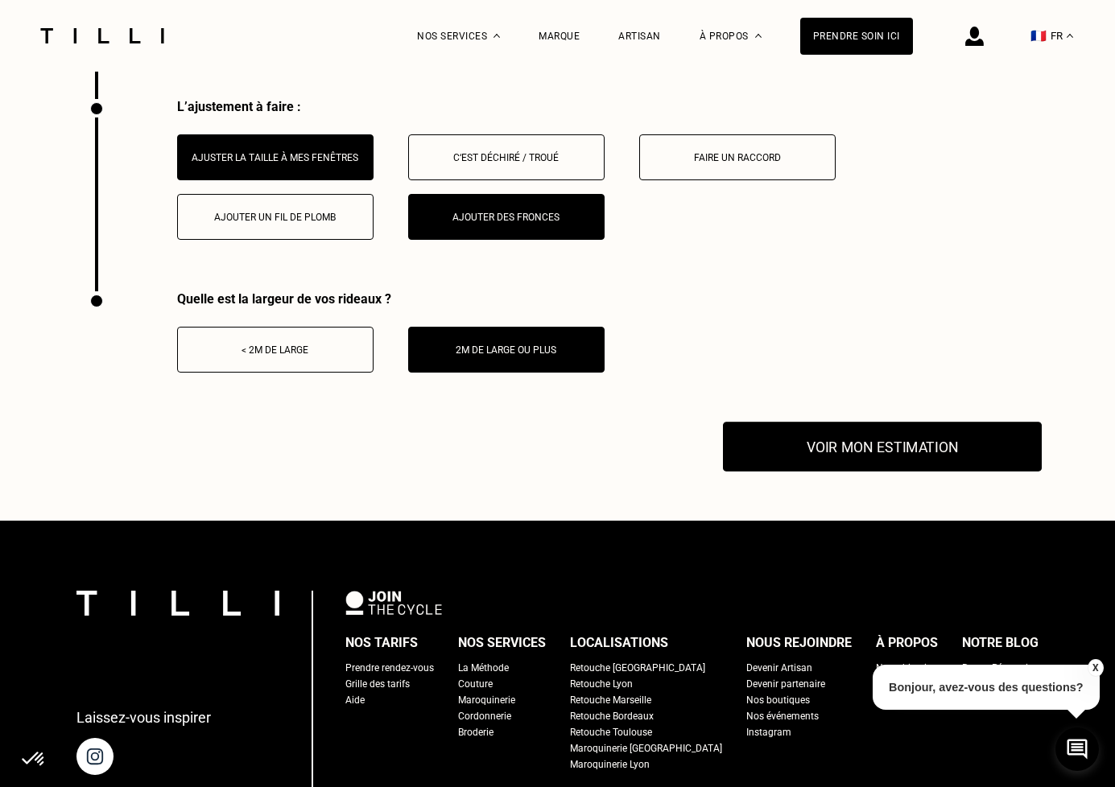
click at [920, 447] on button "Voir mon estimation" at bounding box center [882, 447] width 319 height 50
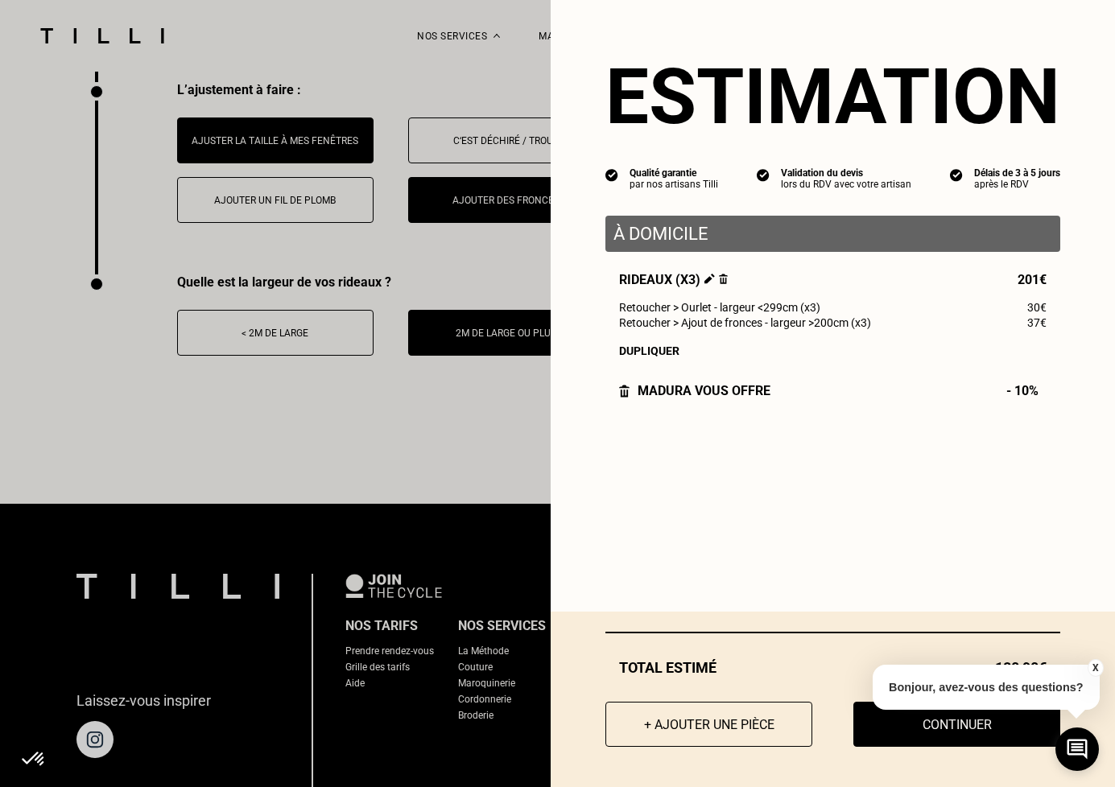
scroll to position [2507, 0]
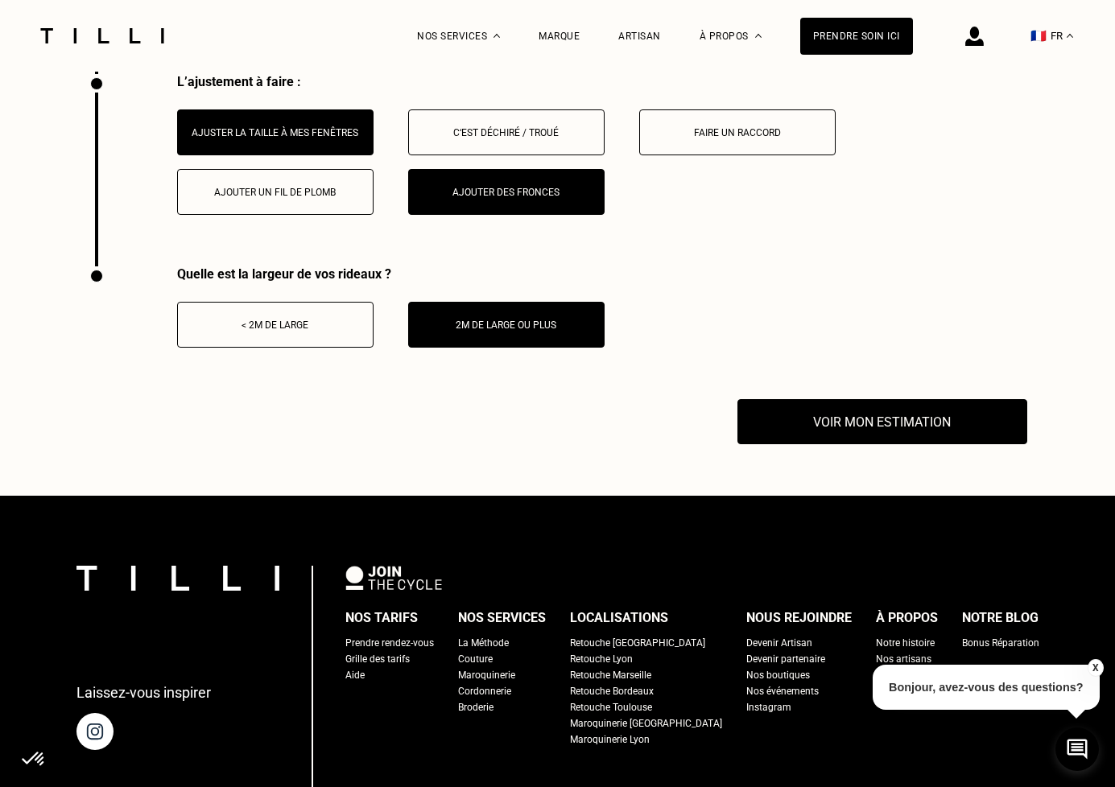
click at [1092, 664] on button "X" at bounding box center [1095, 668] width 16 height 18
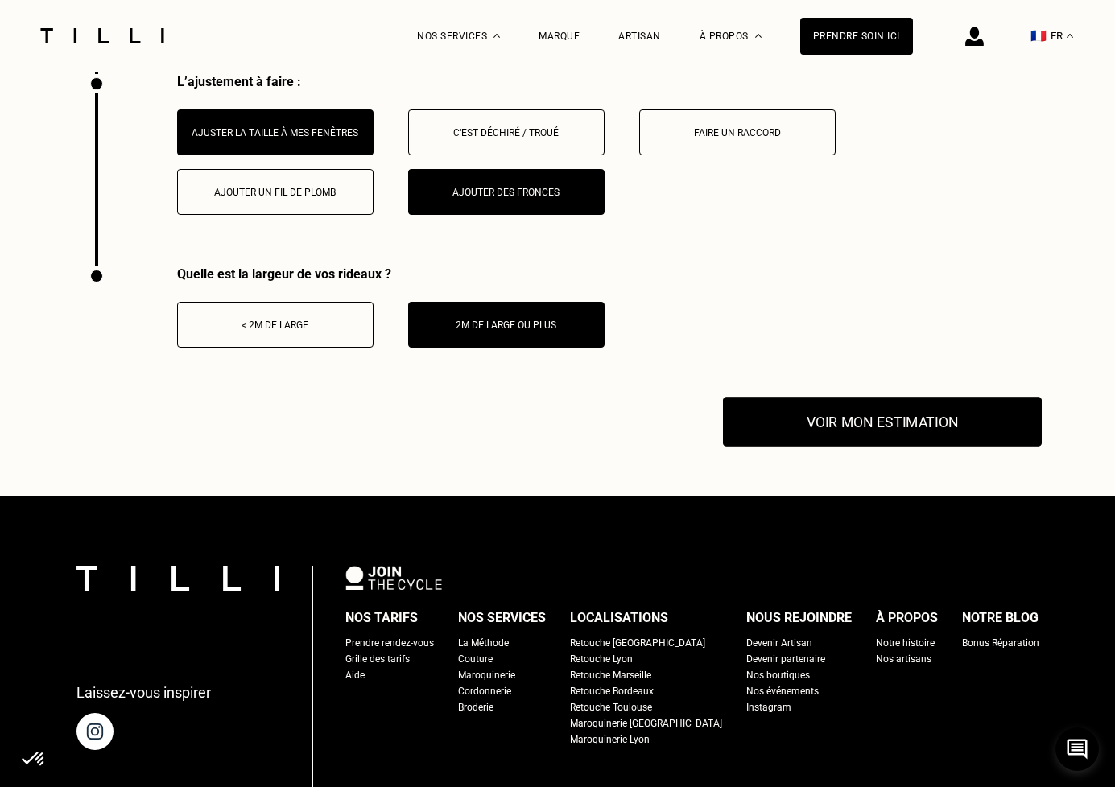
click at [895, 416] on button "Voir mon estimation" at bounding box center [882, 422] width 319 height 50
